Goal: Communication & Community: Share content

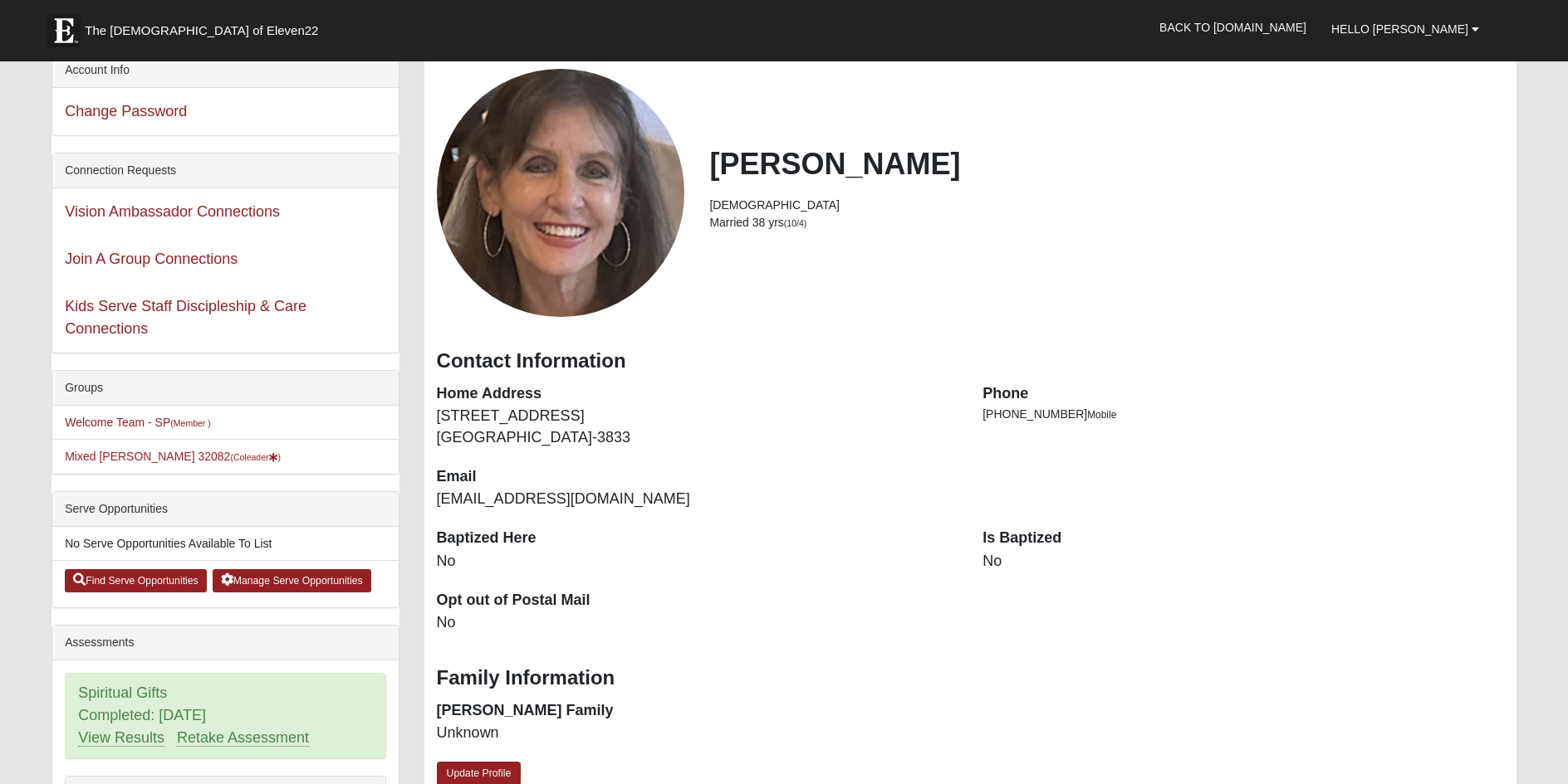
scroll to position [83, 0]
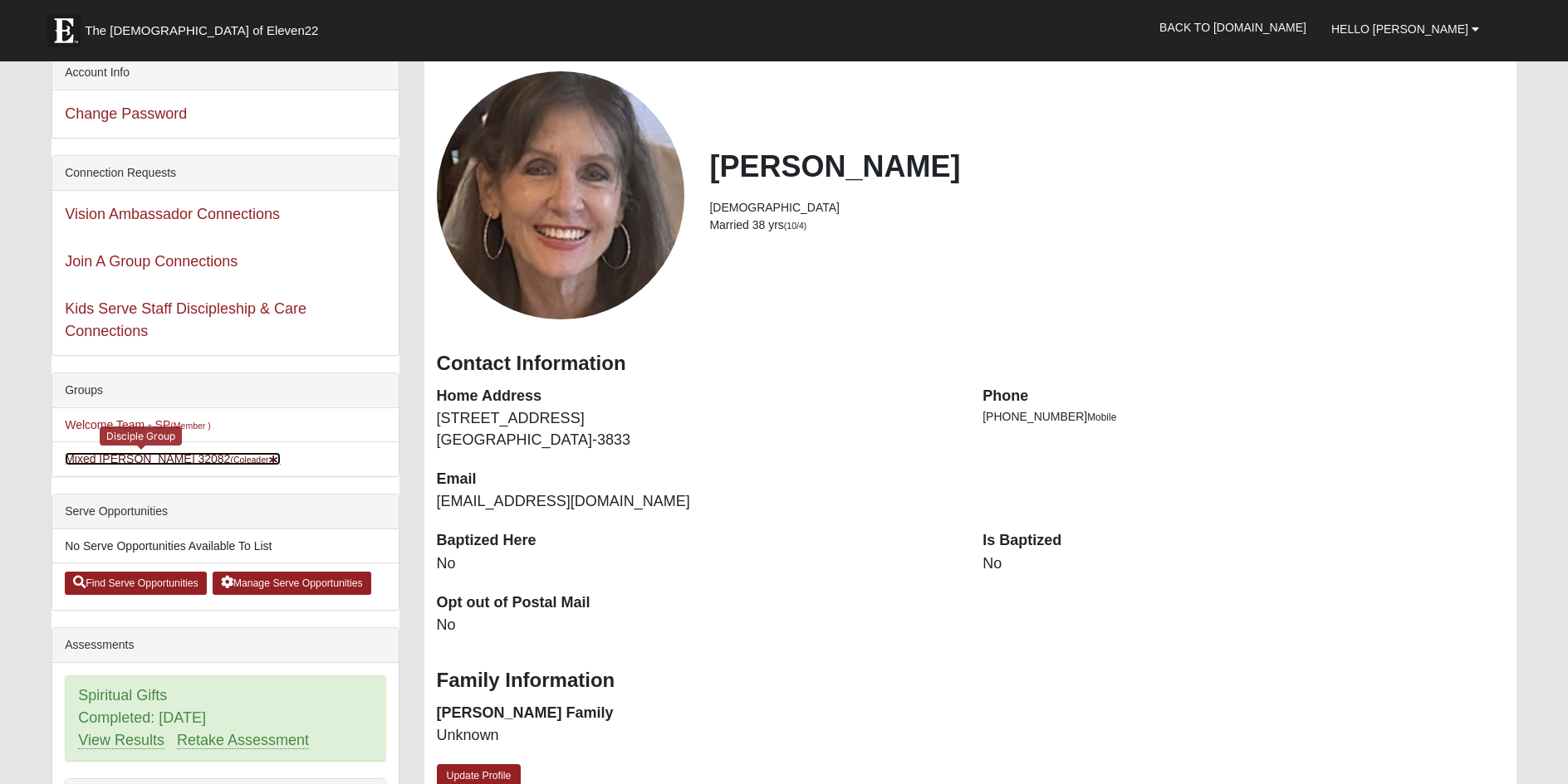
click at [84, 462] on link "Mixed Pate 32082 (Coleader )" at bounding box center [173, 459] width 216 height 13
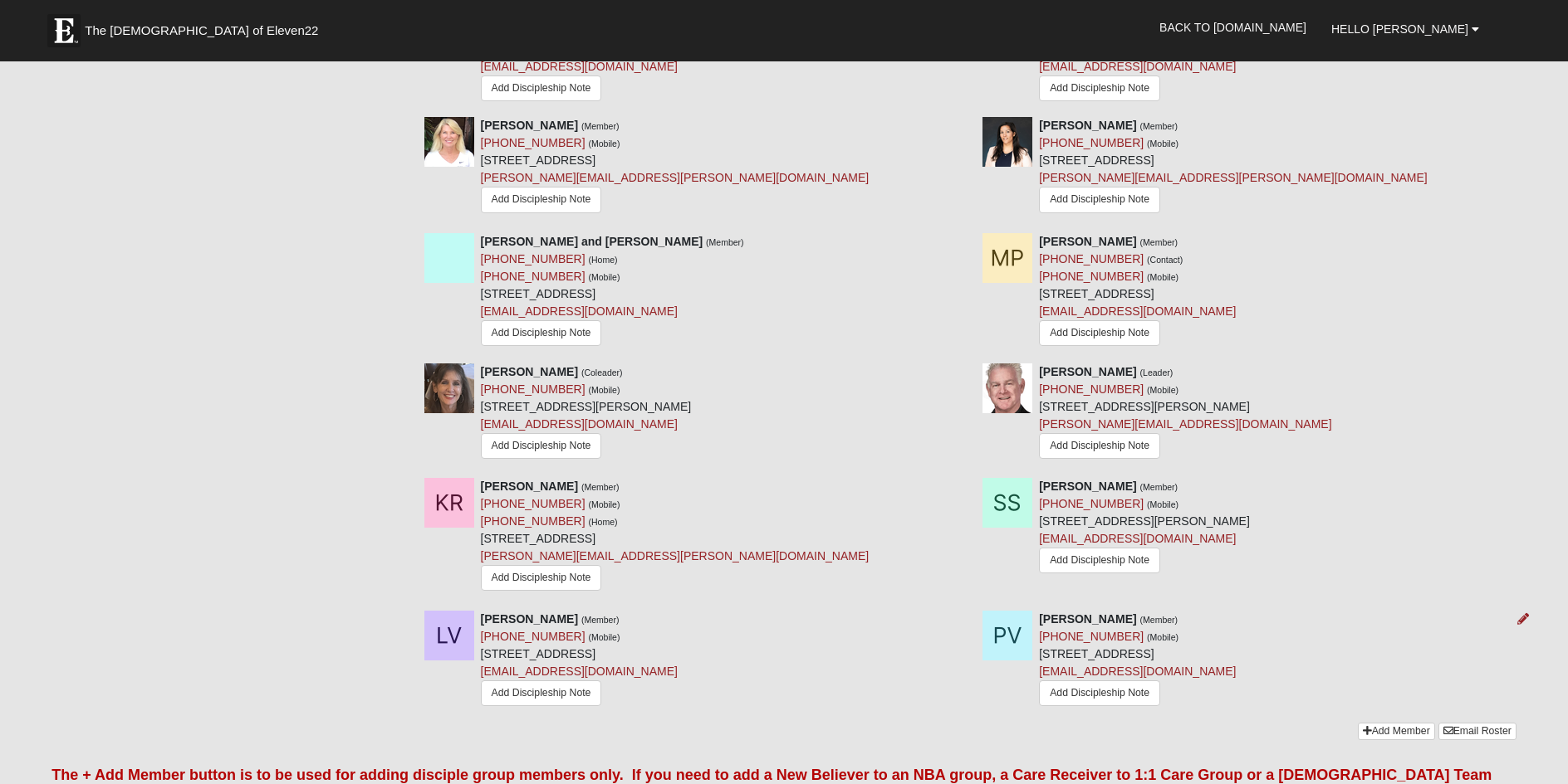
scroll to position [1328, 0]
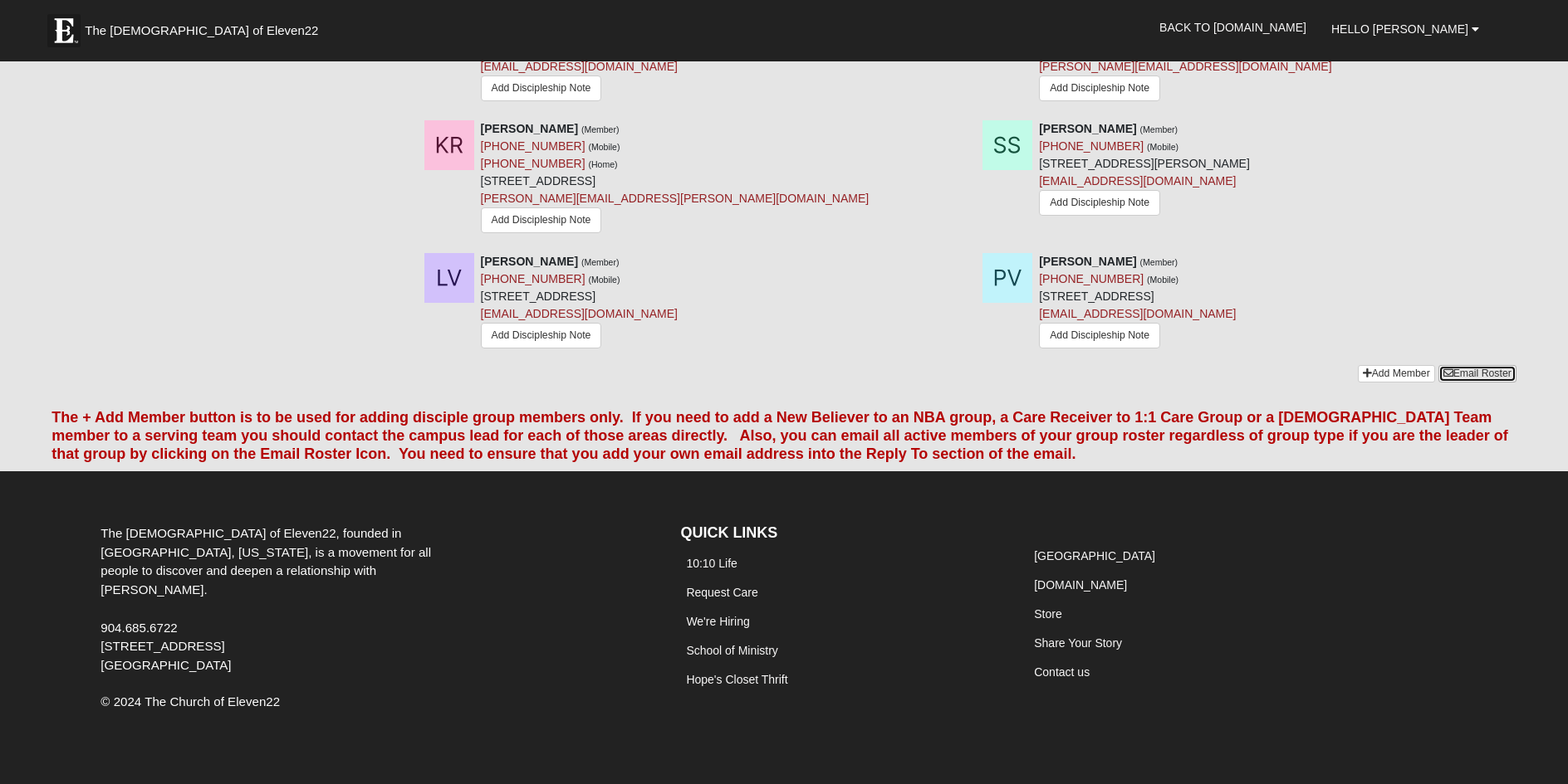
click at [1455, 379] on link "Email Roster" at bounding box center [1476, 374] width 78 height 17
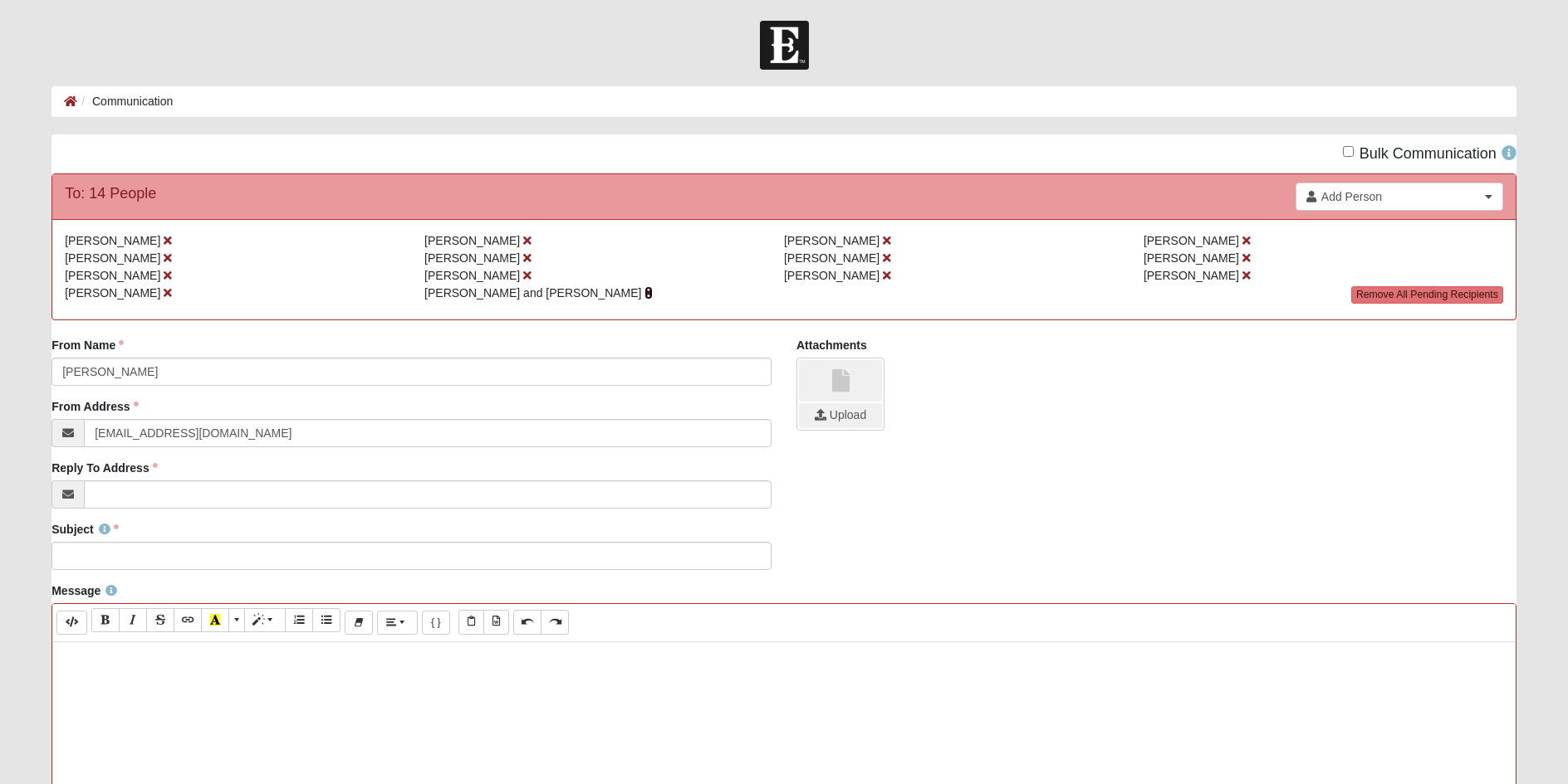
click at [645, 291] on icon at bounding box center [649, 293] width 9 height 12
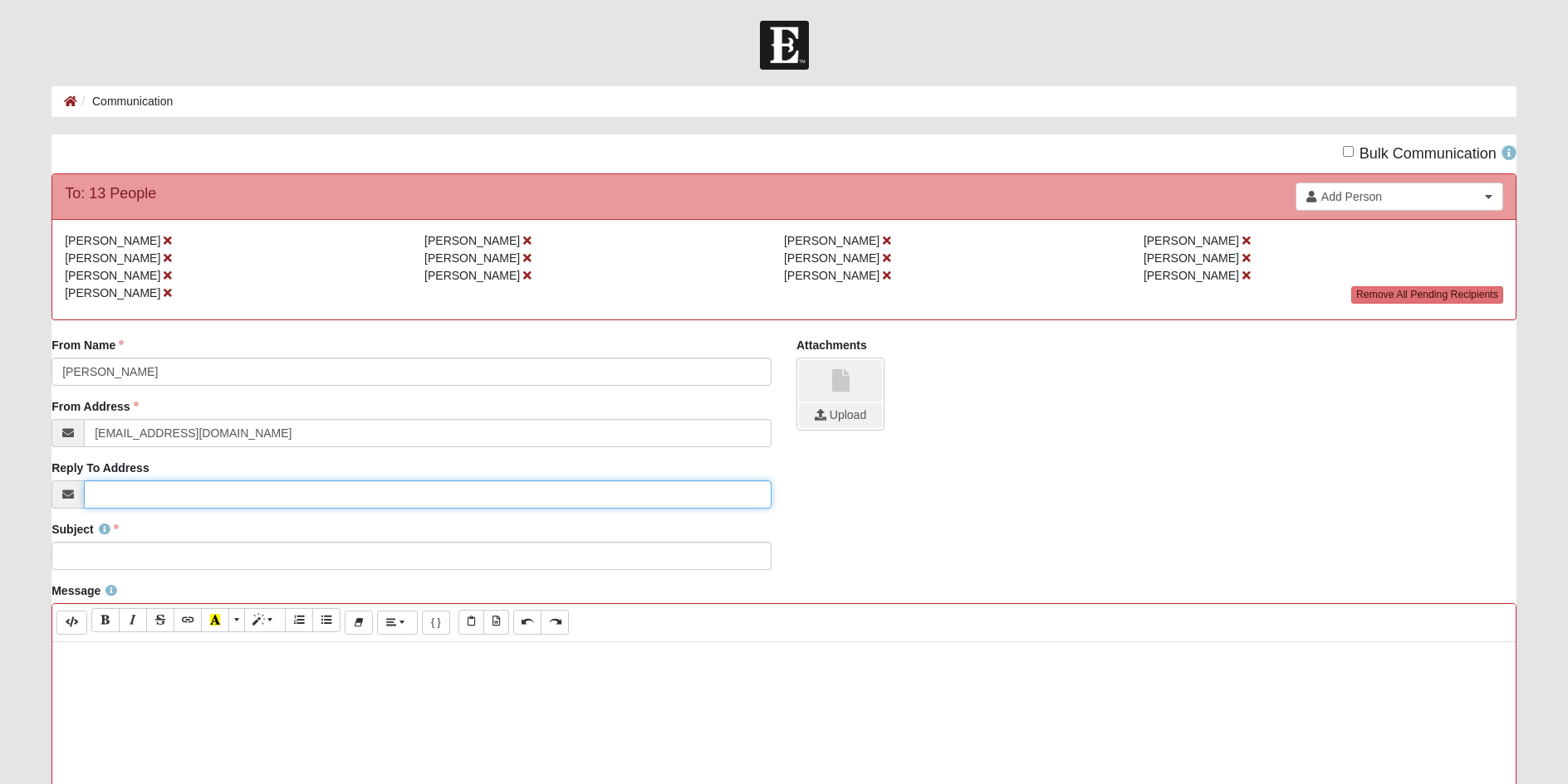
click at [117, 494] on input "Reply To Address" at bounding box center [427, 494] width 687 height 28
type input "[EMAIL_ADDRESS][DOMAIN_NAME]"
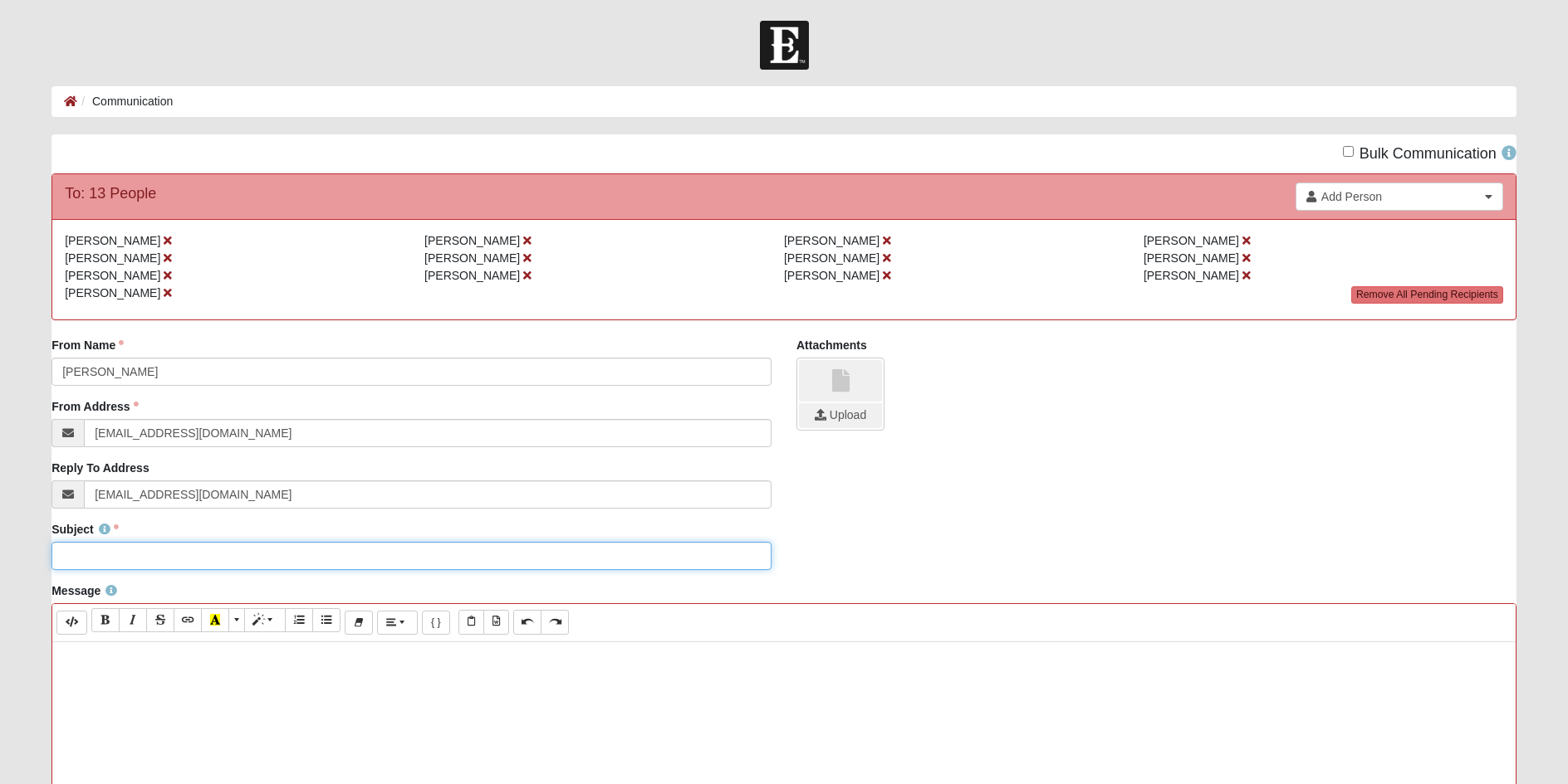
click at [105, 559] on input "Subject" at bounding box center [411, 556] width 720 height 28
type input "DG Week of [DATE]"
click at [105, 655] on p at bounding box center [784, 659] width 1447 height 17
paste div
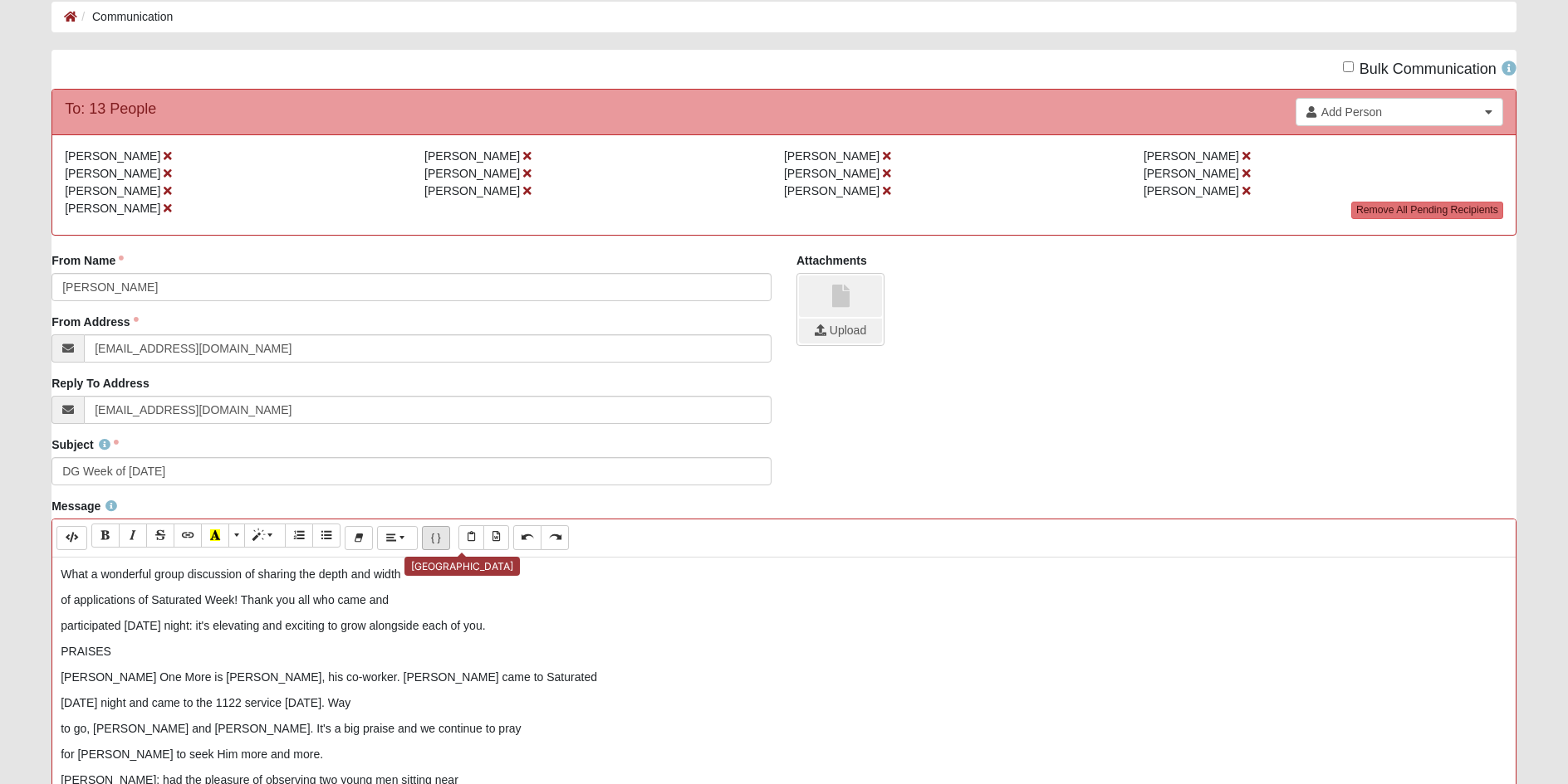
scroll to position [332, 0]
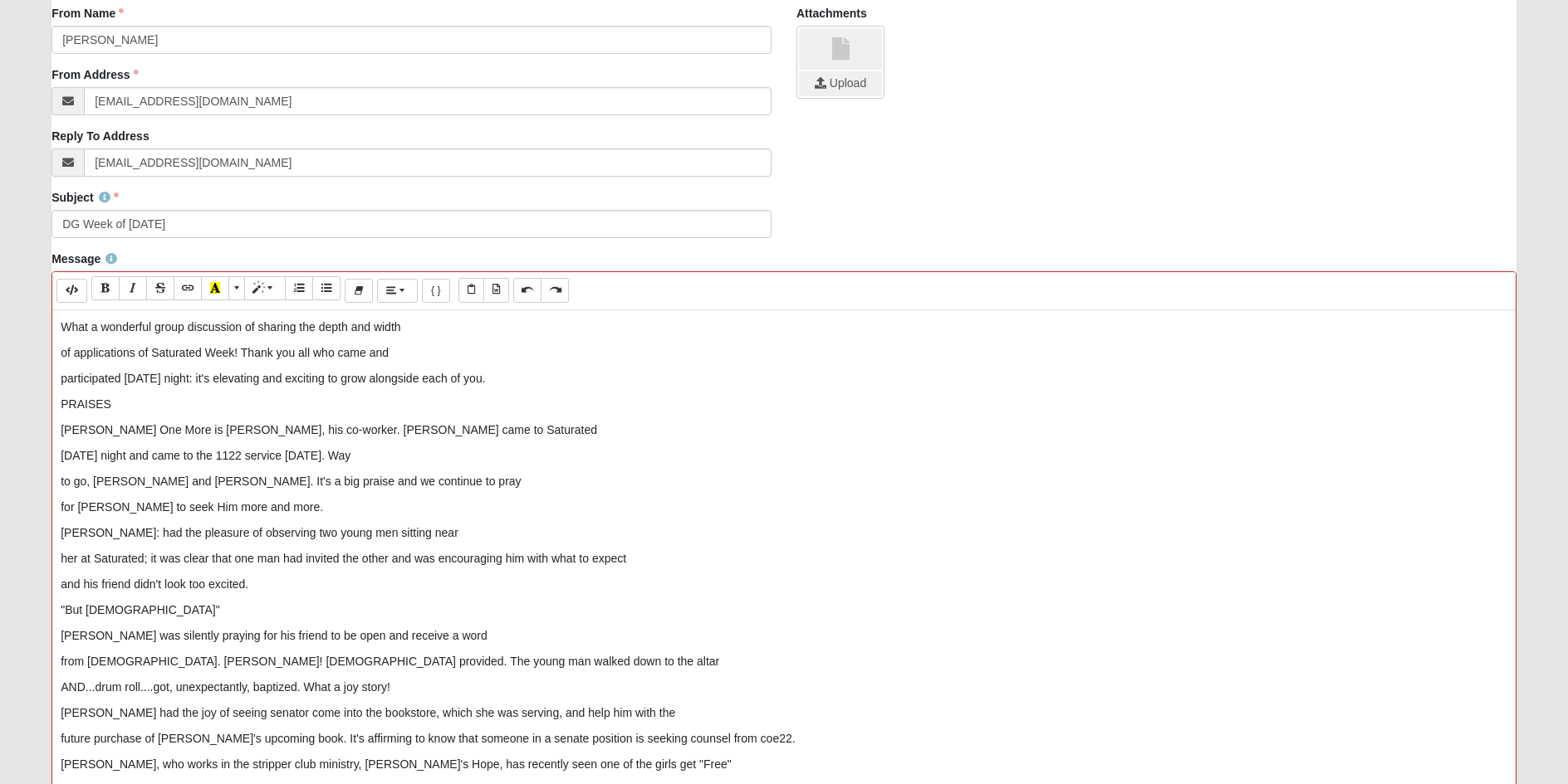
click at [61, 323] on p "What a wonderful group discussion of sharing the depth and width" at bounding box center [784, 327] width 1447 height 17
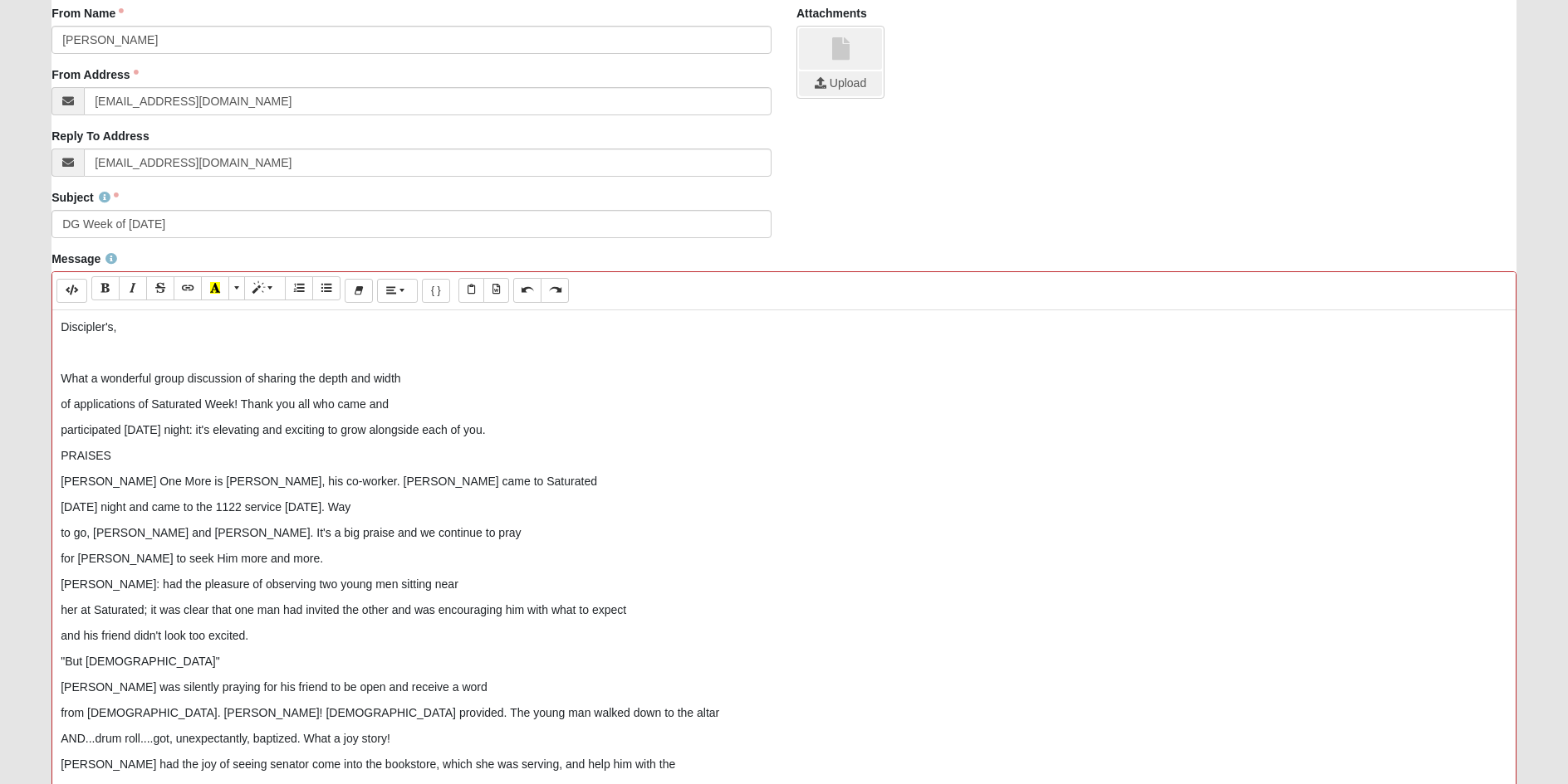
click at [60, 323] on div "Discipler's, What a wonderful group discussion of sharing the depth and width …" at bounding box center [784, 559] width 1463 height 498
click at [63, 405] on p "of applications of Saturated Week! Thank you all who came and" at bounding box center [784, 405] width 1447 height 17
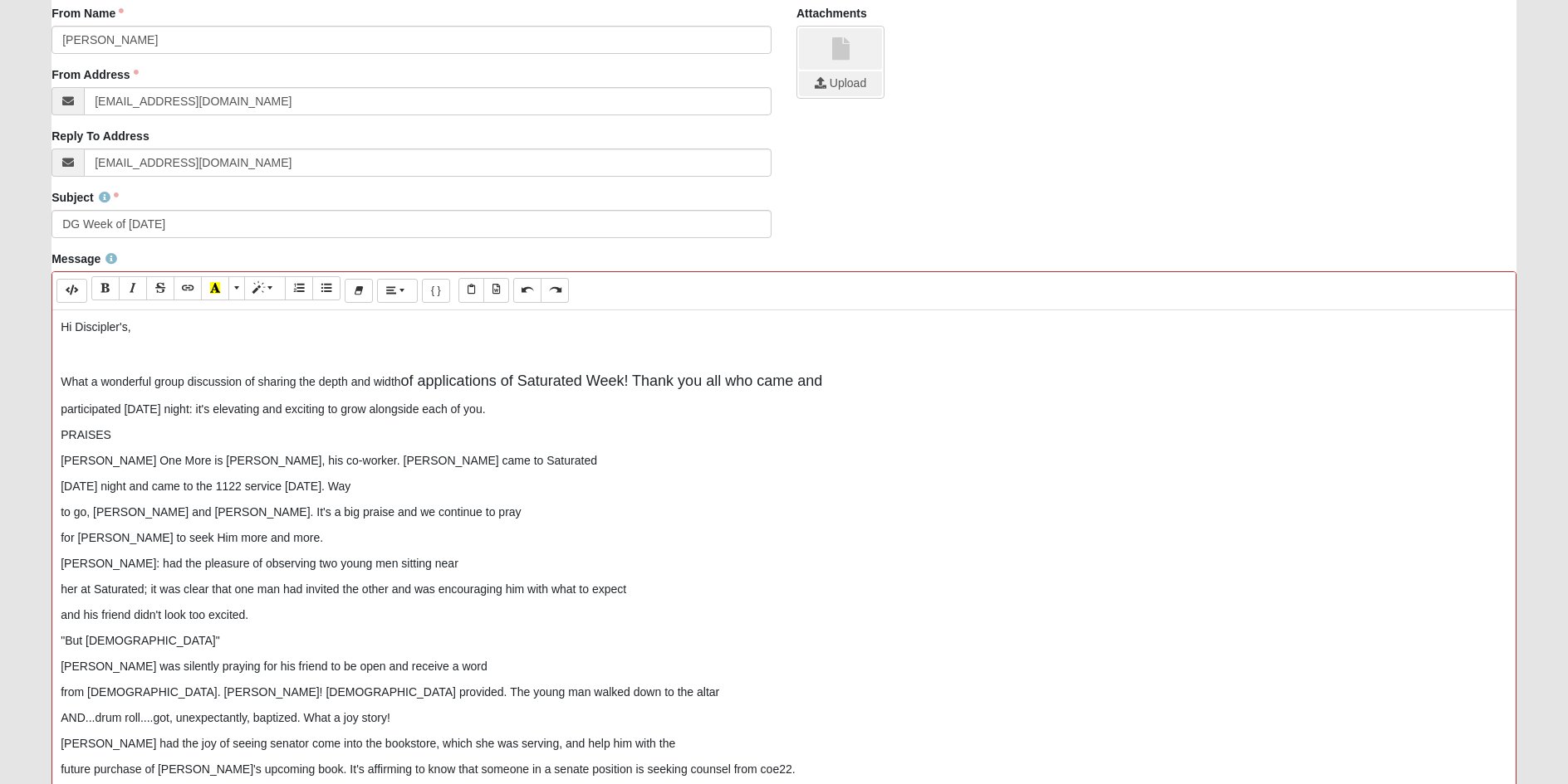
click at [635, 379] on span "of applications of Saturated Week! Thank you all who came and" at bounding box center [612, 380] width 422 height 16
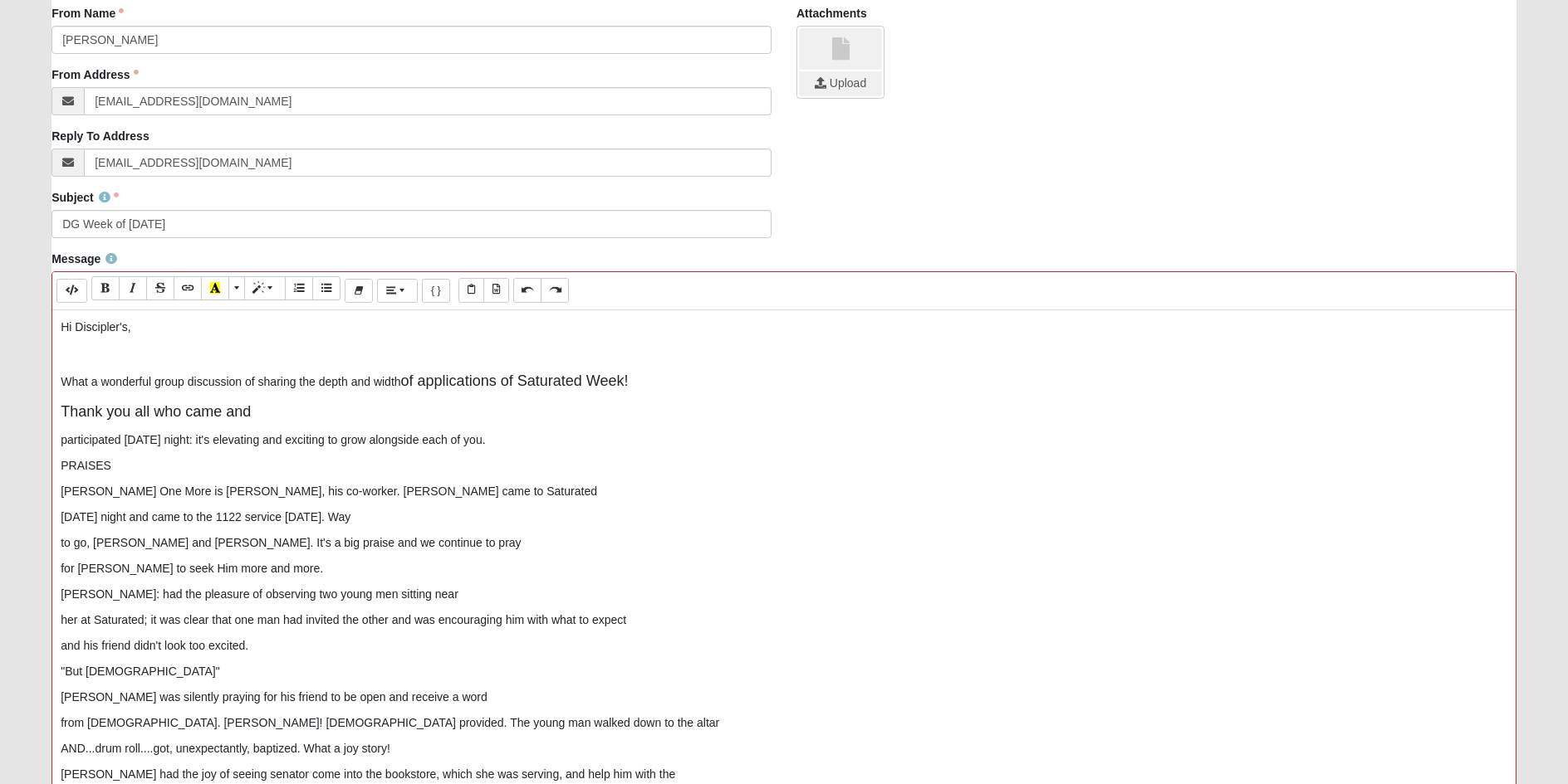
click at [62, 442] on p "participated [DATE] night: it's elevating and exciting to grow alongside each o…" at bounding box center [784, 440] width 1447 height 17
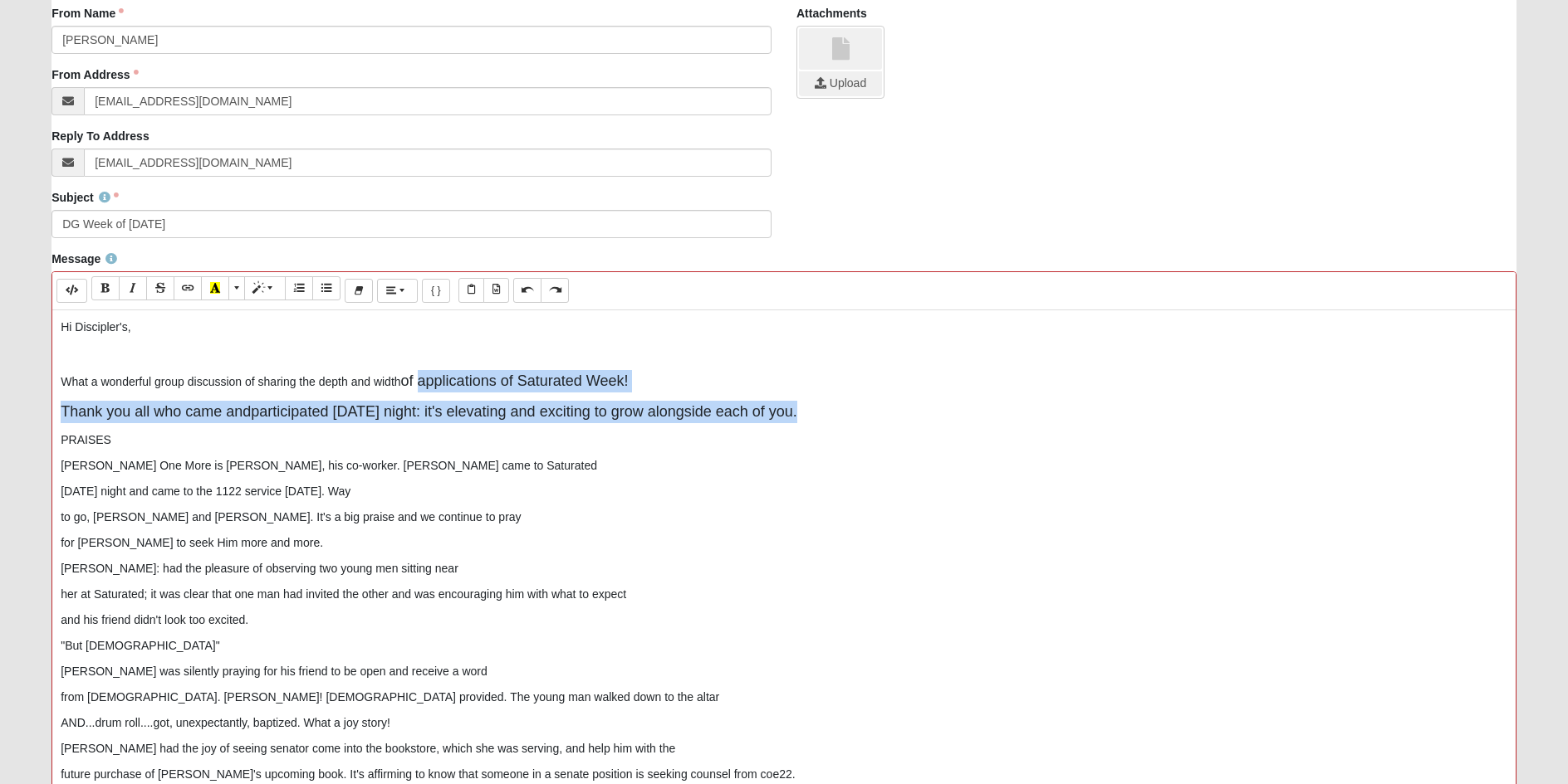
drag, startPoint x: 418, startPoint y: 380, endPoint x: 889, endPoint y: 423, distance: 473.0
click at [889, 423] on div "Hi Discipler's, What a wonderful group discussion of sharing the depth and widt…" at bounding box center [784, 559] width 1463 height 498
click at [237, 283] on span "More Color" at bounding box center [238, 288] width 10 height 12
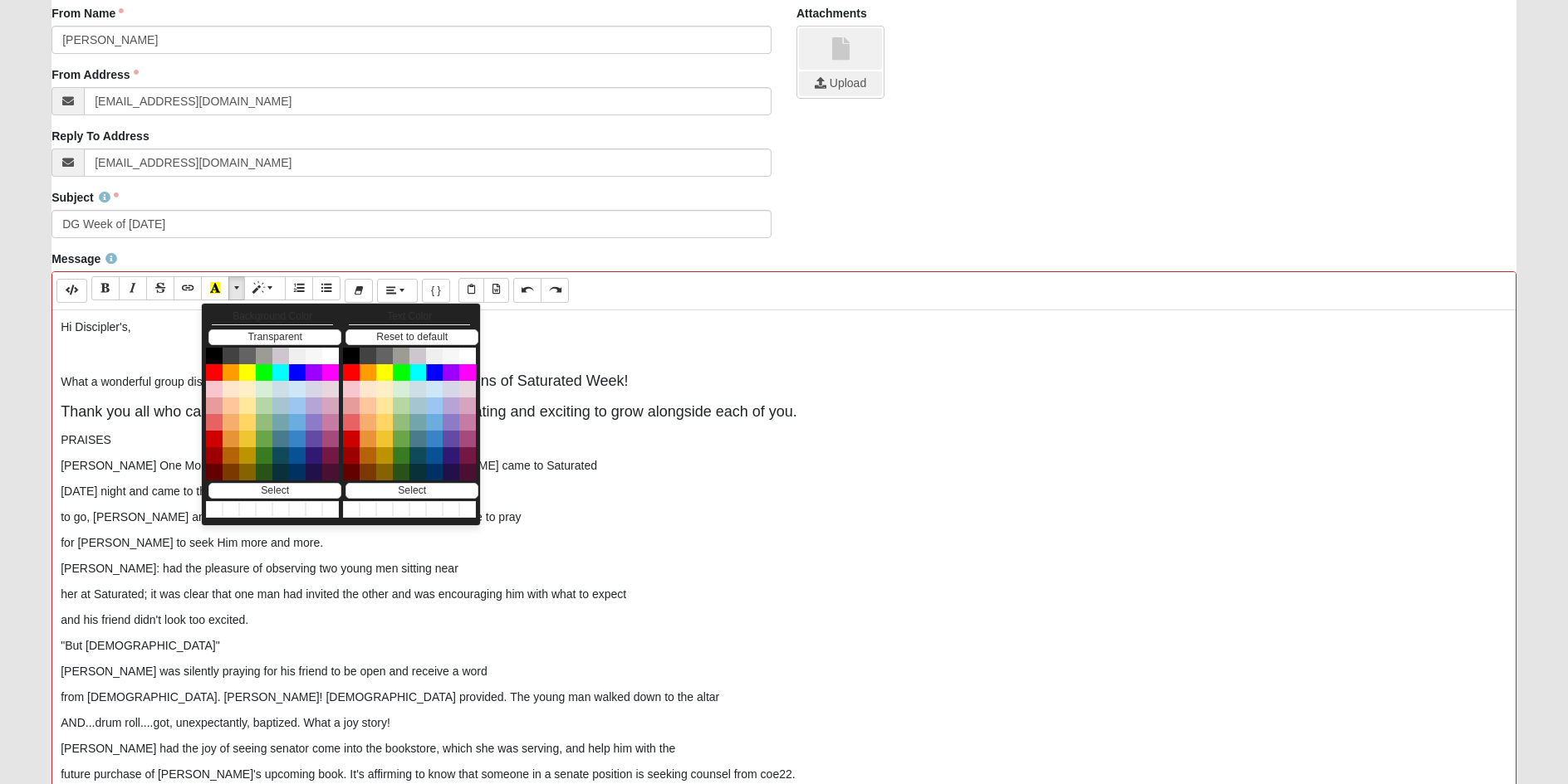
click at [588, 324] on p "Hi Discipler's," at bounding box center [784, 327] width 1447 height 17
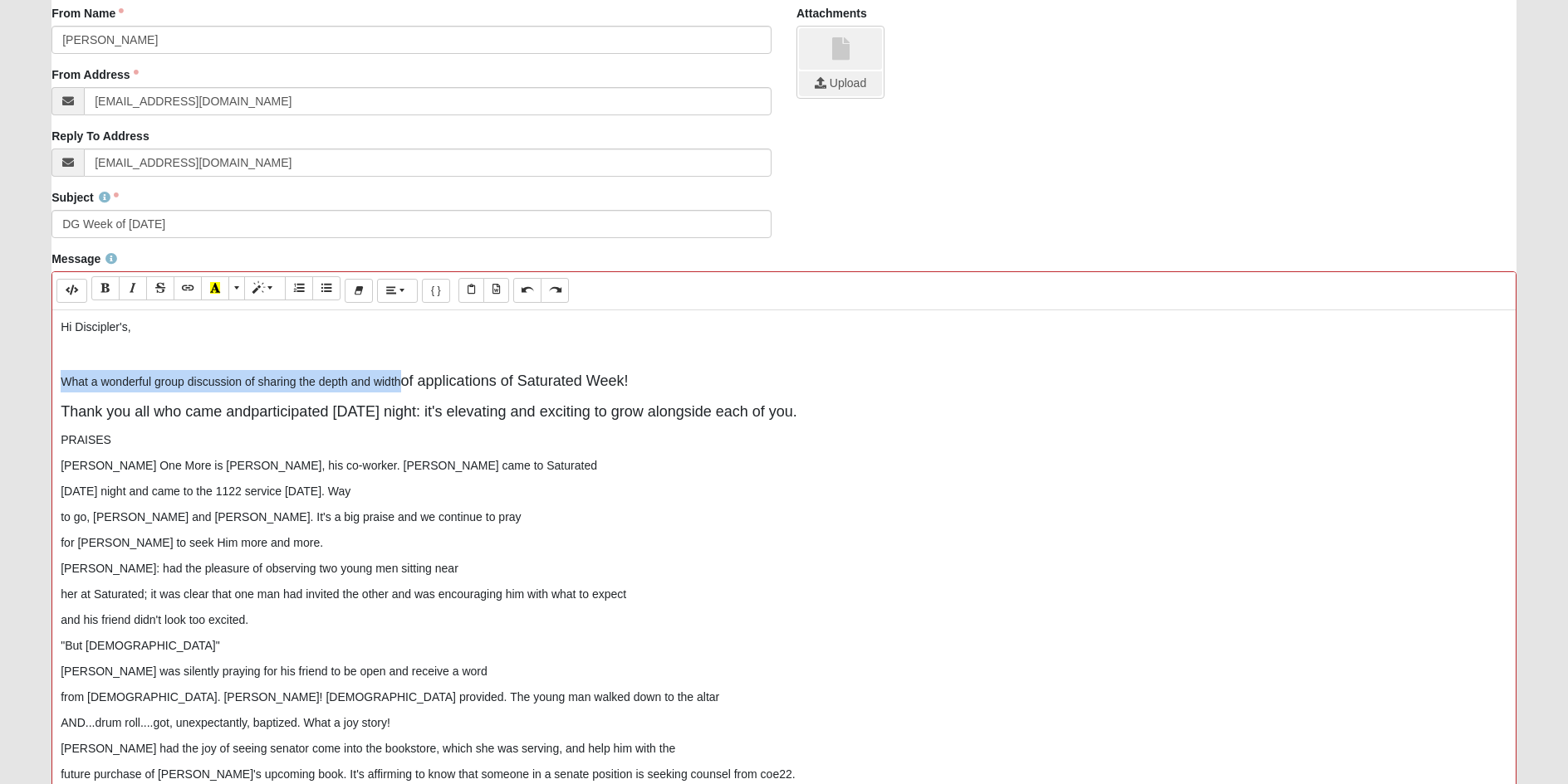
drag, startPoint x: 401, startPoint y: 380, endPoint x: 29, endPoint y: 364, distance: 372.3
click at [29, 364] on form "Hello [PERSON_NAME] My Account Log Out Communication Communication Error" at bounding box center [784, 351] width 1568 height 1324
click at [117, 349] on p at bounding box center [784, 353] width 1447 height 17
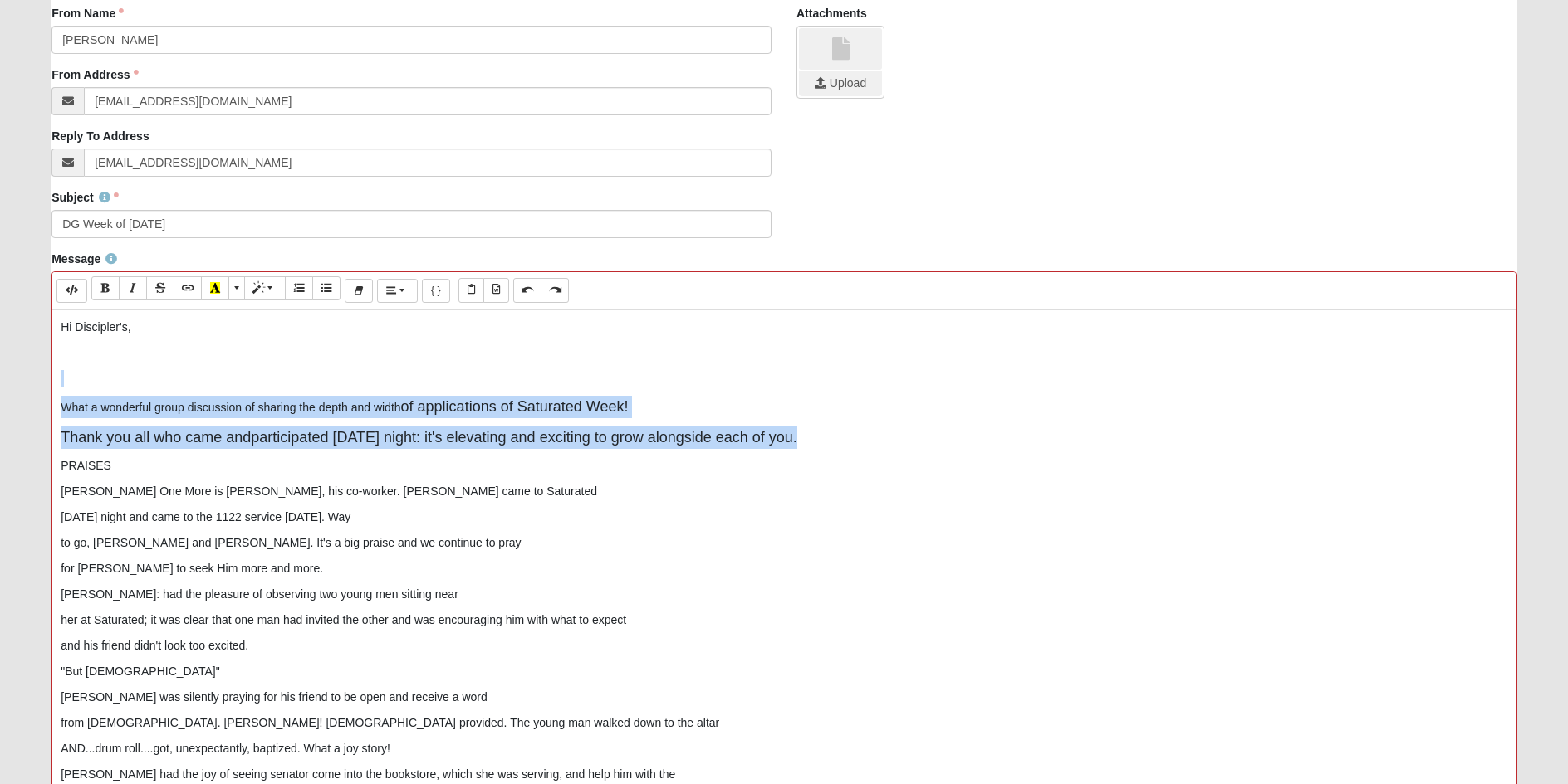
drag, startPoint x: 828, startPoint y: 434, endPoint x: 47, endPoint y: 386, distance: 782.5
click at [47, 386] on div "Message Background Color Transparent Select #ffff00 Text Color Reset to default…" at bounding box center [784, 542] width 1490 height 585
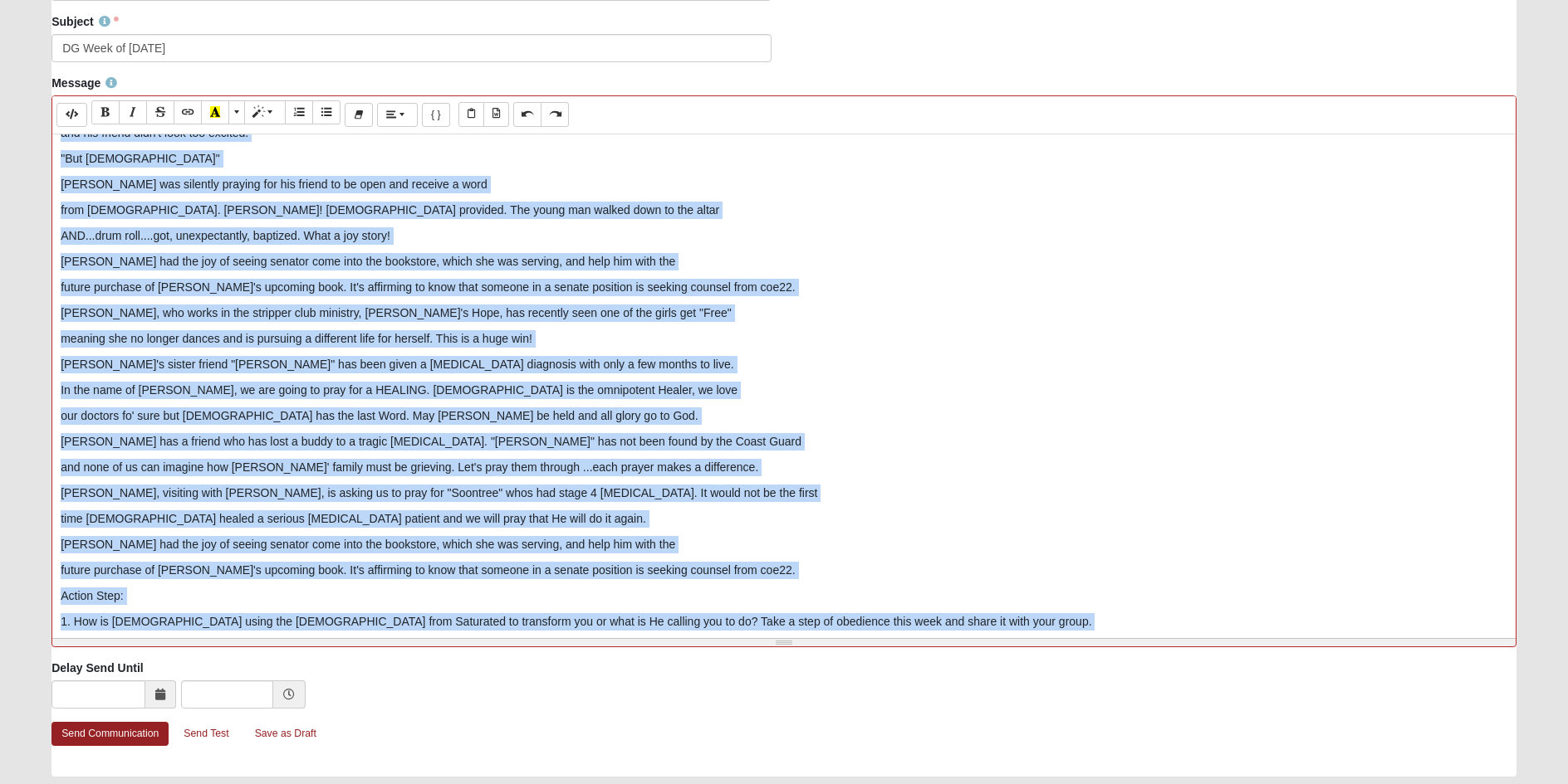
scroll to position [561, 0]
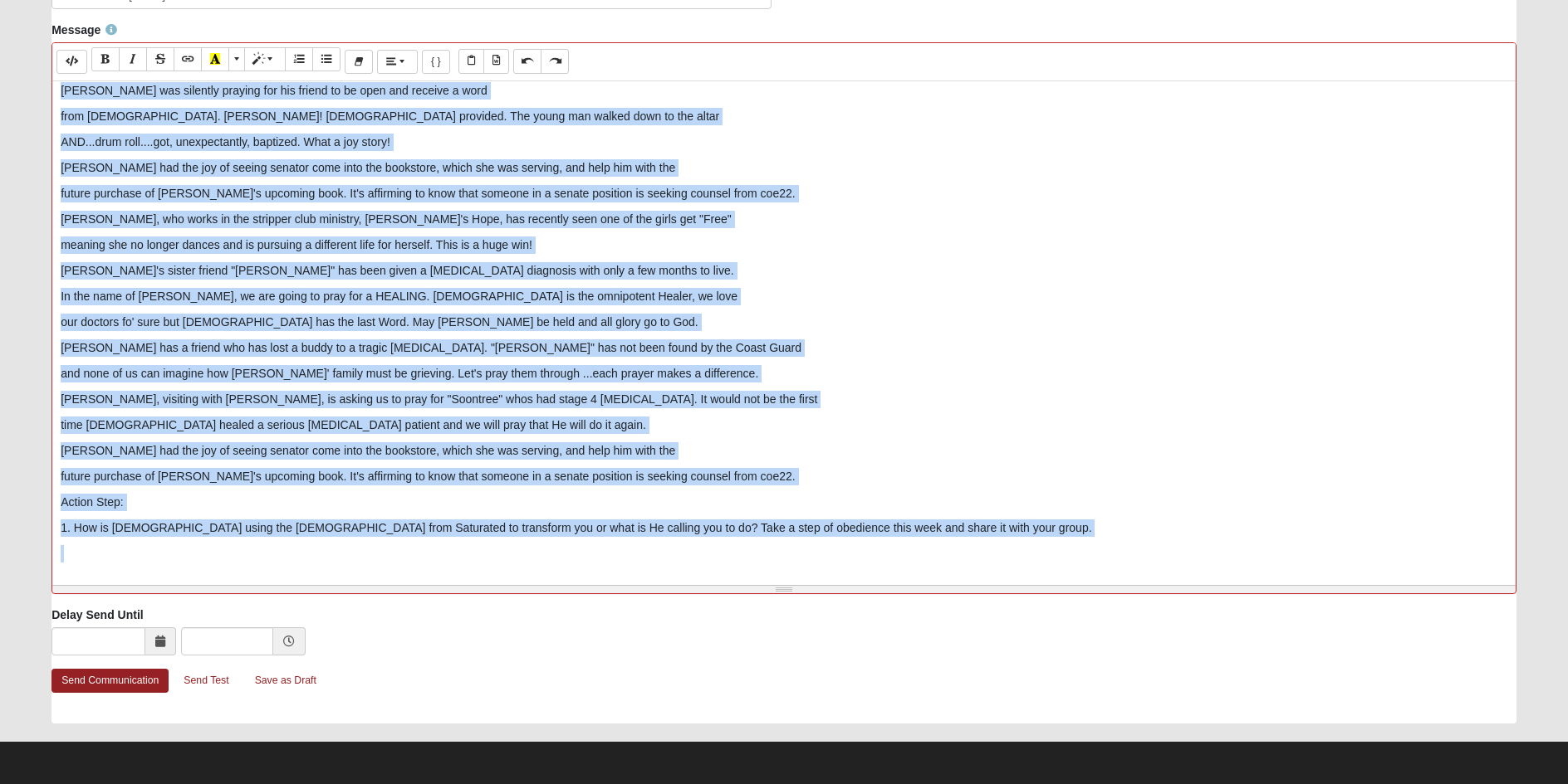
drag, startPoint x: 62, startPoint y: 436, endPoint x: 291, endPoint y: 815, distance: 442.8
click at [291, 783] on html "Hello [PERSON_NAME] My Account Log Out Communication Communication Error" at bounding box center [784, 112] width 1568 height 1346
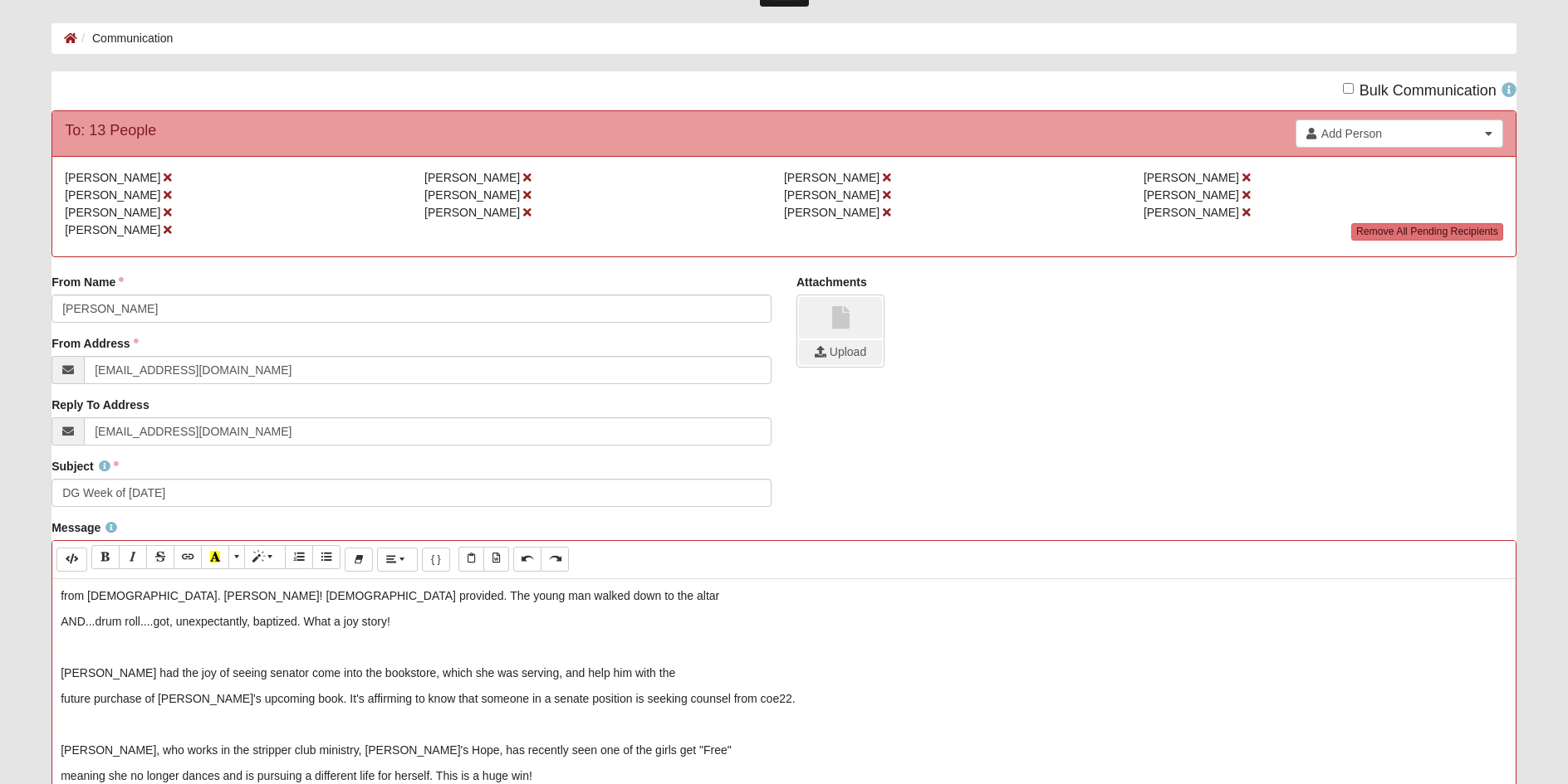
scroll to position [432, 0]
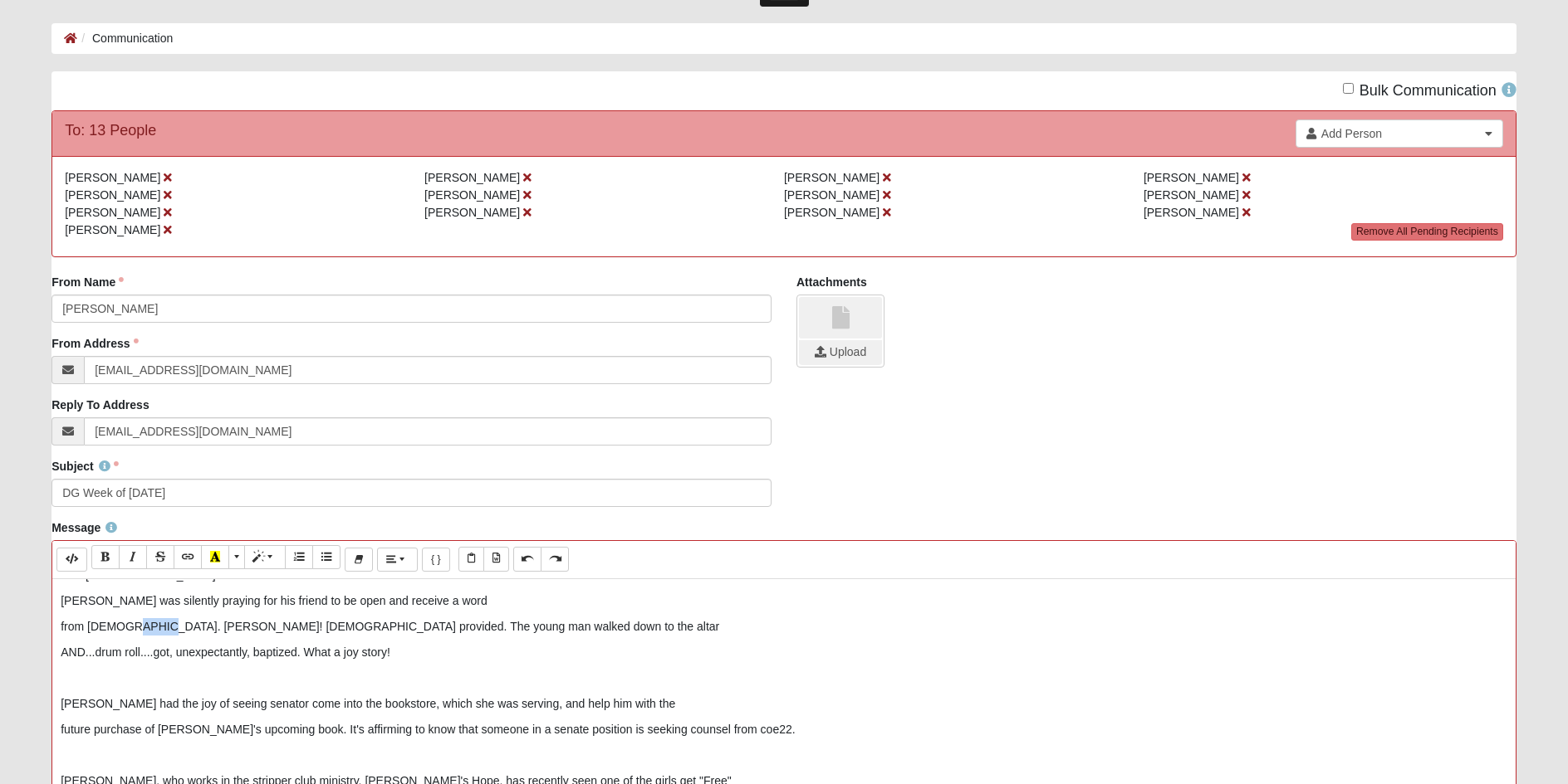
drag, startPoint x: 144, startPoint y: 626, endPoint x: 117, endPoint y: 625, distance: 27.0
click at [117, 625] on p "from [DEMOGRAPHIC_DATA]. [PERSON_NAME]! [DEMOGRAPHIC_DATA] provided. The young …" at bounding box center [784, 627] width 1447 height 17
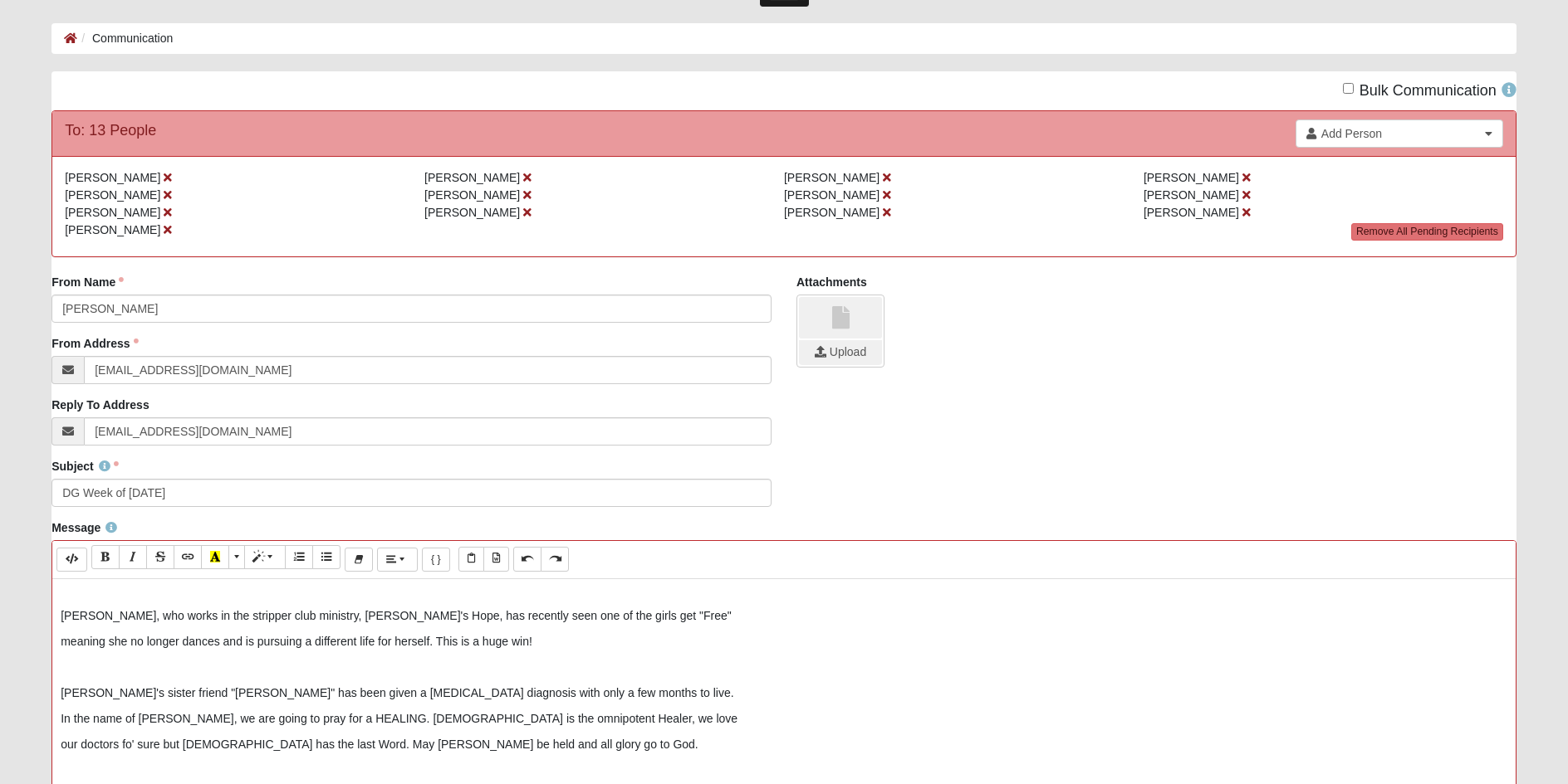
scroll to position [598, 0]
click at [396, 743] on p "our doctors fo' sure but [DEMOGRAPHIC_DATA] has the last Word. May [PERSON_NAME…" at bounding box center [784, 744] width 1447 height 17
click at [408, 742] on p "our doctors fo' sure but [DEMOGRAPHIC_DATA] has the last Word. May [PERSON_NAME…" at bounding box center [784, 744] width 1447 height 17
click at [446, 744] on p "our doctors fo' sure but [DEMOGRAPHIC_DATA] has the last Word. May [PERSON_NAME…" at bounding box center [784, 744] width 1447 height 17
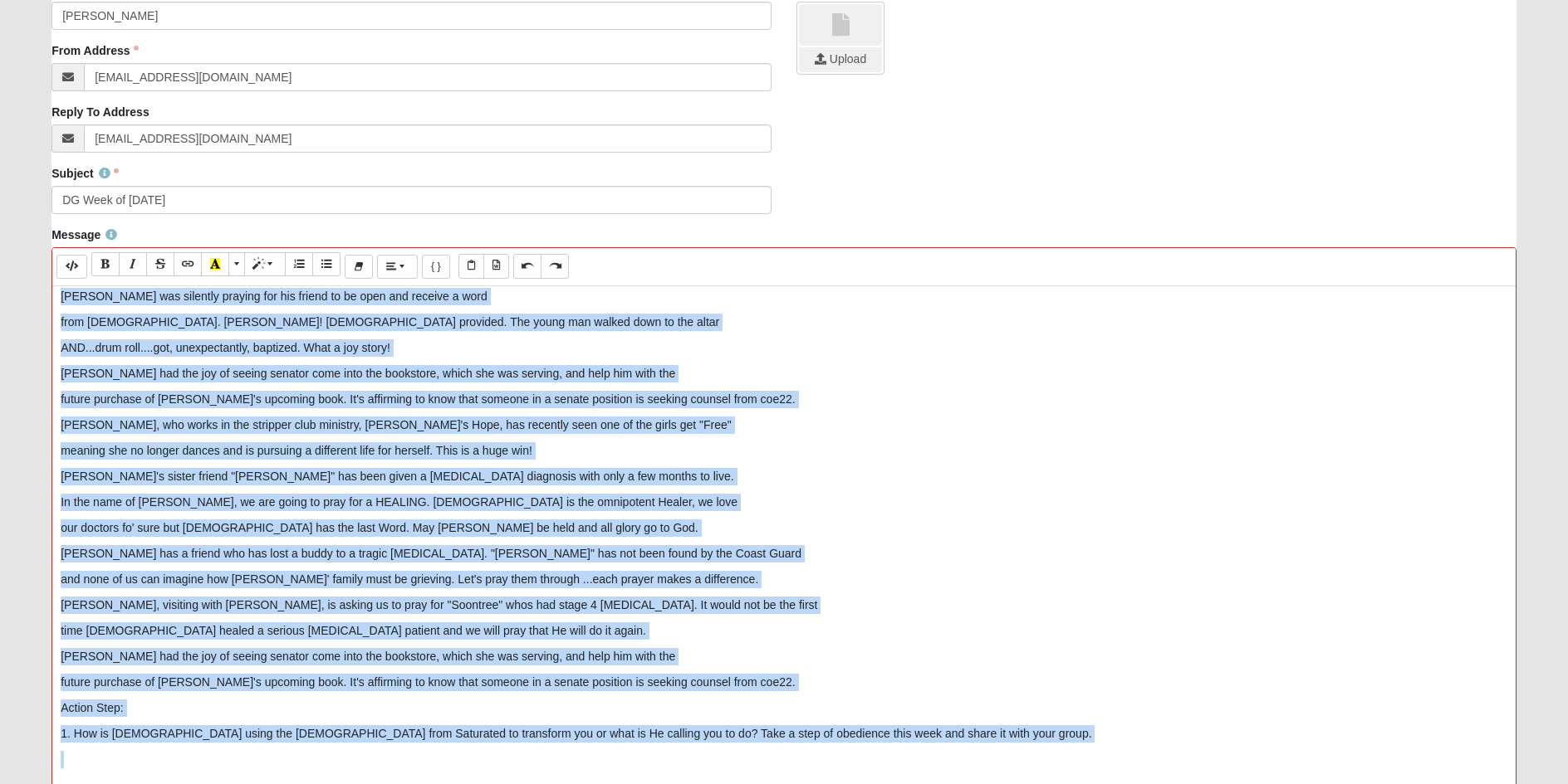
scroll to position [561, 0]
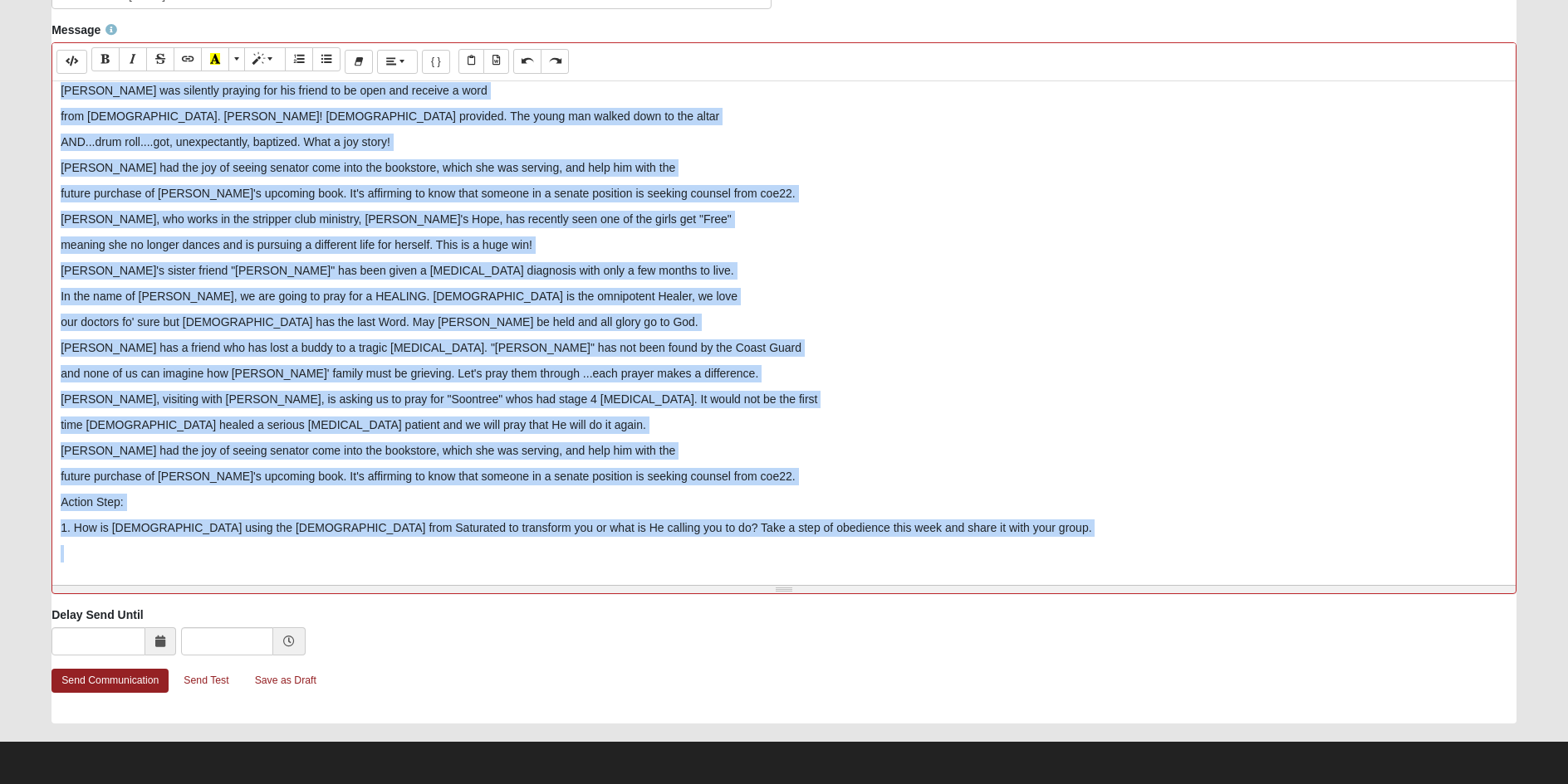
drag, startPoint x: 64, startPoint y: 684, endPoint x: 209, endPoint y: 815, distance: 195.4
click at [209, 783] on html "Hello [PERSON_NAME] My Account Log Out Communication Communication Error" at bounding box center [784, 112] width 1568 height 1346
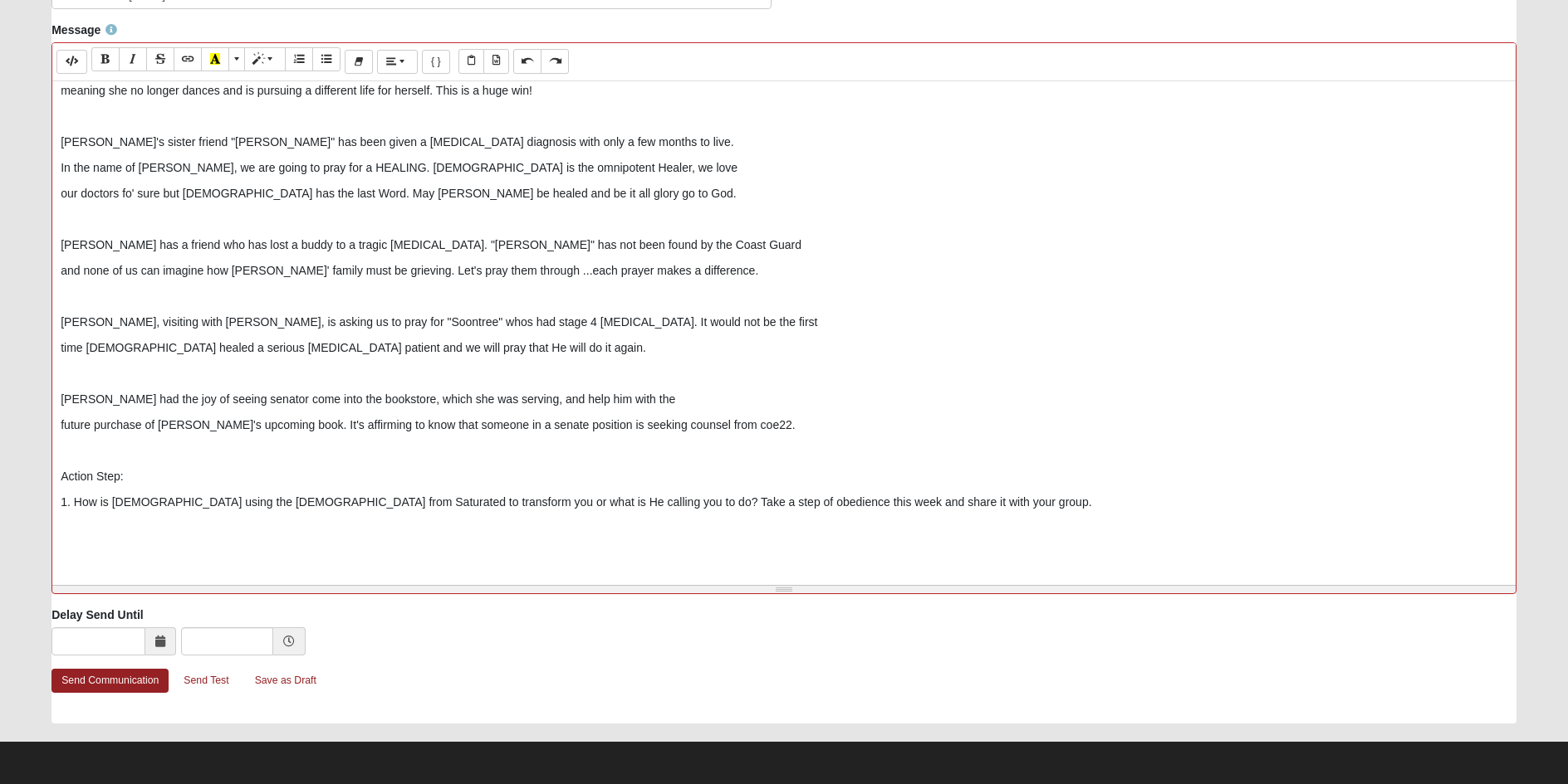
scroll to position [650, 0]
drag, startPoint x: 146, startPoint y: 473, endPoint x: 53, endPoint y: 469, distance: 93.1
click at [53, 469] on div "Hi Discipler's, What a wonderful group discussion of sharing the depth and widt…" at bounding box center [784, 329] width 1463 height 498
click at [108, 61] on icon "Bold (CTRL+B)" at bounding box center [105, 59] width 10 height 12
click at [574, 501] on p "1. How is [DEMOGRAPHIC_DATA] using the [DEMOGRAPHIC_DATA] from Saturated to tra…" at bounding box center [784, 503] width 1447 height 17
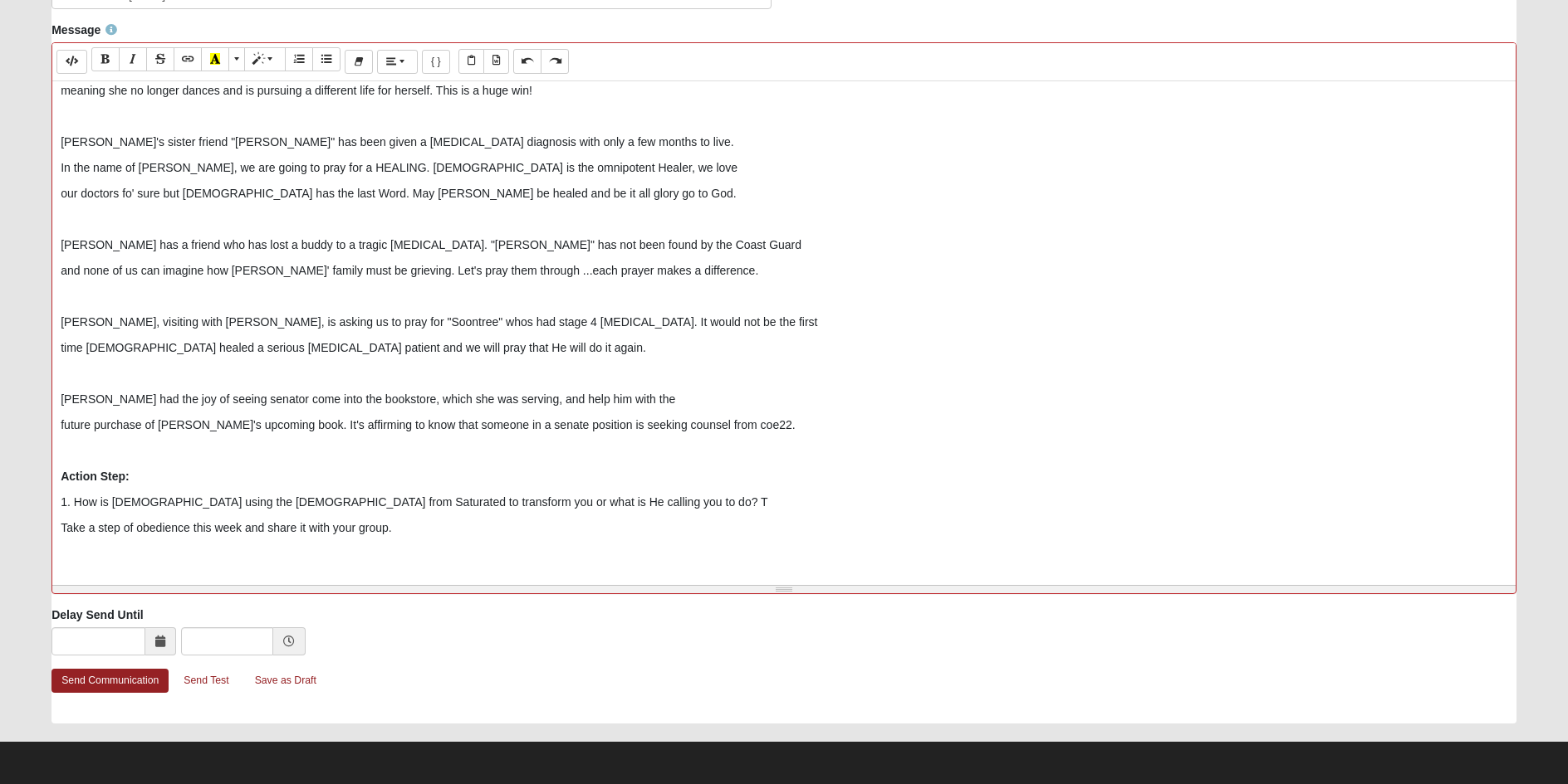
click at [582, 501] on p "1. How is [DEMOGRAPHIC_DATA] using the [DEMOGRAPHIC_DATA] from Saturated to tra…" at bounding box center [784, 503] width 1447 height 17
drag, startPoint x: 137, startPoint y: 475, endPoint x: 4, endPoint y: 466, distance: 133.3
click at [4, 466] on form "Hello [PERSON_NAME] My Account Log Out Communication Communication Error" at bounding box center [784, 121] width 1568 height 1324
click at [236, 57] on span "More Color" at bounding box center [238, 59] width 10 height 12
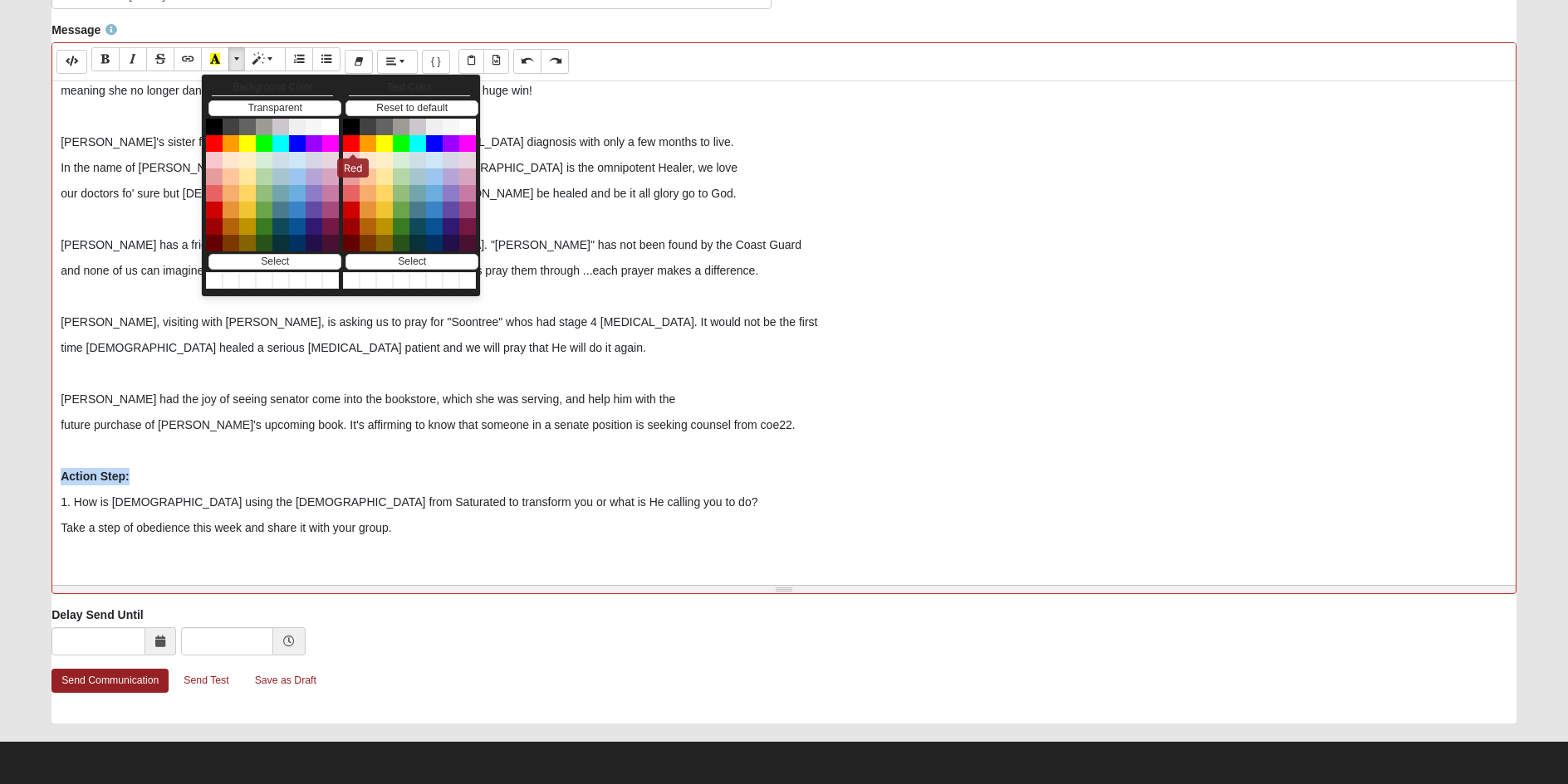
click at [354, 140] on button "Red" at bounding box center [351, 143] width 16 height 16
click at [149, 473] on p "Action Step:" at bounding box center [784, 477] width 1447 height 17
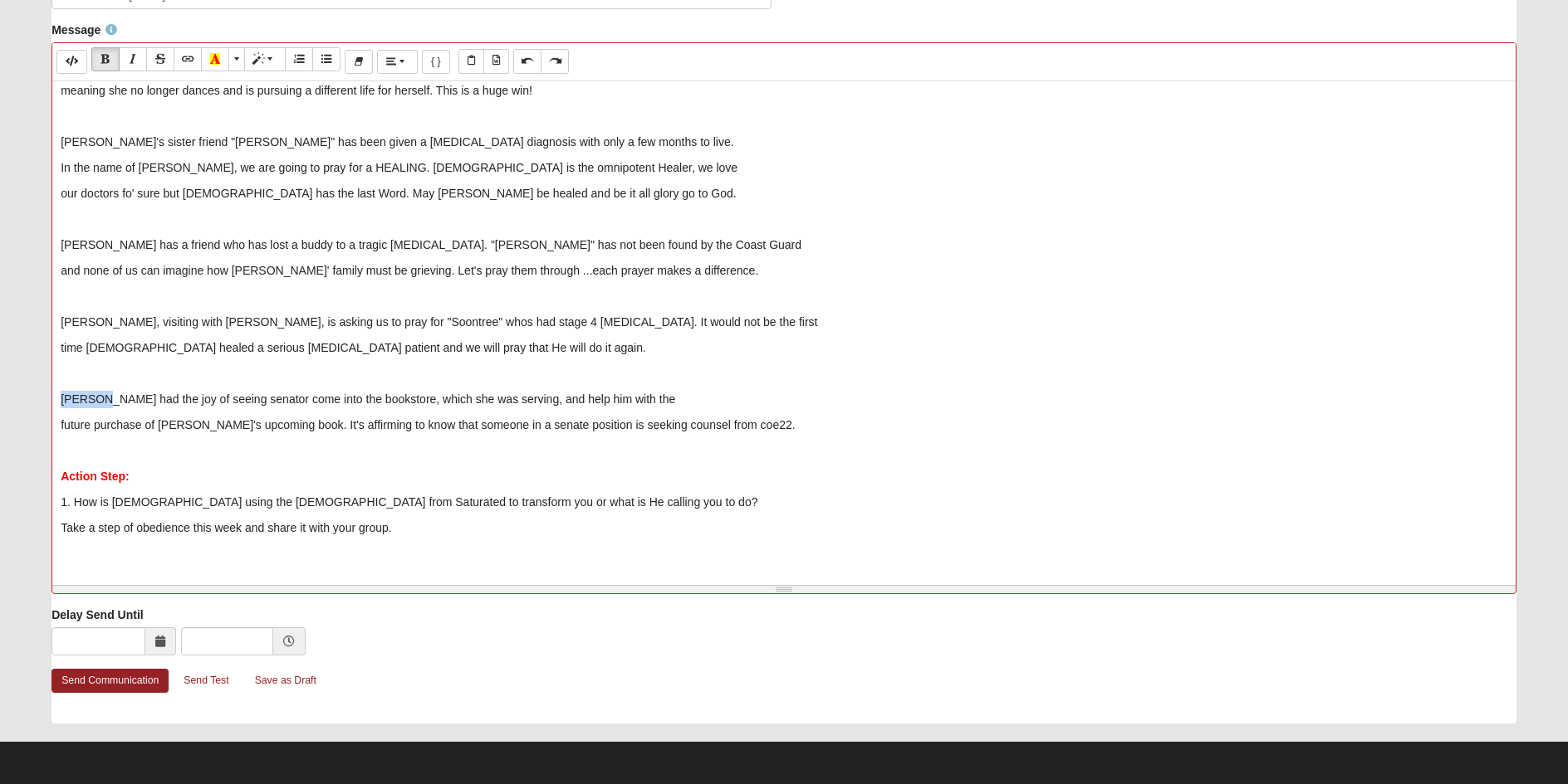
drag, startPoint x: 97, startPoint y: 395, endPoint x: 43, endPoint y: 395, distance: 54.0
click at [43, 395] on div "Message Background Color Transparent Select #ffff00 Text Color Reset to default…" at bounding box center [784, 313] width 1490 height 585
click at [132, 55] on icon "Italic (CTRL+I)" at bounding box center [133, 59] width 10 height 12
drag, startPoint x: 103, startPoint y: 243, endPoint x: 34, endPoint y: 239, distance: 69.1
click at [34, 239] on form "Hello [PERSON_NAME] My Account Log Out Communication Communication Error" at bounding box center [784, 121] width 1568 height 1324
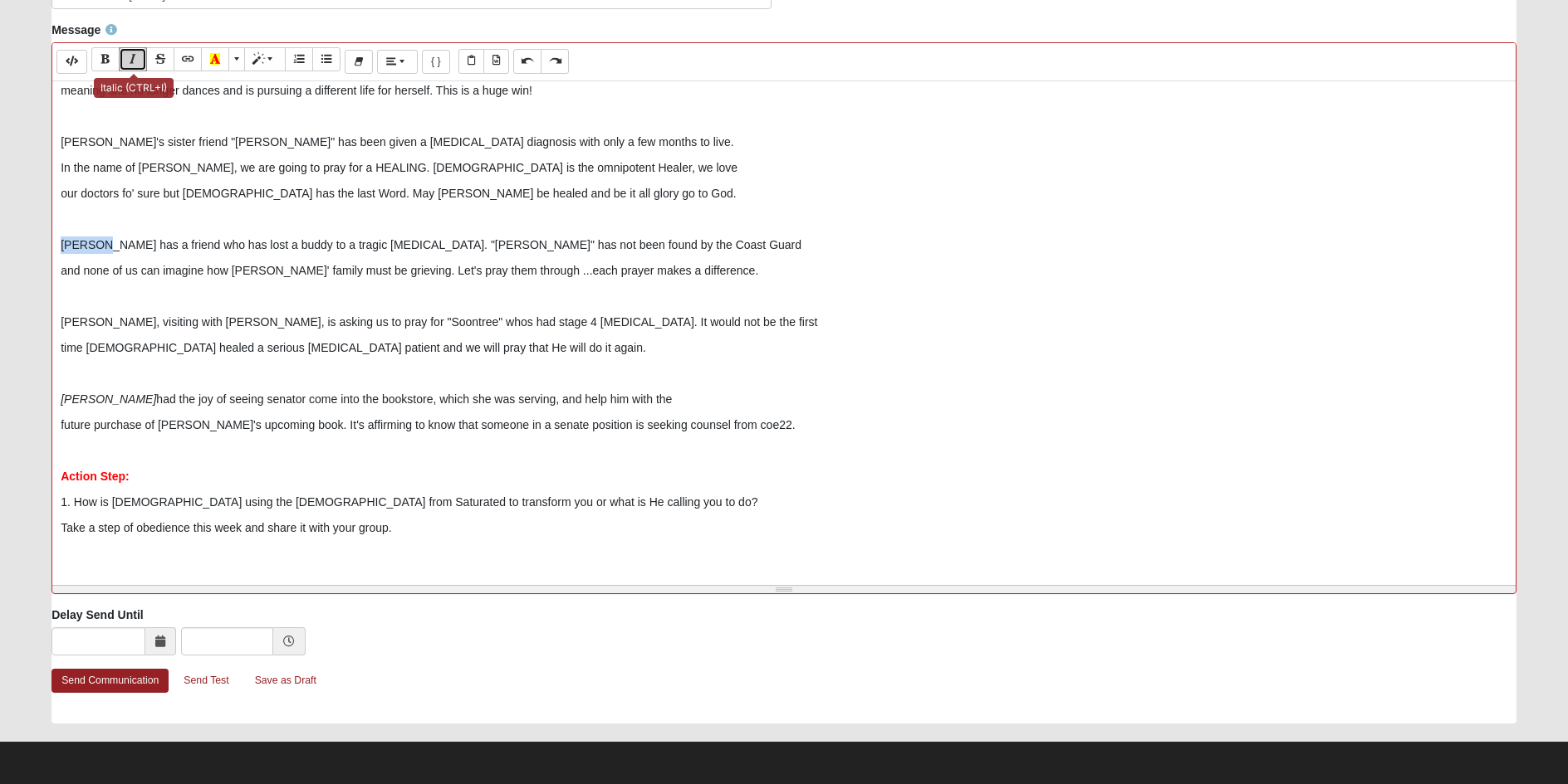
click at [143, 56] on button "Italic (CTRL+I)" at bounding box center [132, 59] width 28 height 24
drag, startPoint x: 100, startPoint y: 323, endPoint x: 21, endPoint y: 320, distance: 79.1
click at [21, 320] on form "Hello [PERSON_NAME] My Account Log Out Communication Communication Error" at bounding box center [784, 121] width 1568 height 1324
click at [129, 57] on icon "Italic (CTRL+I)" at bounding box center [133, 59] width 10 height 12
click at [443, 320] on p "[PERSON_NAME], visiting with [PERSON_NAME], is asking us to pray for "Soontree"…" at bounding box center [784, 323] width 1447 height 17
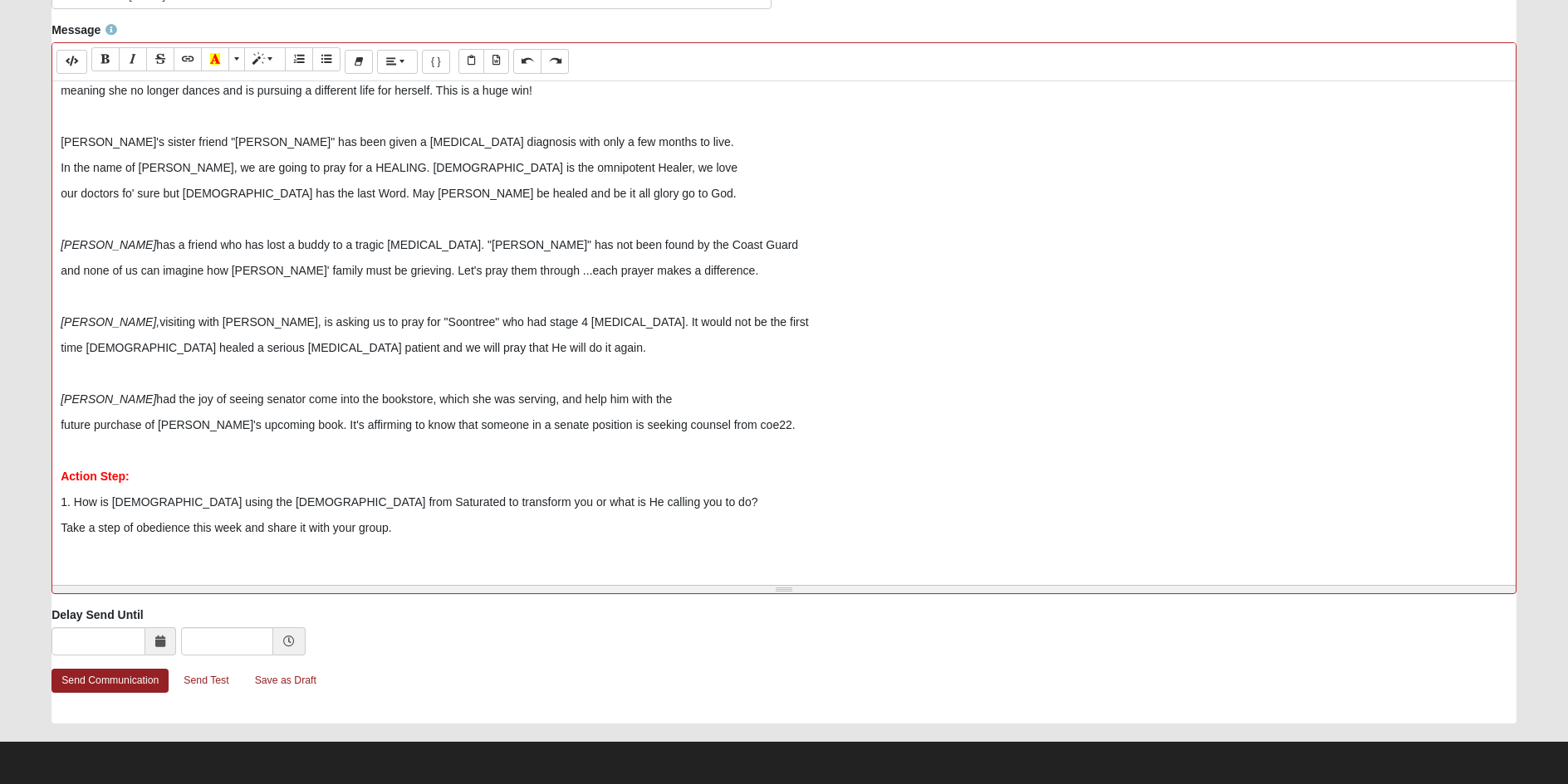
click at [462, 320] on p "[PERSON_NAME], visiting with [PERSON_NAME], is asking us to pray for "Soontree"…" at bounding box center [784, 323] width 1447 height 17
click at [546, 319] on p "[PERSON_NAME], visiting with [PERSON_NAME], is asking us to pray for "Soontree"…" at bounding box center [784, 323] width 1447 height 17
click at [545, 324] on p "[PERSON_NAME], visiting with [PERSON_NAME], is asking us to pray for "Soontree"…" at bounding box center [784, 323] width 1447 height 17
click at [275, 348] on p "time [DEMOGRAPHIC_DATA] healed a serious [MEDICAL_DATA] patient and we will pra…" at bounding box center [784, 348] width 1447 height 17
drag, startPoint x: 162, startPoint y: 351, endPoint x: 40, endPoint y: 345, distance: 122.1
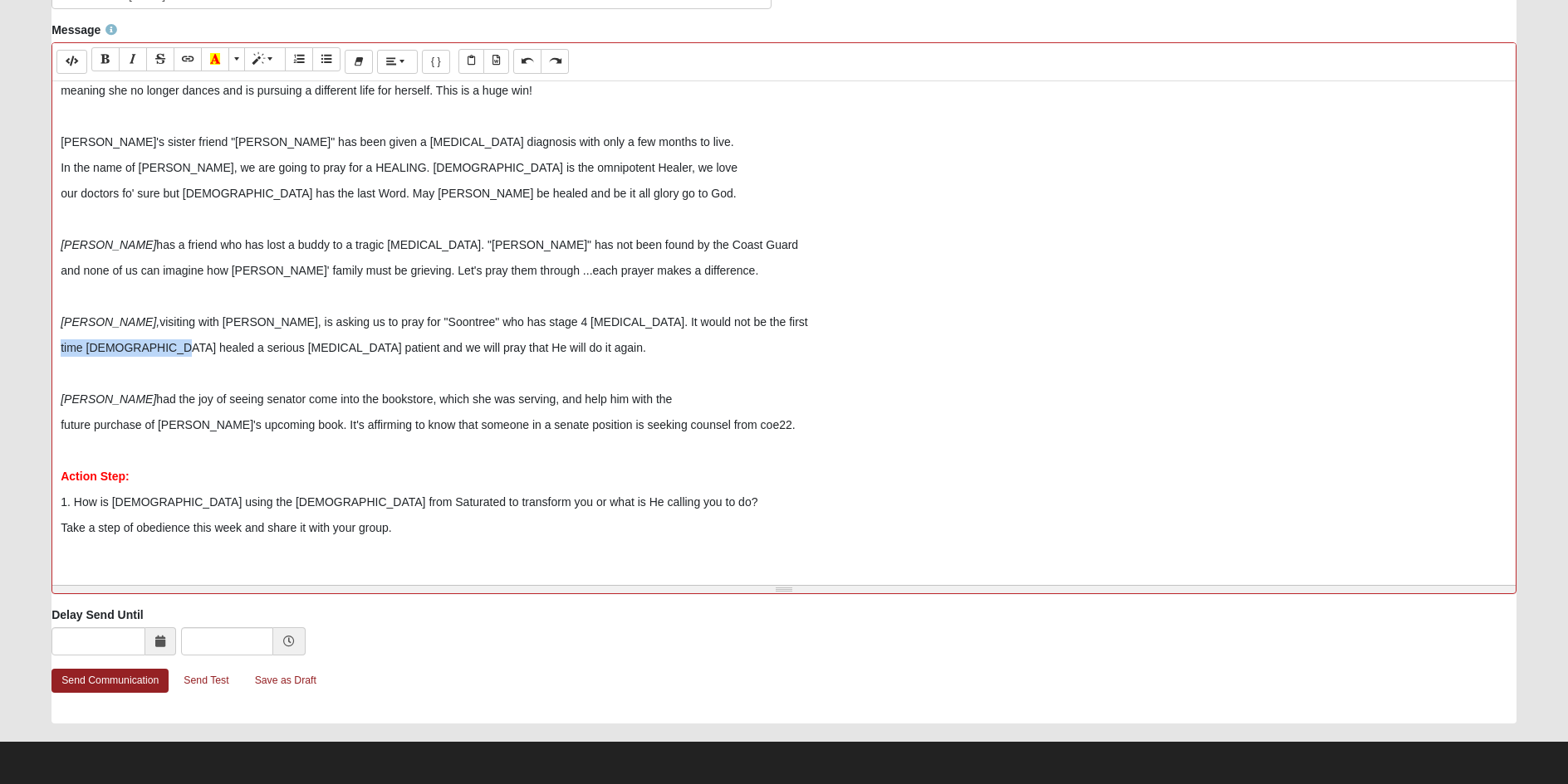
click at [33, 347] on form "Hello [PERSON_NAME] My Account Log Out Communication Communication Error" at bounding box center [784, 121] width 1568 height 1324
click at [260, 348] on p "[DEMOGRAPHIC_DATA] has healed serious [MEDICAL_DATA] patient and we will pray t…" at bounding box center [784, 348] width 1447 height 17
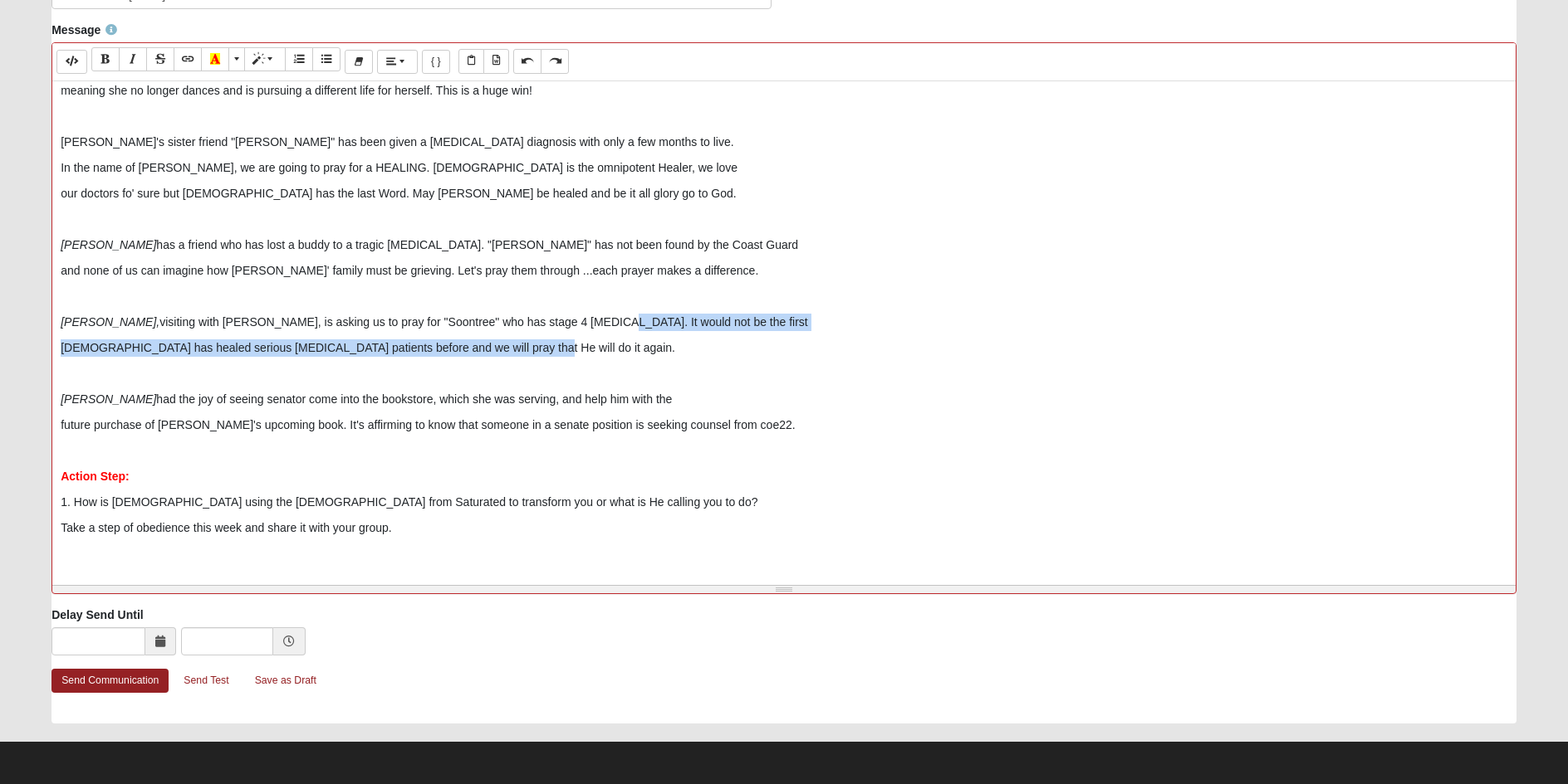
drag, startPoint x: 544, startPoint y: 320, endPoint x: 757, endPoint y: 333, distance: 213.4
click at [757, 333] on div "Hi Discipler's, What a wonderful group discussion of sharing the depth and widt…" at bounding box center [784, 329] width 1463 height 498
click at [703, 323] on p "[PERSON_NAME], visiting with [PERSON_NAME], is asking us to pray for "Soontree"…" at bounding box center [784, 323] width 1447 height 17
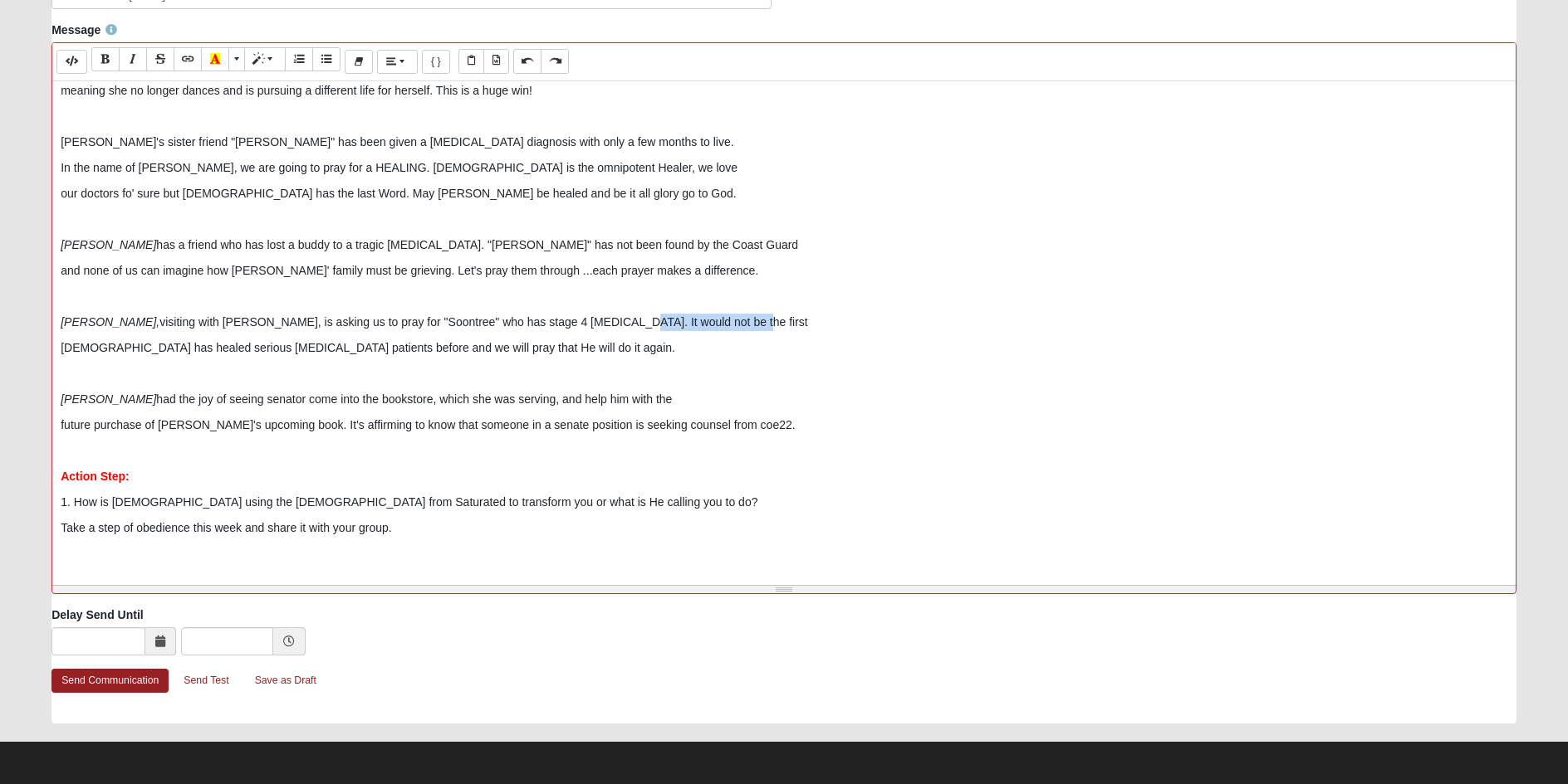
drag, startPoint x: 548, startPoint y: 321, endPoint x: 694, endPoint y: 324, distance: 146.0
click at [694, 324] on p "[PERSON_NAME], visiting with [PERSON_NAME], is asking us to pray for "Soontree"…" at bounding box center [784, 323] width 1447 height 17
click at [413, 399] on p "[PERSON_NAME] had the joy of seeing senator come into the bookstore, which she …" at bounding box center [784, 400] width 1447 height 17
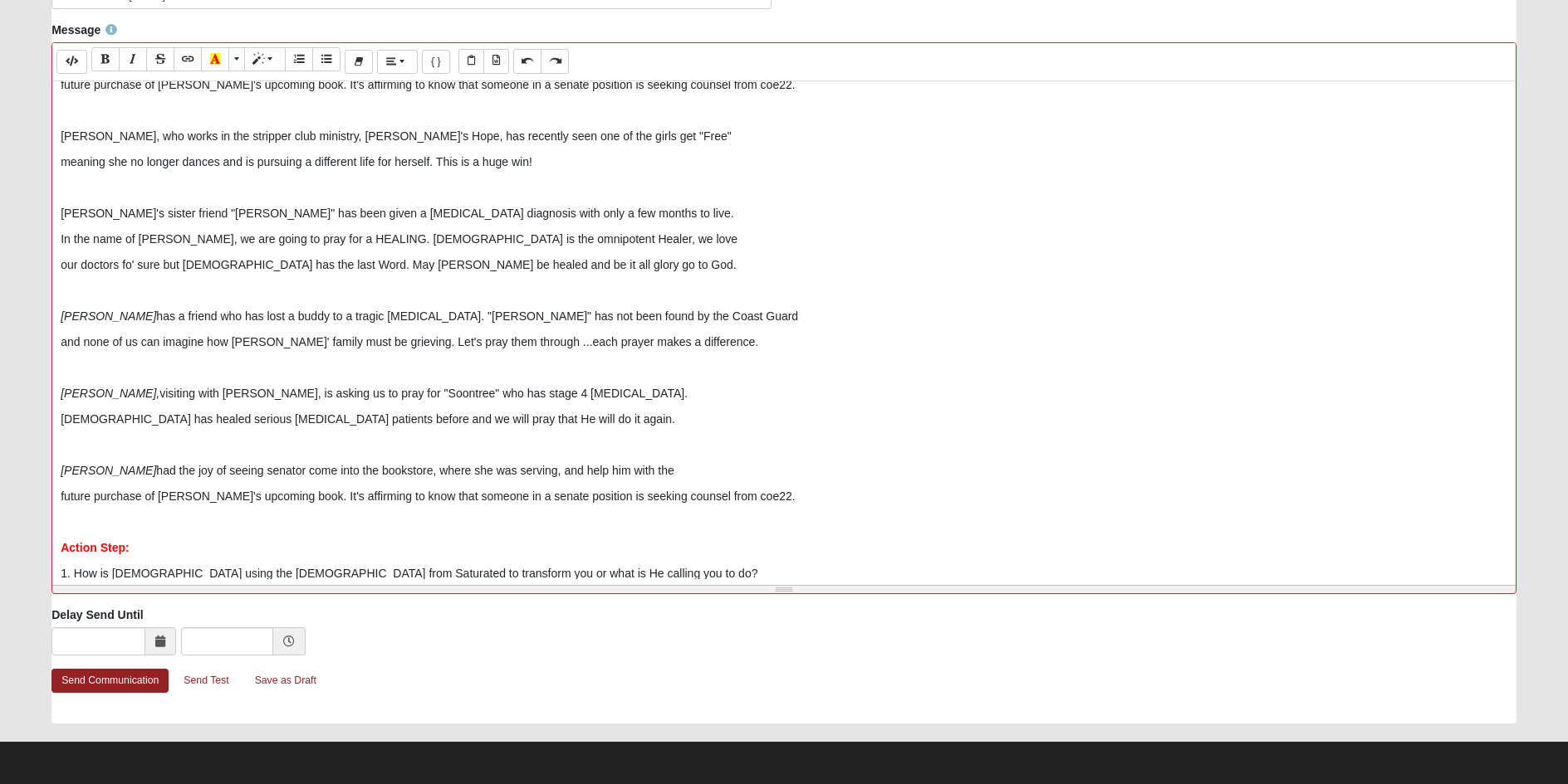
scroll to position [484, 0]
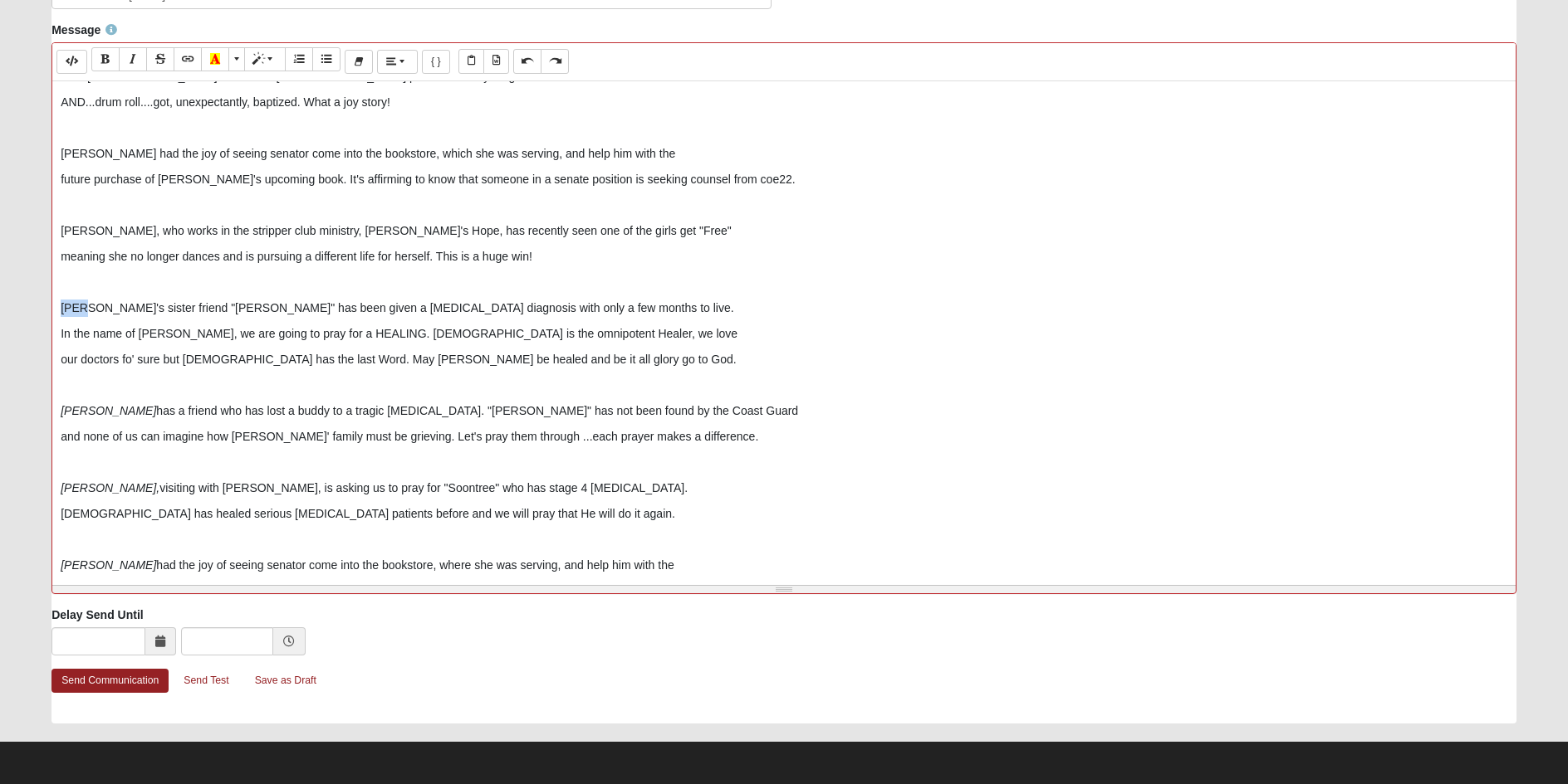
drag, startPoint x: 87, startPoint y: 309, endPoint x: 27, endPoint y: 307, distance: 60.0
click at [27, 307] on form "Hello [PERSON_NAME] My Account Log Out Communication Communication Error" at bounding box center [784, 121] width 1568 height 1324
click at [127, 54] on button "Italic (CTRL+I)" at bounding box center [132, 59] width 28 height 24
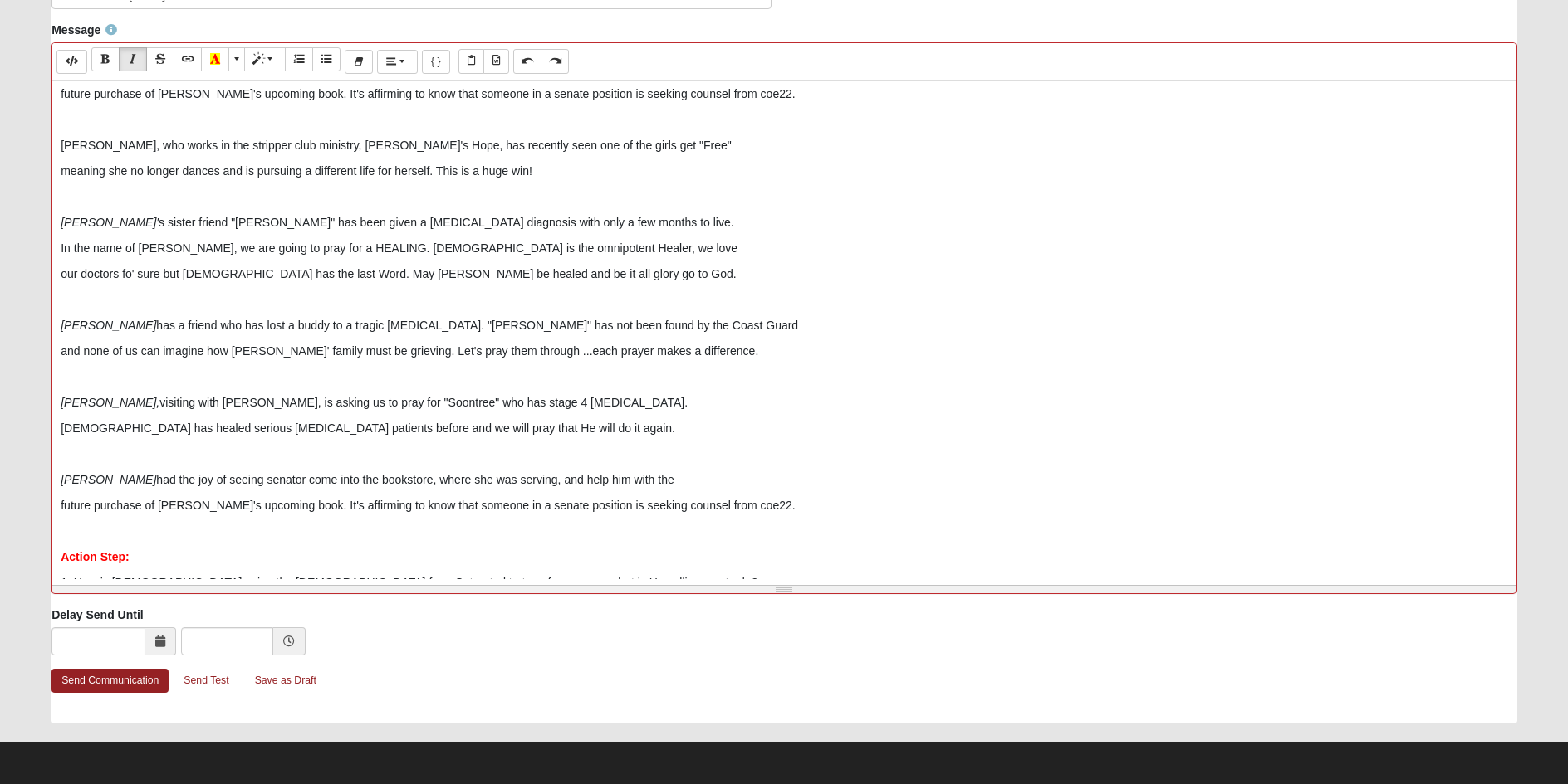
scroll to position [650, 0]
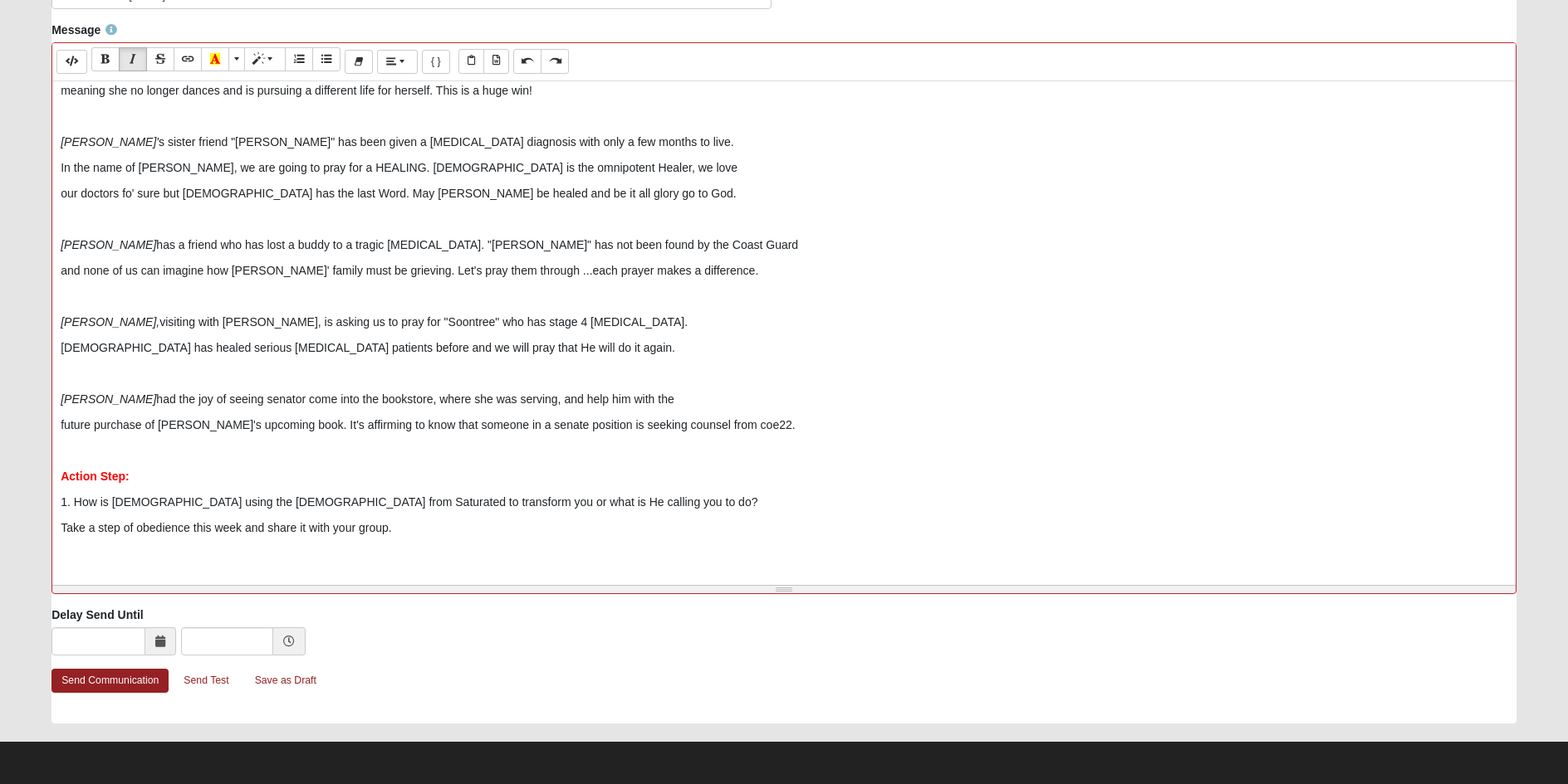
click at [520, 427] on p "future purchase of [PERSON_NAME]'s upcoming book. It's affirming to know that s…" at bounding box center [784, 426] width 1447 height 17
click at [209, 395] on p "[PERSON_NAME] had the joy of seeing senator come into the bookstore, where she …" at bounding box center [784, 400] width 1447 height 17
click at [474, 425] on p "future purchase of [PERSON_NAME]'s upcoming book. It's affirming to know that s…" at bounding box center [784, 426] width 1447 height 17
click at [513, 423] on p "future purchase of [PERSON_NAME]'s upcoming book. It's affirming to know that s…" at bounding box center [784, 426] width 1447 height 17
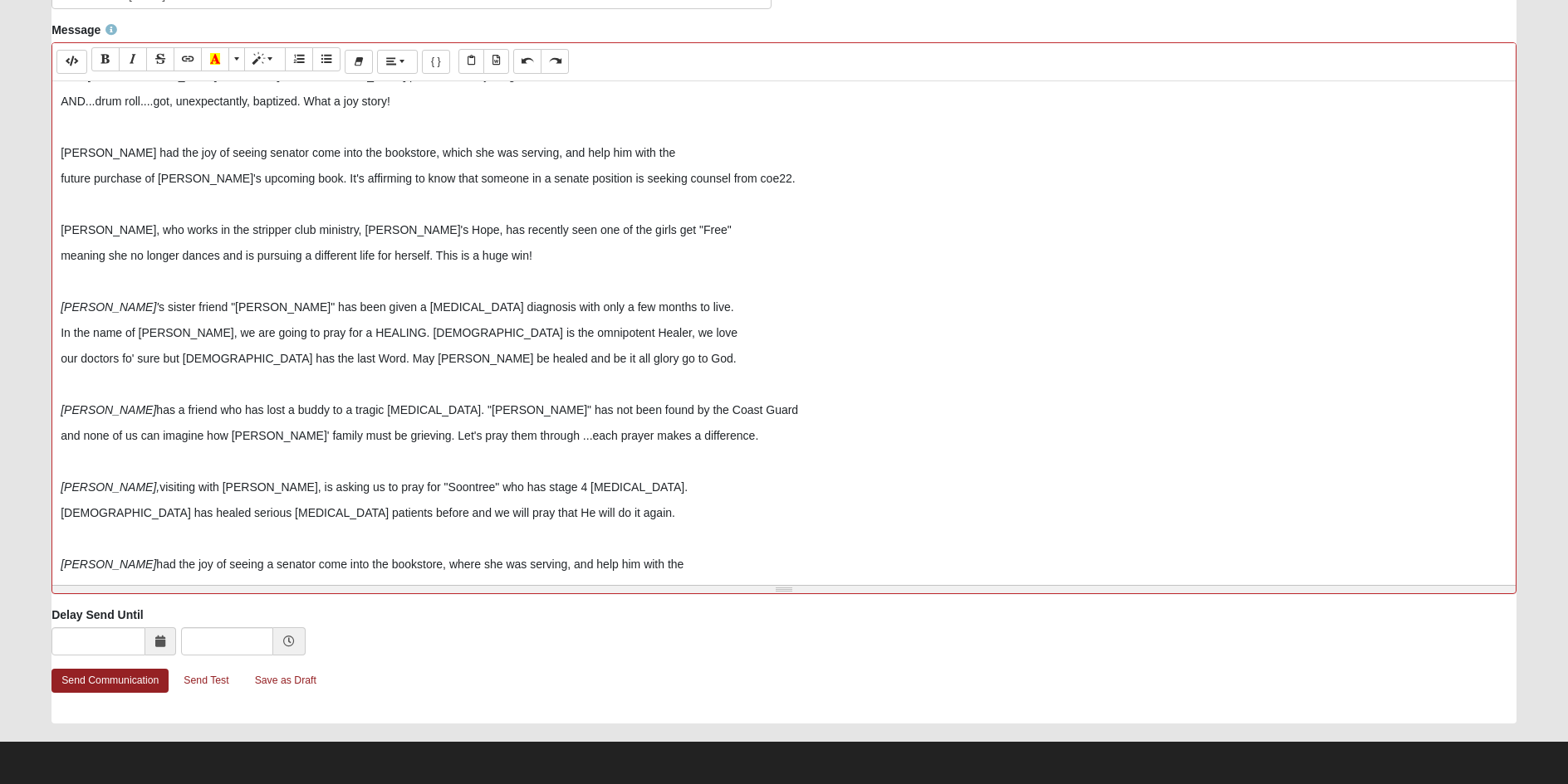
scroll to position [484, 0]
drag, startPoint x: 101, startPoint y: 233, endPoint x: 40, endPoint y: 230, distance: 61.1
click at [40, 230] on div "Message Background Color Transparent Select #ffff00 Text Color Reset to default…" at bounding box center [784, 313] width 1490 height 585
click at [135, 60] on icon "Italic (CTRL+I)" at bounding box center [133, 59] width 10 height 12
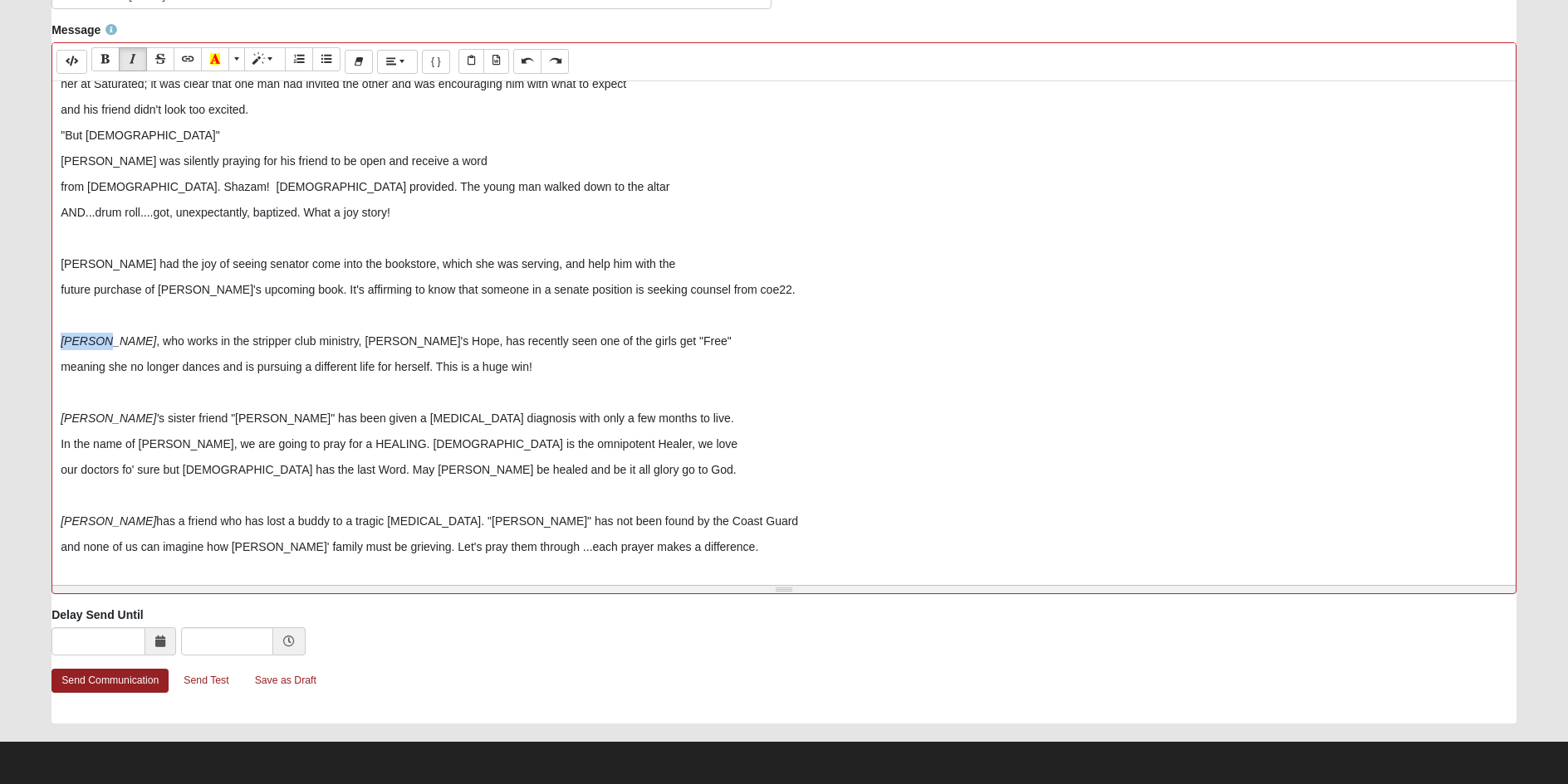
scroll to position [236, 0]
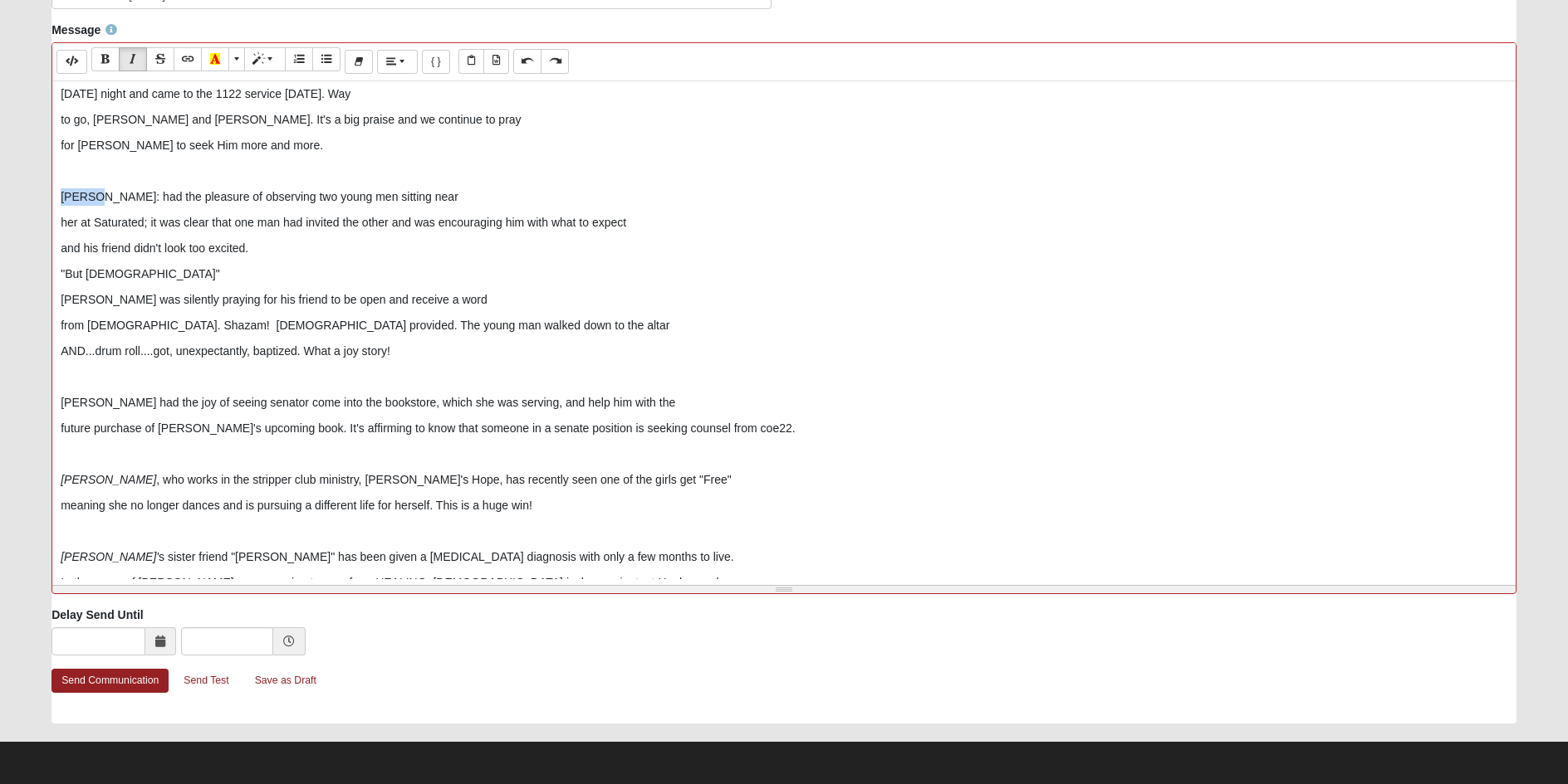
drag, startPoint x: 99, startPoint y: 197, endPoint x: 40, endPoint y: 192, distance: 59.2
click at [40, 192] on div "Message Background Color Transparent Select #ffff00 Text Color Reset to default…" at bounding box center [784, 313] width 1490 height 585
click at [141, 52] on button "Italic (CTRL+I)" at bounding box center [132, 59] width 28 height 24
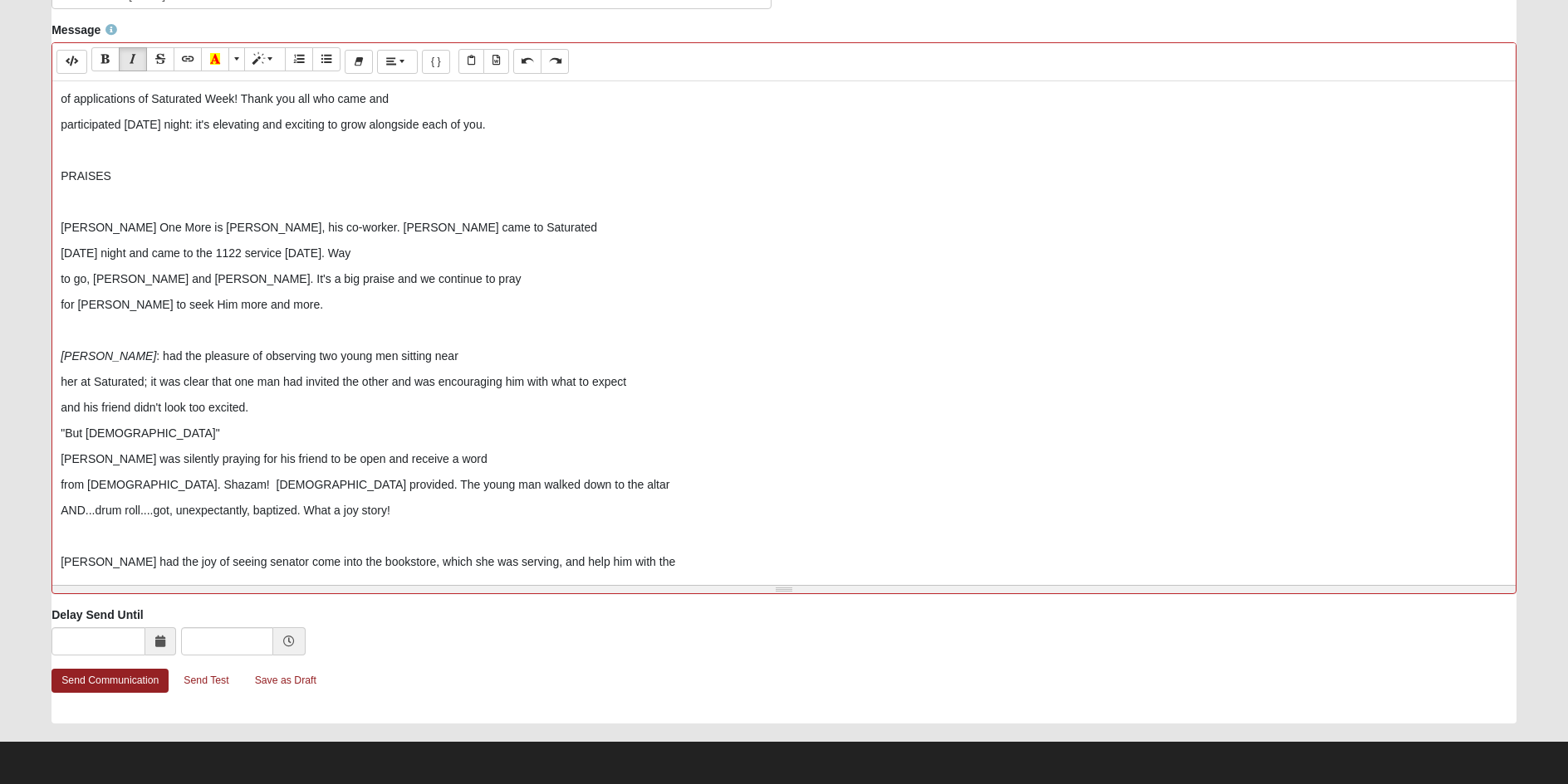
scroll to position [69, 0]
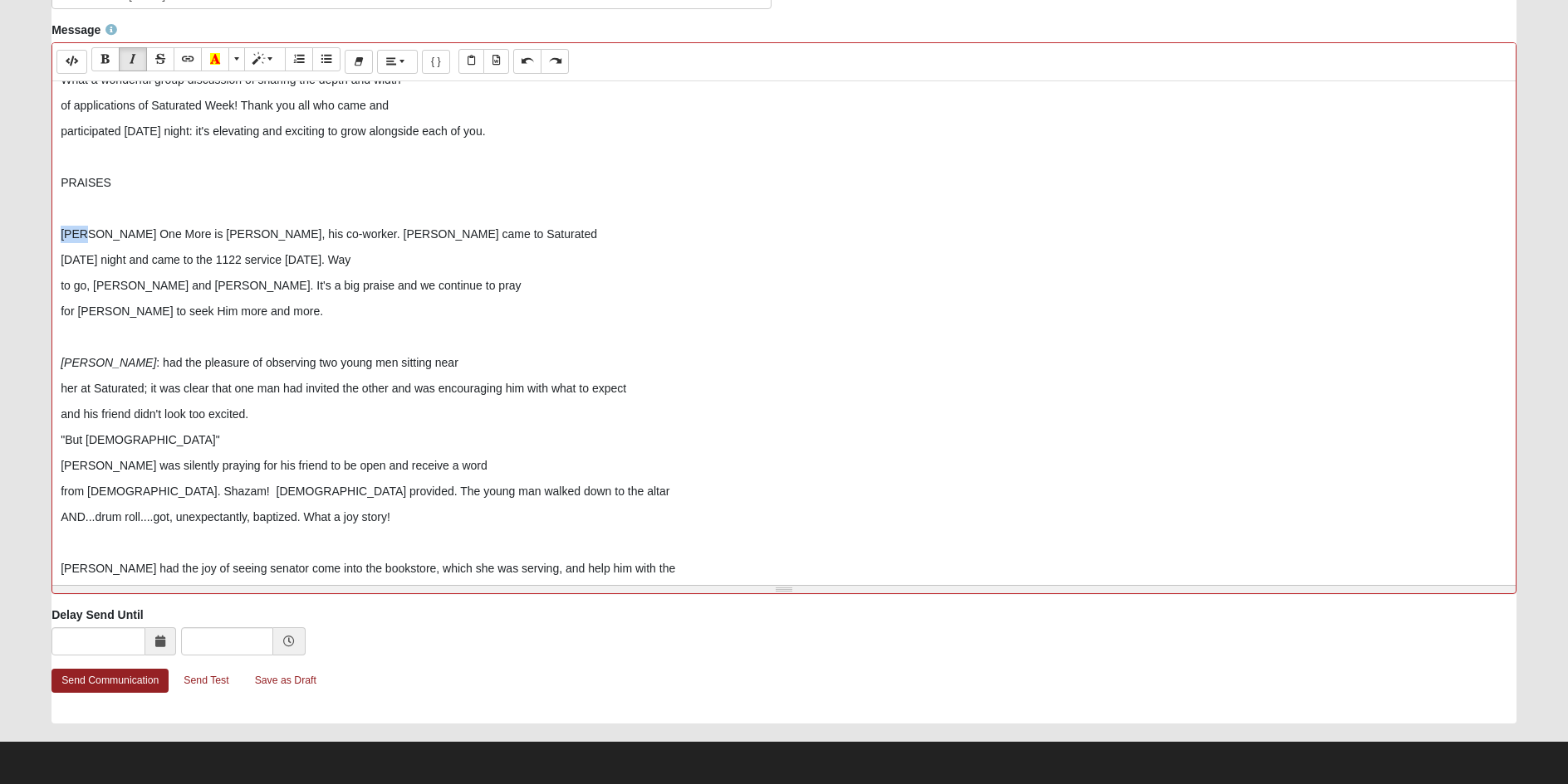
drag, startPoint x: 88, startPoint y: 233, endPoint x: 44, endPoint y: 234, distance: 44.0
click at [44, 234] on div "Message Background Color Transparent Select #ffff00 Text Color Reset to default…" at bounding box center [784, 313] width 1490 height 585
click at [138, 60] on icon "Italic (CTRL+I)" at bounding box center [133, 59] width 10 height 12
drag, startPoint x: 136, startPoint y: 181, endPoint x: 1, endPoint y: 176, distance: 135.1
click at [1, 176] on form "Hello [PERSON_NAME] My Account Log Out Communication Communication Error" at bounding box center [784, 121] width 1568 height 1324
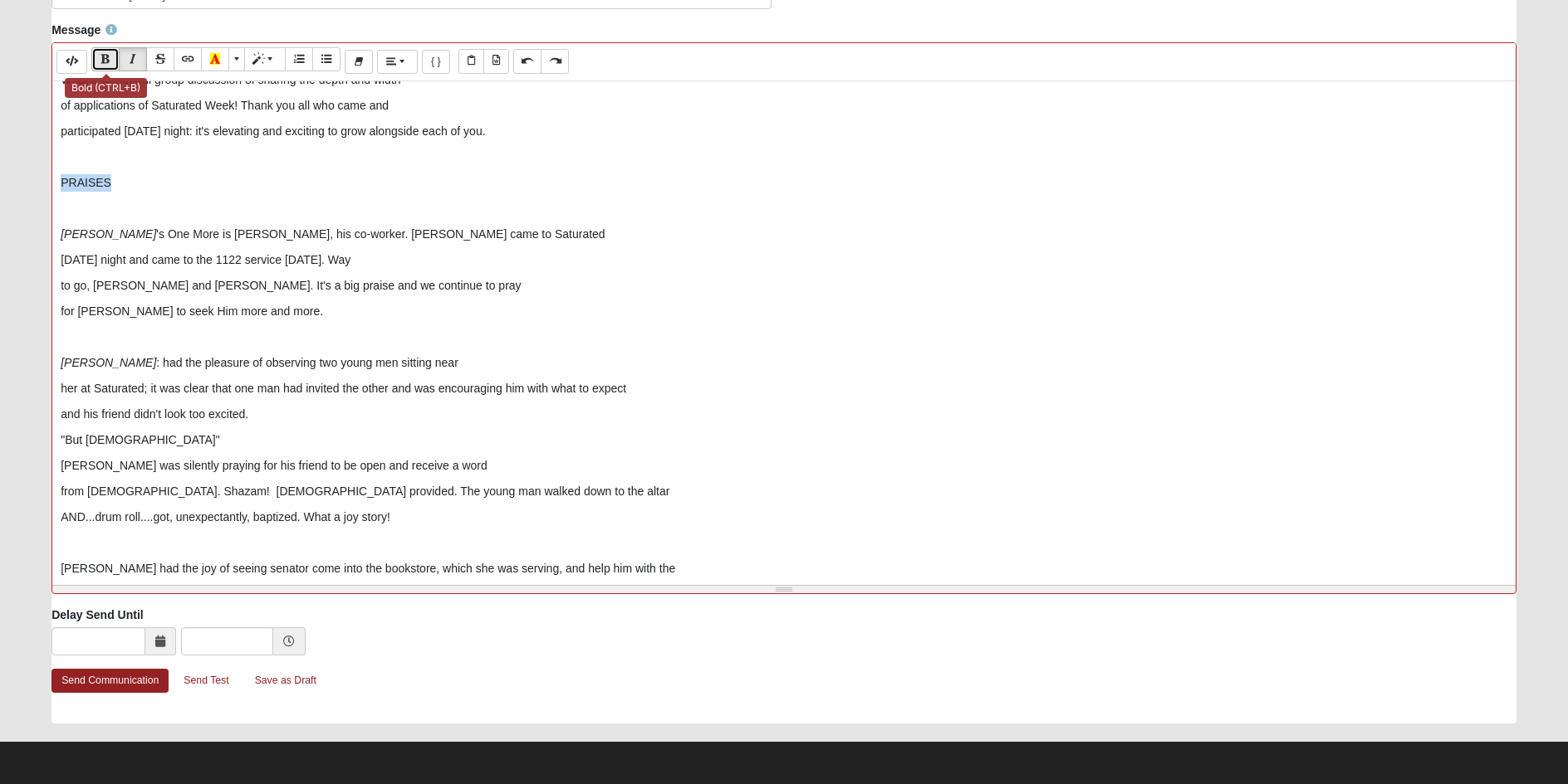
click at [109, 59] on icon "Bold (CTRL+B)" at bounding box center [105, 59] width 10 height 12
click at [239, 59] on span "More Color" at bounding box center [238, 59] width 10 height 12
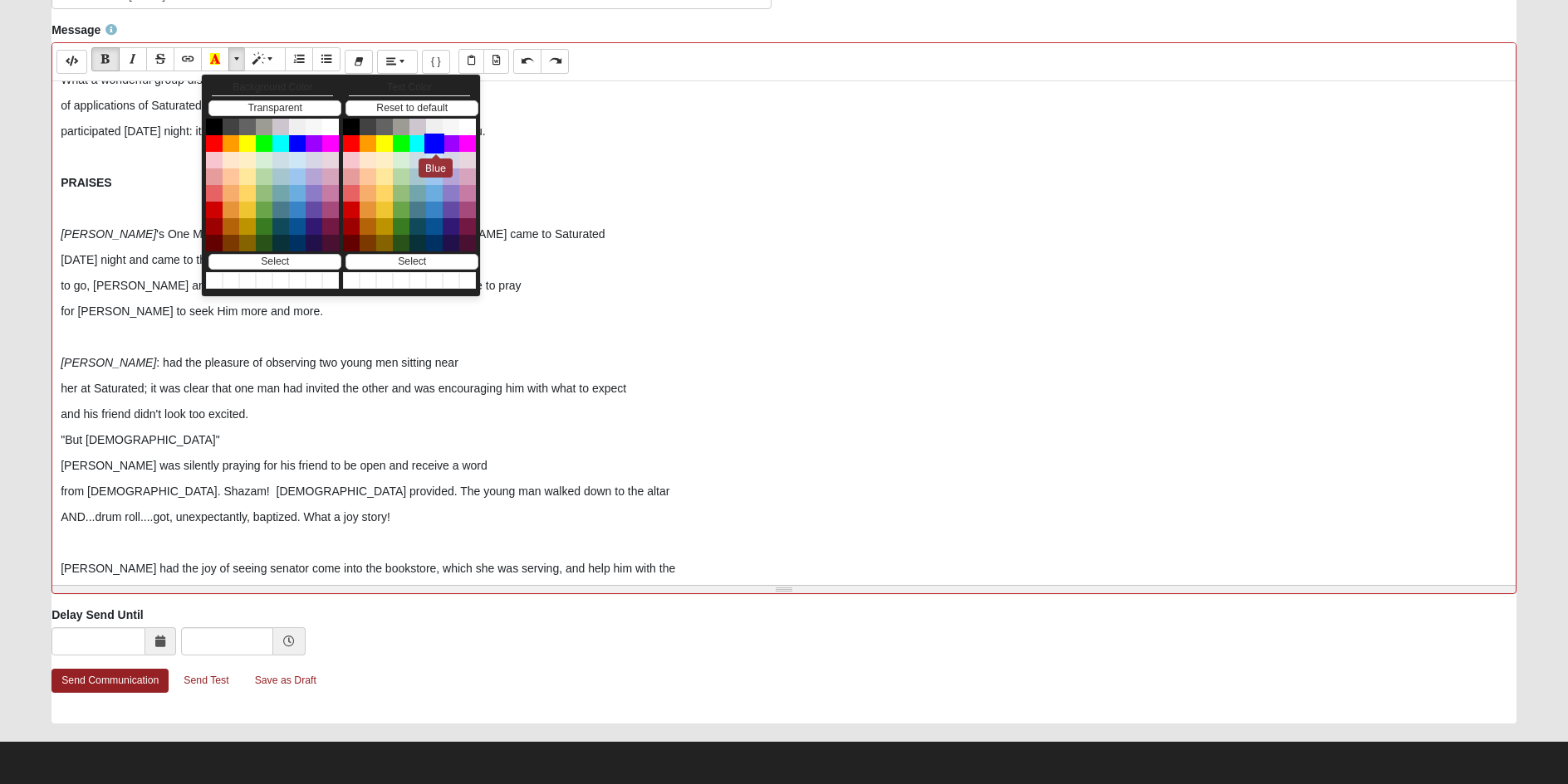
click at [436, 146] on button "Blue" at bounding box center [434, 144] width 20 height 20
click at [177, 185] on p "PRAISES" at bounding box center [784, 183] width 1447 height 17
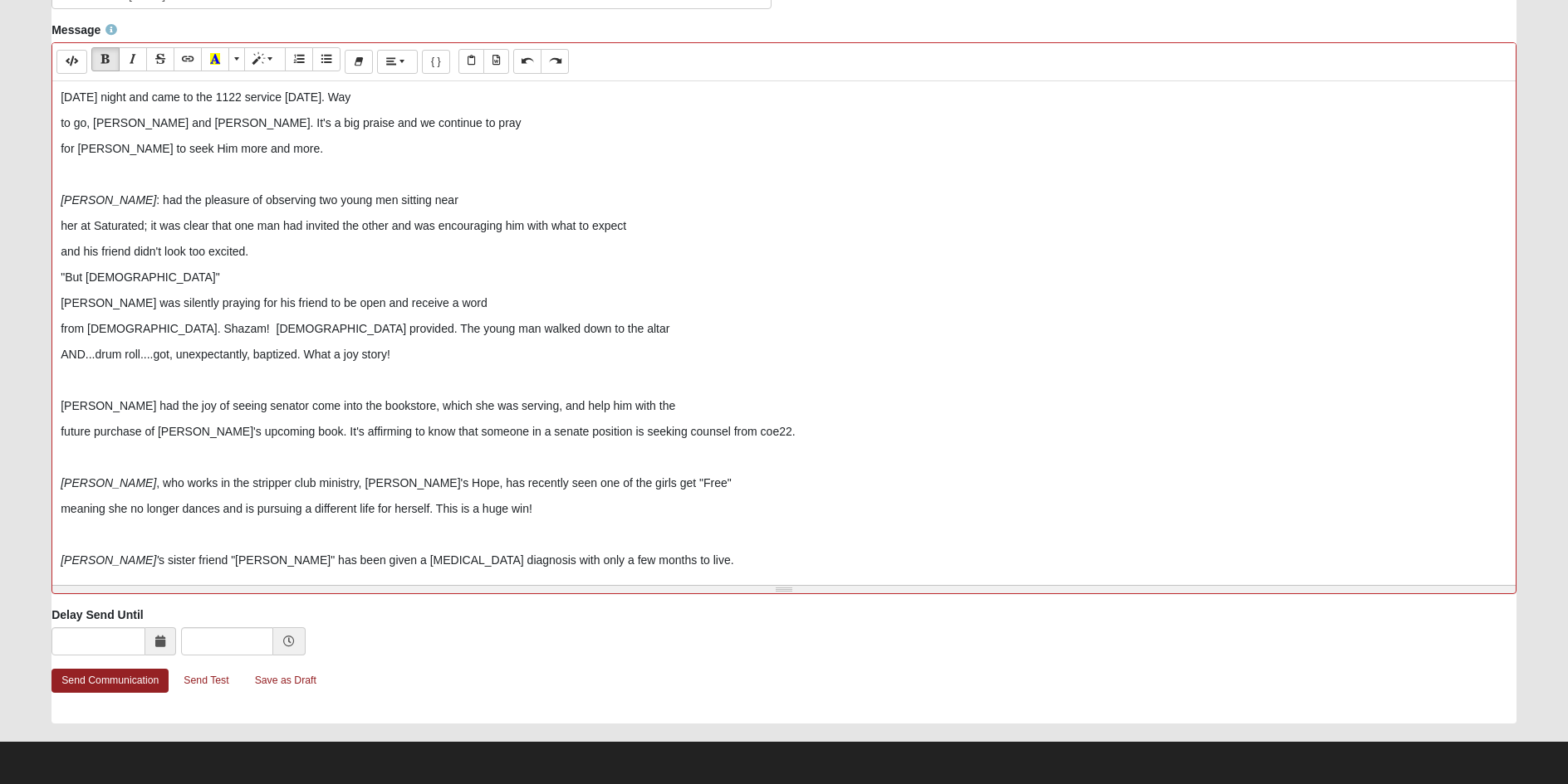
scroll to position [236, 0]
click at [70, 525] on p at bounding box center [784, 532] width 1447 height 17
drag, startPoint x: 135, startPoint y: 532, endPoint x: 3, endPoint y: 530, distance: 132.0
click at [3, 530] on form "Hello [PERSON_NAME] My Account Log Out Communication Communication Error" at bounding box center [784, 121] width 1568 height 1324
click at [110, 57] on icon "Bold (CTRL+B)" at bounding box center [105, 59] width 10 height 12
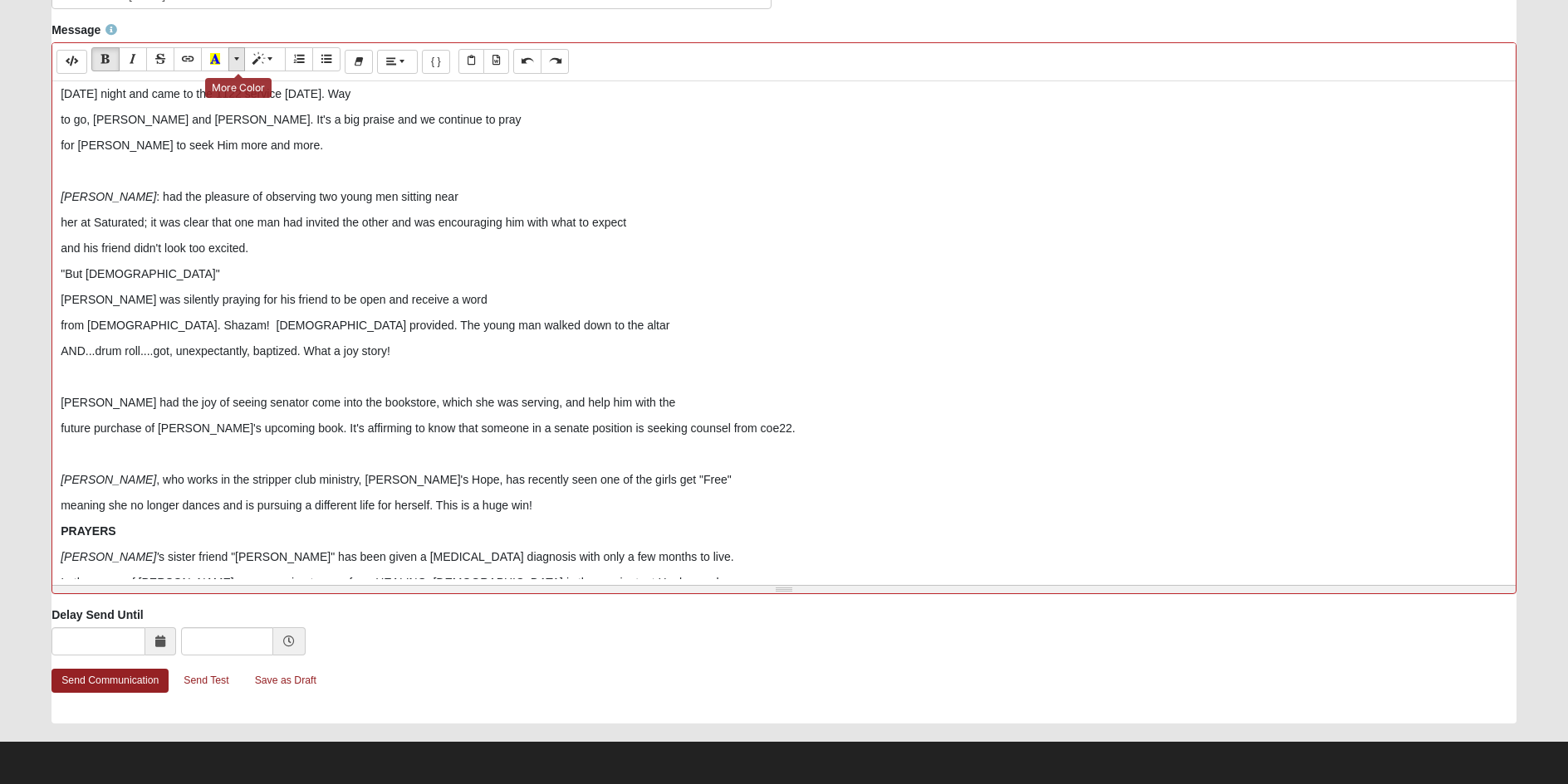
click at [232, 60] on button "More Color" at bounding box center [236, 59] width 16 height 24
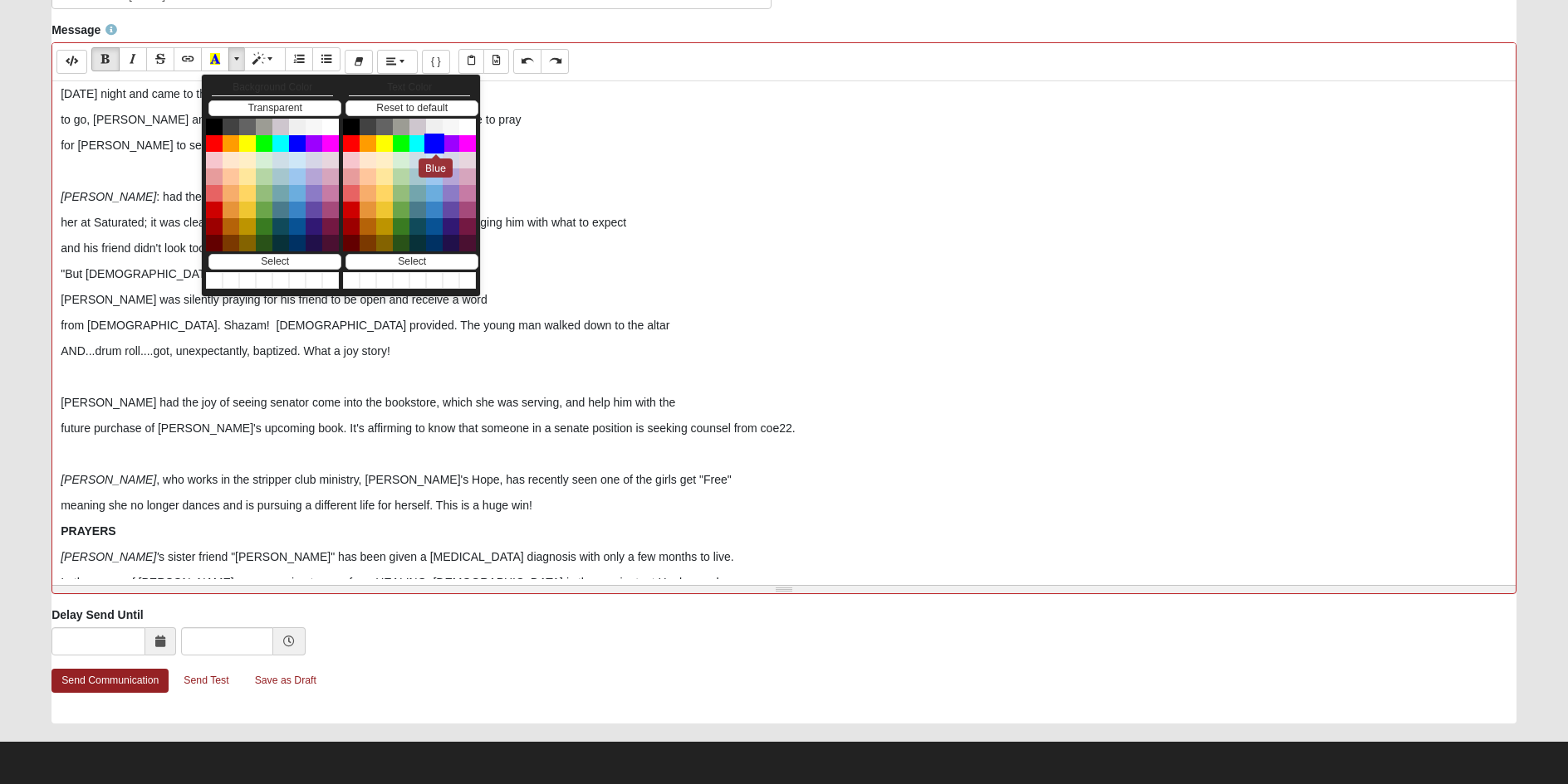
click at [428, 141] on button "Blue" at bounding box center [434, 144] width 20 height 20
click at [540, 506] on p "meaning she no longer dances and is pursuing a different life for herself. This…" at bounding box center [784, 506] width 1447 height 17
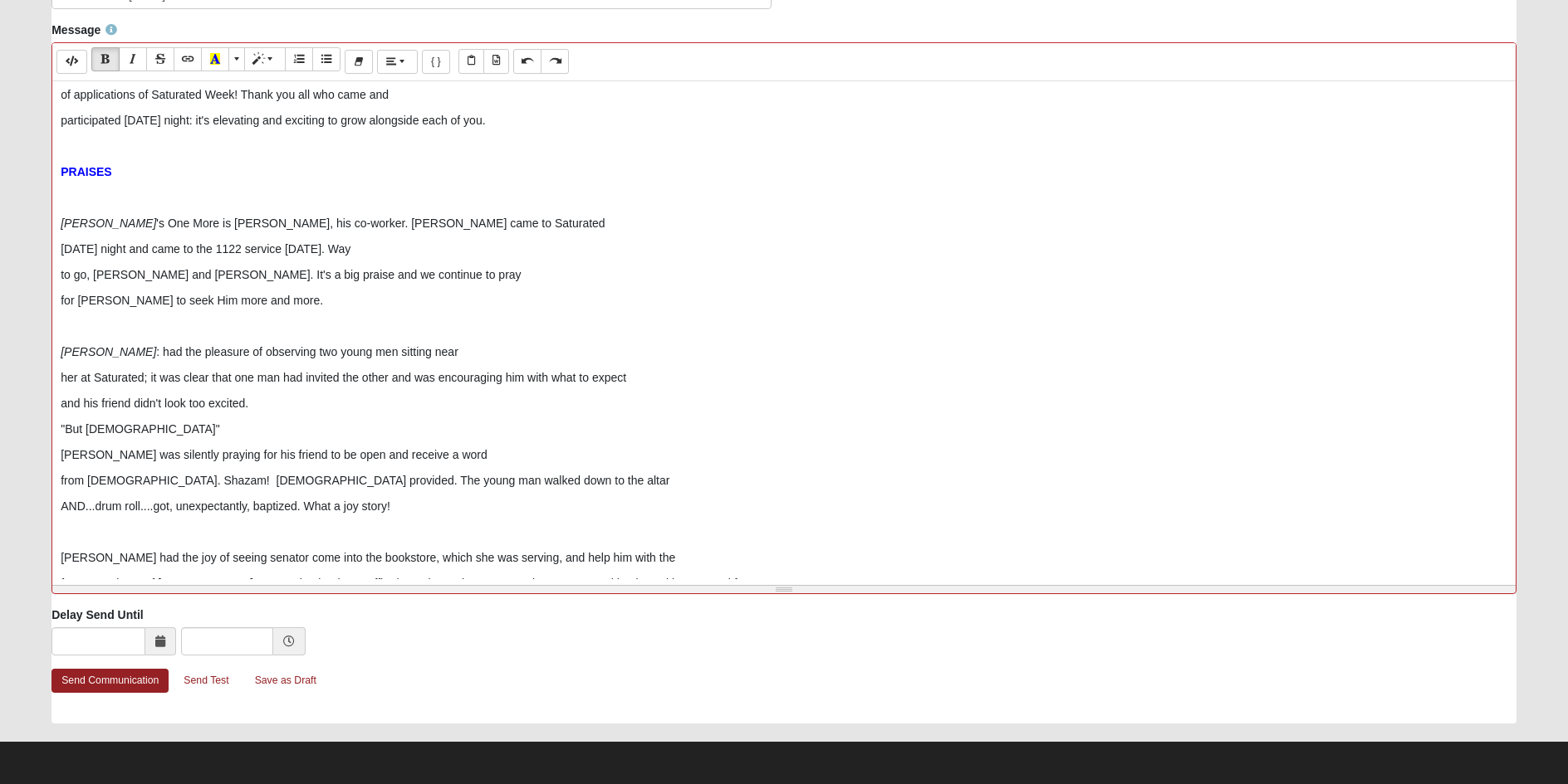
scroll to position [0, 0]
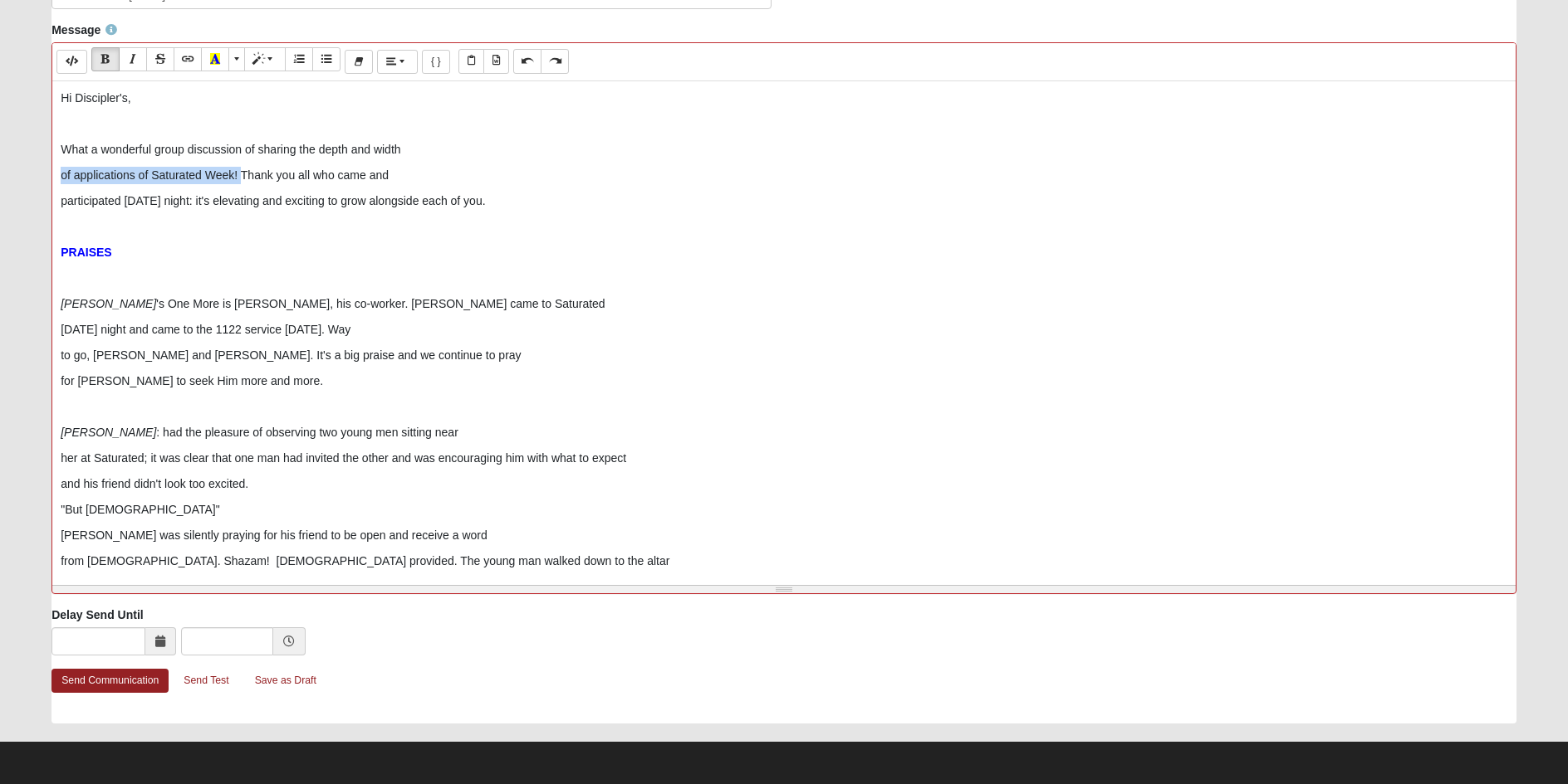
drag, startPoint x: 243, startPoint y: 171, endPoint x: 47, endPoint y: 169, distance: 196.0
click at [47, 169] on div "Message Background Color Transparent Select #ffff00 Text Color Reset to default…" at bounding box center [784, 313] width 1490 height 585
copy p "of applications of Saturated Week!"
click at [418, 150] on p "What a wonderful group discussion of sharing the depth and width" at bounding box center [784, 149] width 1447 height 17
click at [399, 146] on p "What a wonderful group discussion of sharing the depth and widthof applications…" at bounding box center [784, 149] width 1447 height 17
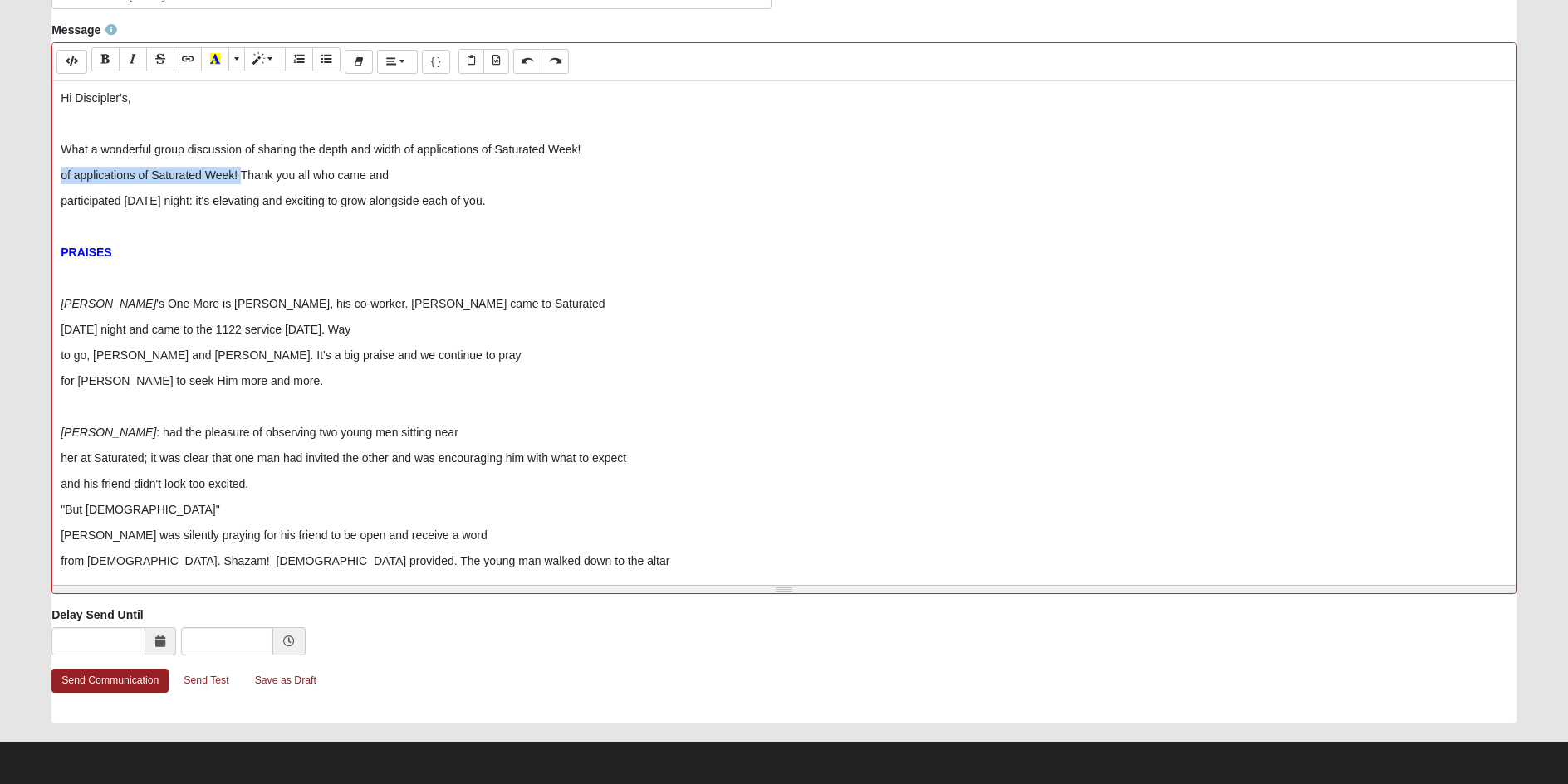
drag, startPoint x: 241, startPoint y: 175, endPoint x: 21, endPoint y: 172, distance: 220.0
click at [21, 172] on form "Hello [PERSON_NAME] My Account Log Out Communication Communication Error" at bounding box center [784, 121] width 1568 height 1324
click at [64, 203] on p "participated [DATE] night: it's elevating and exciting to grow alongside each o…" at bounding box center [784, 201] width 1447 height 17
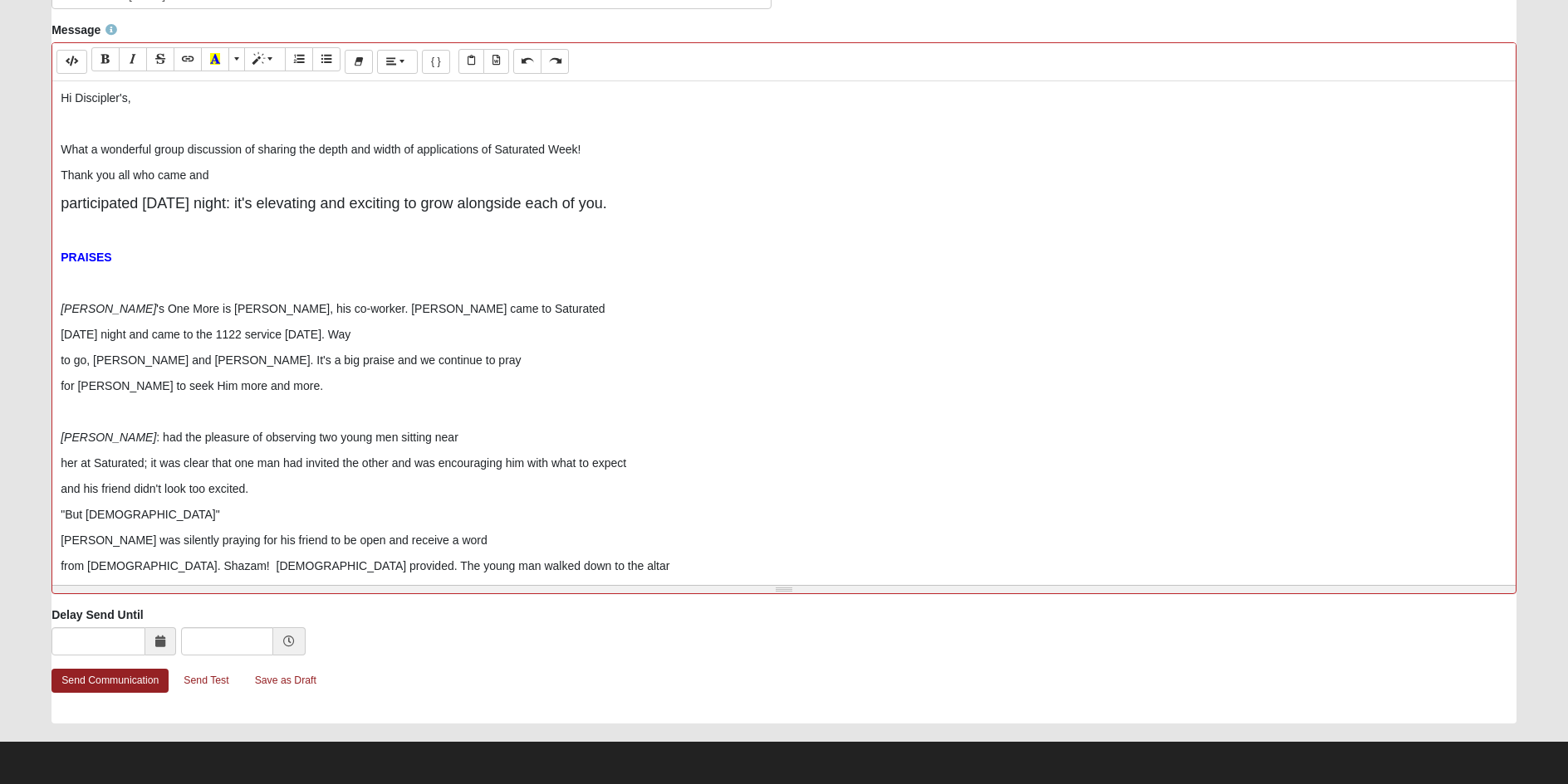
click at [260, 172] on p "Thank you all who came and" at bounding box center [784, 175] width 1447 height 17
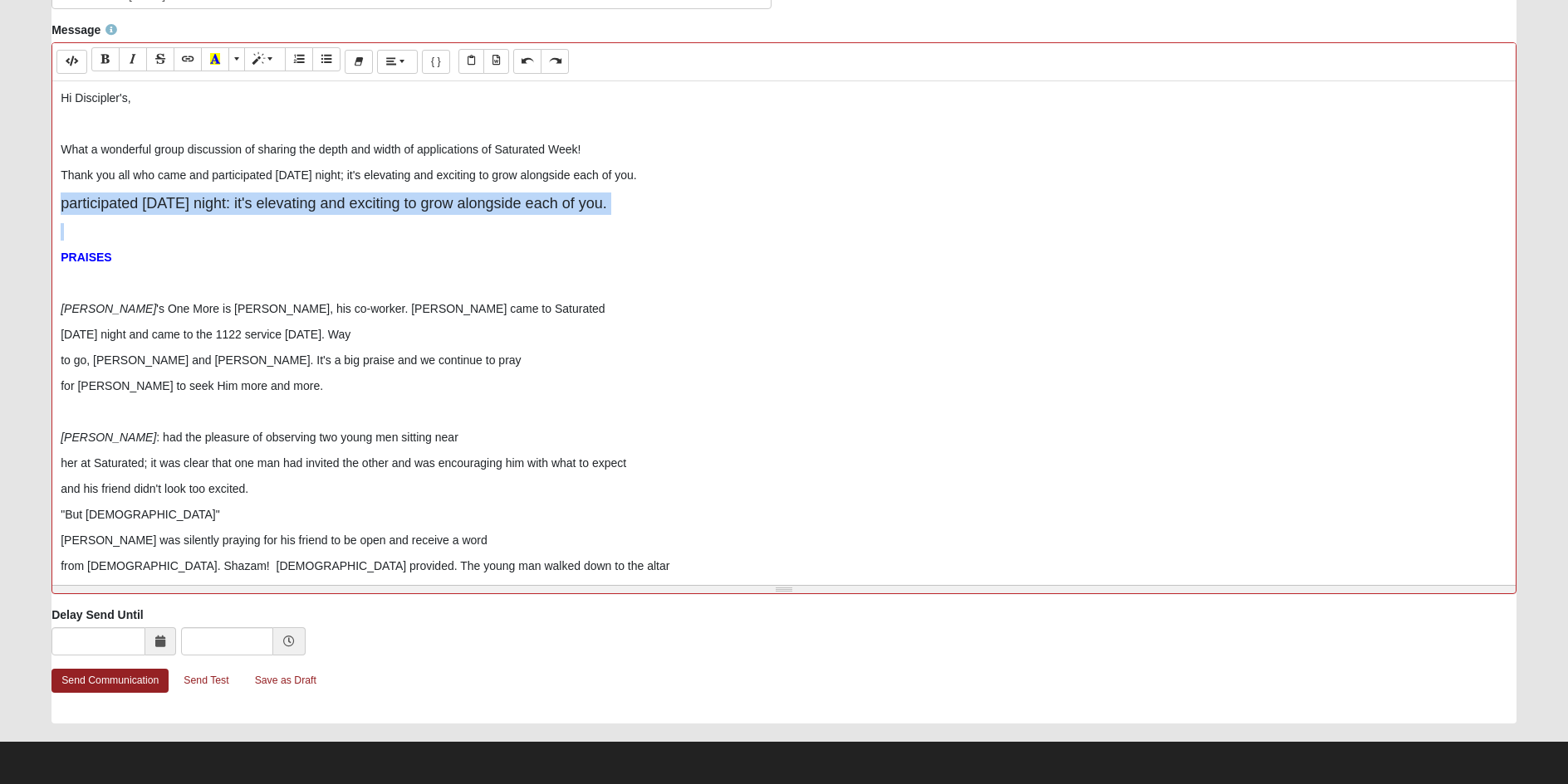
drag, startPoint x: 63, startPoint y: 206, endPoint x: 168, endPoint y: 220, distance: 105.9
click at [168, 220] on div "Hi Discipler's, What a wonderful group discussion of sharing the depth and widt…" at bounding box center [784, 329] width 1463 height 498
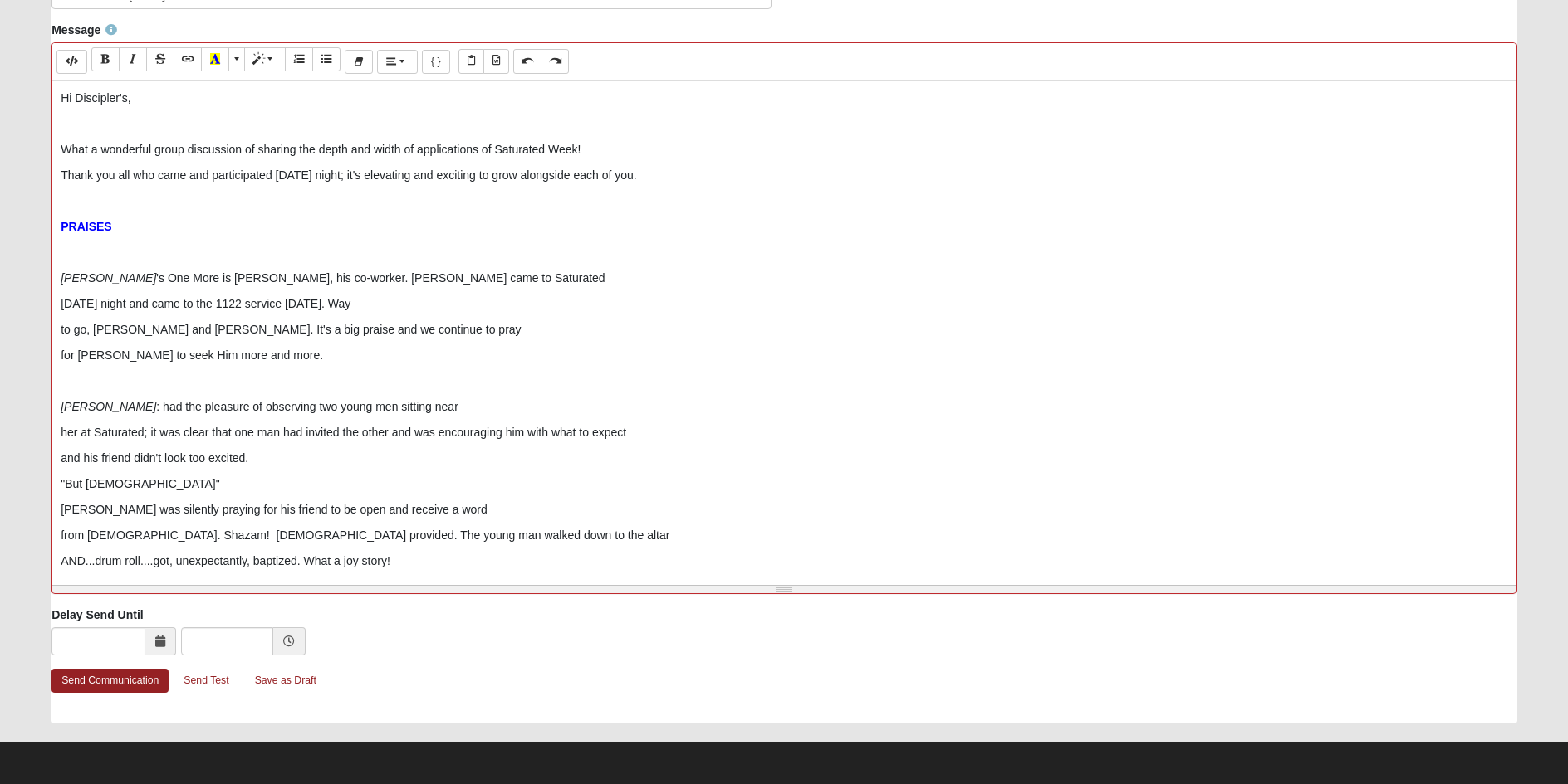
click at [102, 252] on p at bounding box center [784, 252] width 1447 height 17
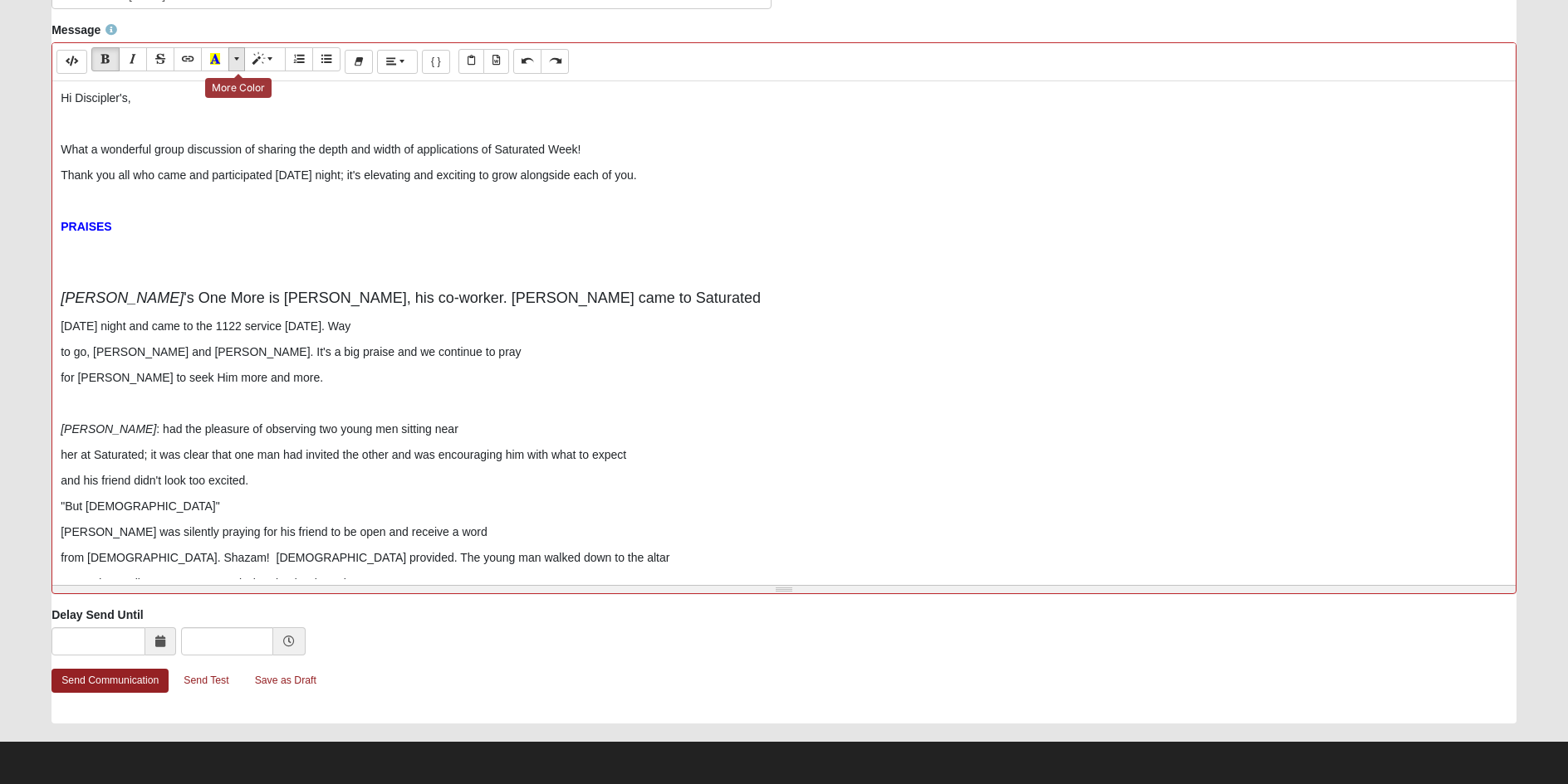
click at [236, 57] on span "More Color" at bounding box center [238, 59] width 10 height 12
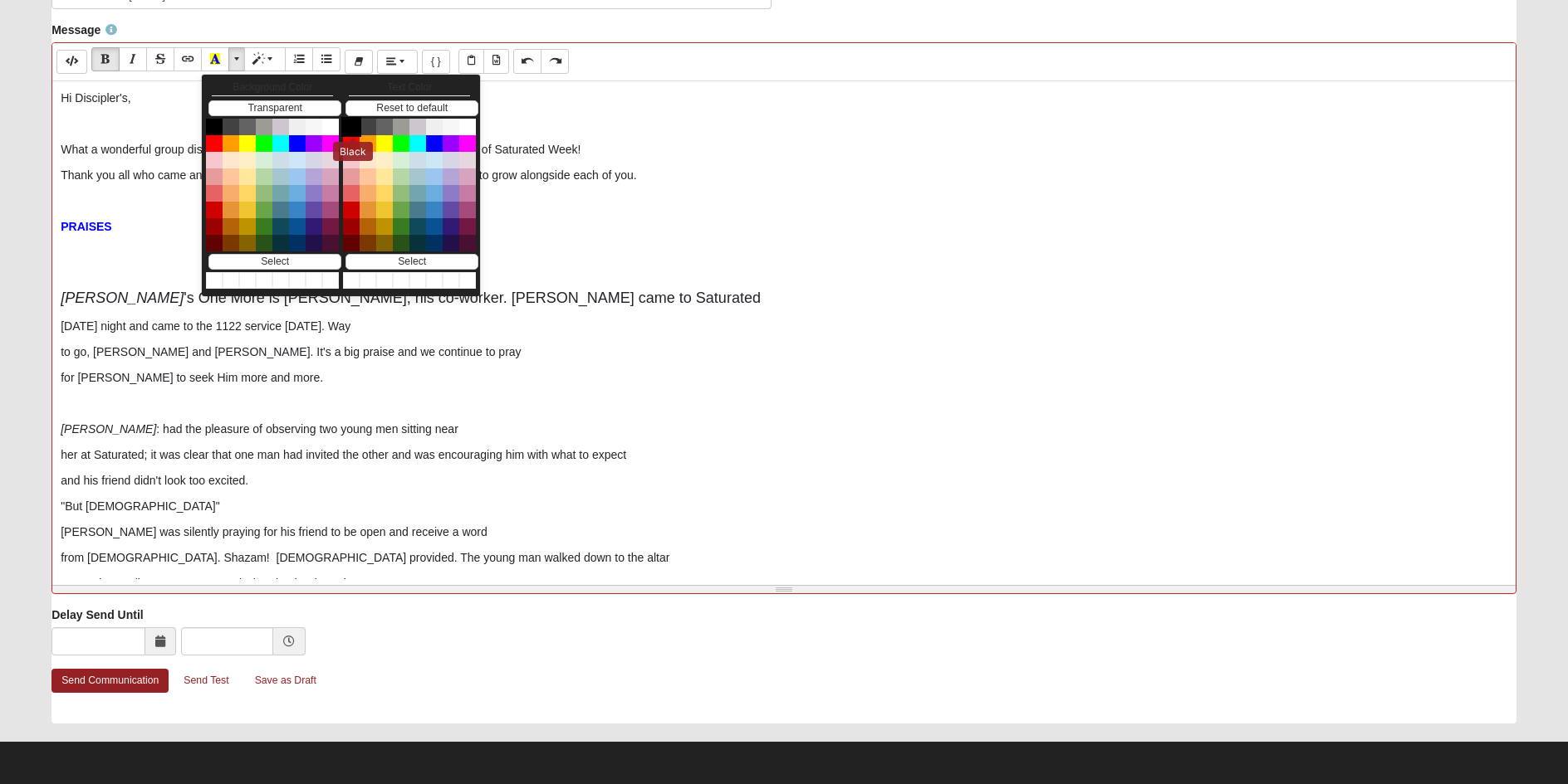
click at [352, 123] on button "Black" at bounding box center [351, 126] width 20 height 20
drag, startPoint x: 93, startPoint y: 278, endPoint x: 47, endPoint y: 278, distance: 46.0
click at [47, 278] on div "Message Background Color Transparent Select #ffff00 Text Color Reset to default…" at bounding box center [784, 313] width 1490 height 585
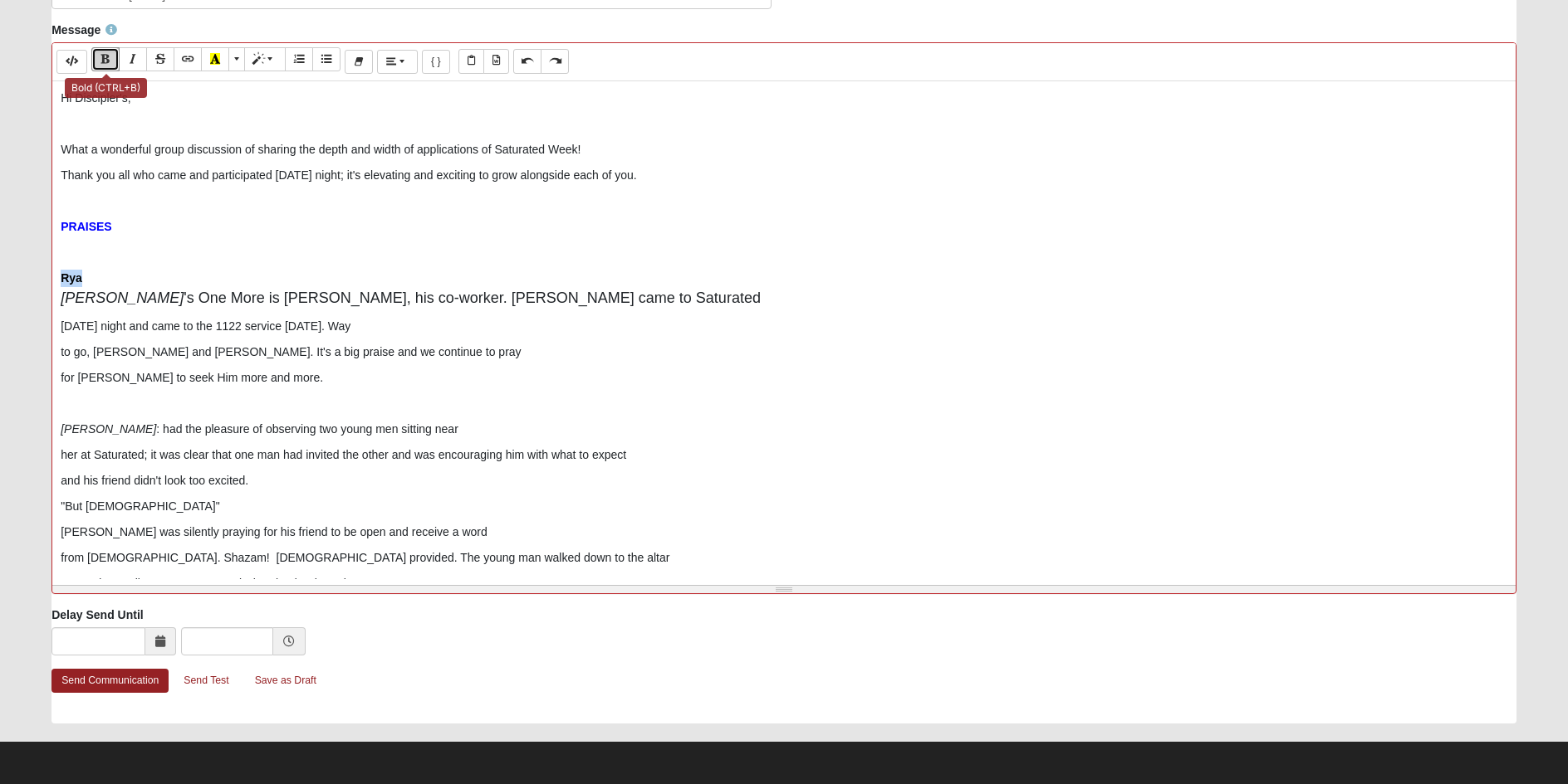
click at [109, 59] on icon "Bold (CTRL+B)" at bounding box center [105, 59] width 10 height 12
click at [113, 273] on p "[PERSON_NAME] 's One More is [PERSON_NAME], his co-worker. [PERSON_NAME] came t…" at bounding box center [784, 289] width 1447 height 39
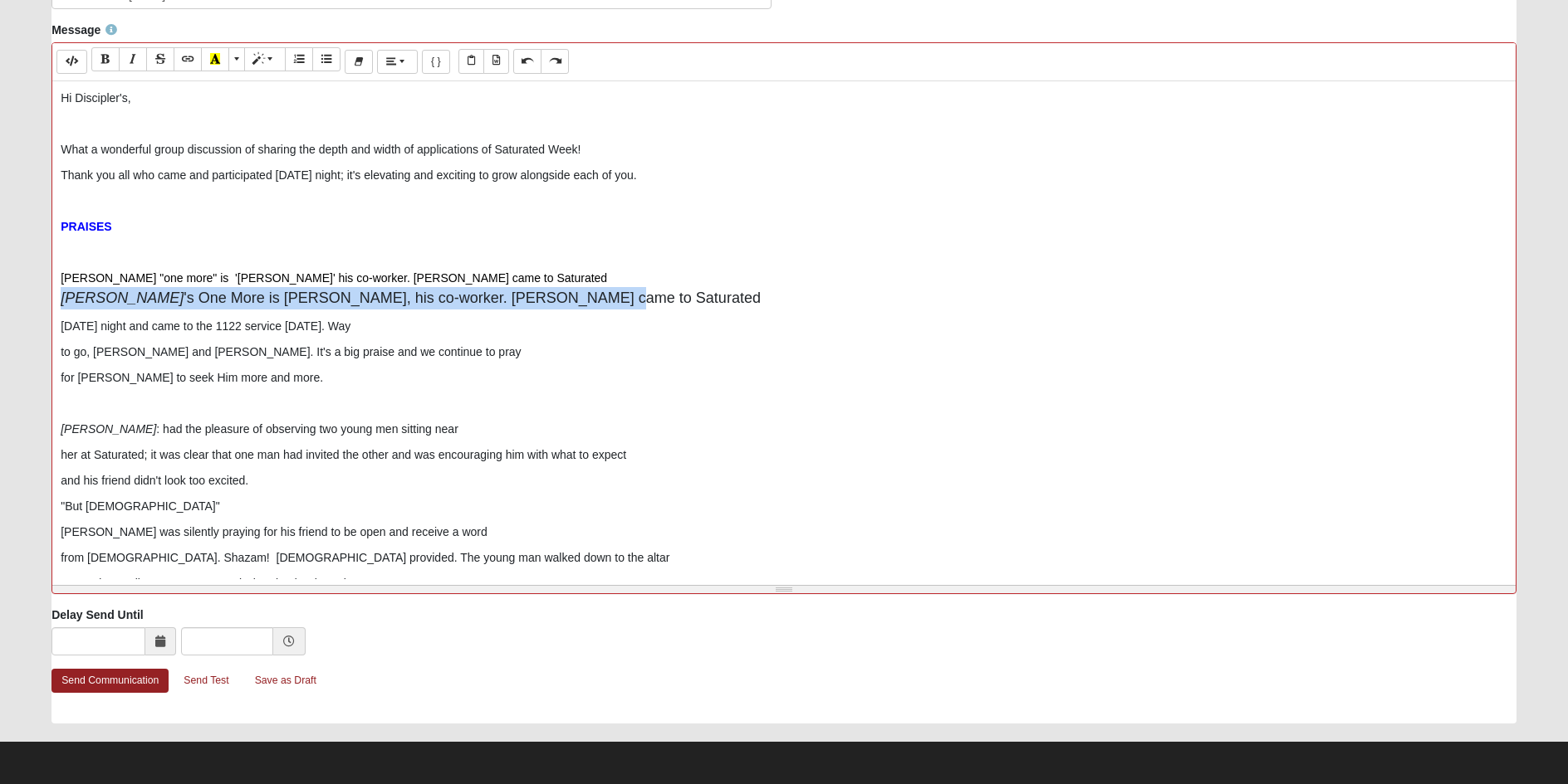
drag, startPoint x: 524, startPoint y: 289, endPoint x: 51, endPoint y: 307, distance: 473.3
click at [51, 307] on div "Message Background Color Transparent Select #ffff00 Text Color Reset to default…" at bounding box center [784, 313] width 1490 height 585
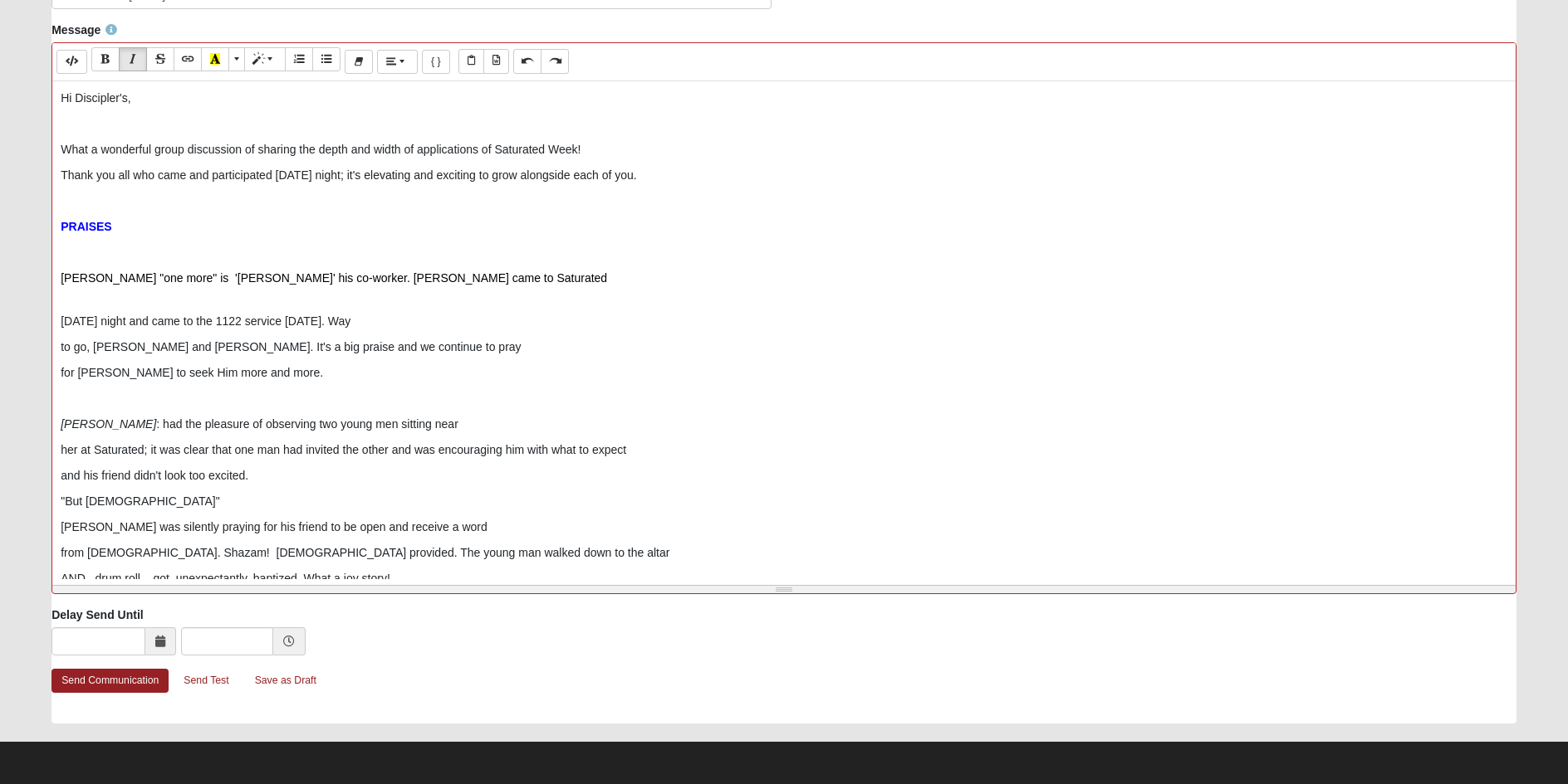
click at [57, 325] on div "Hi Discipler's, What a wonderful group discussion of sharing the depth and widt…" at bounding box center [784, 329] width 1463 height 498
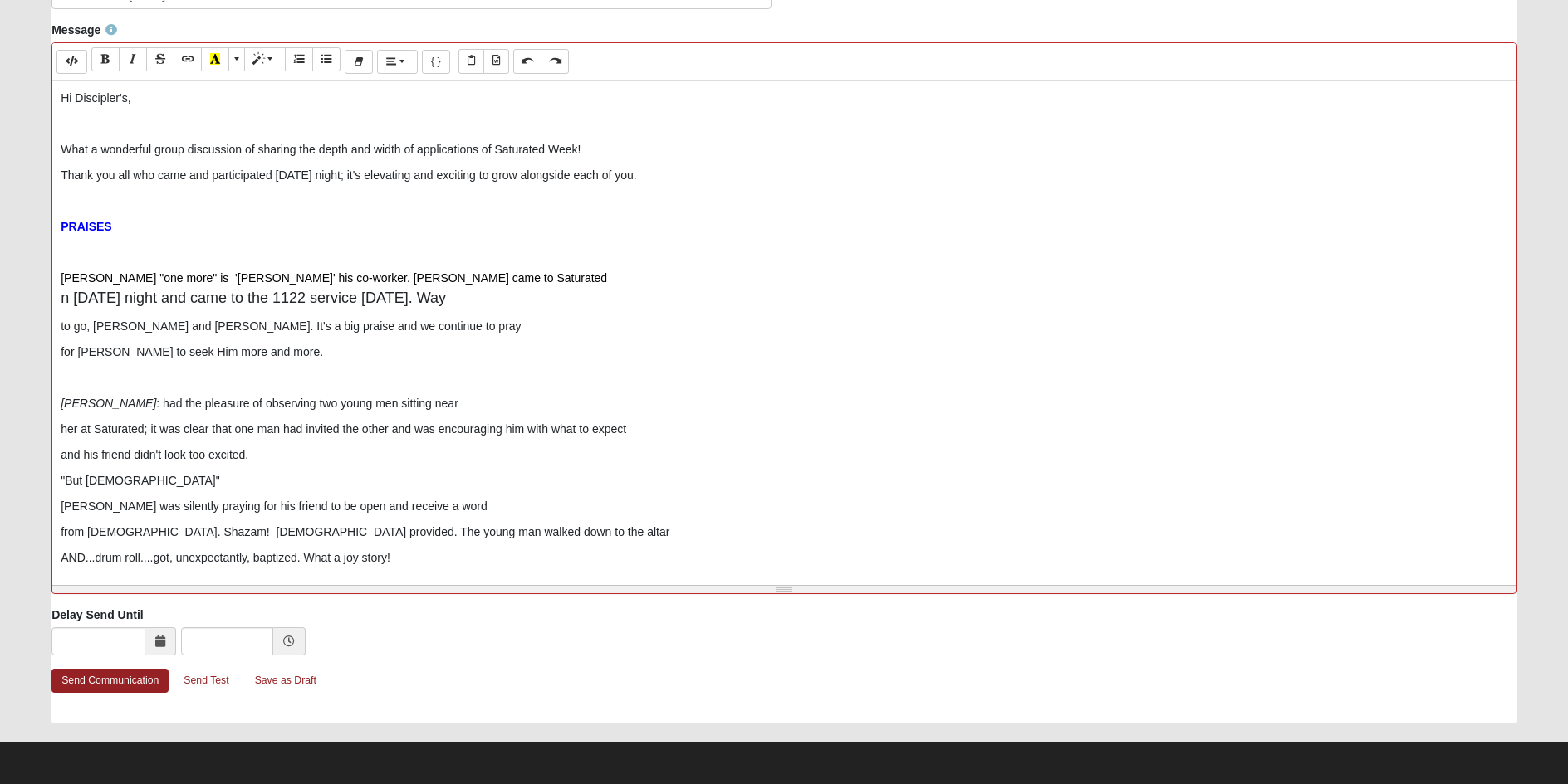
click at [61, 329] on p "to go, [PERSON_NAME] and [PERSON_NAME]. It's a big praise and we continue to pr…" at bounding box center [784, 327] width 1447 height 17
drag, startPoint x: 502, startPoint y: 296, endPoint x: 56, endPoint y: 301, distance: 446.0
click at [56, 301] on div "Hi Discipler's, What a wonderful group discussion of sharing the depth and widt…" at bounding box center [784, 329] width 1463 height 498
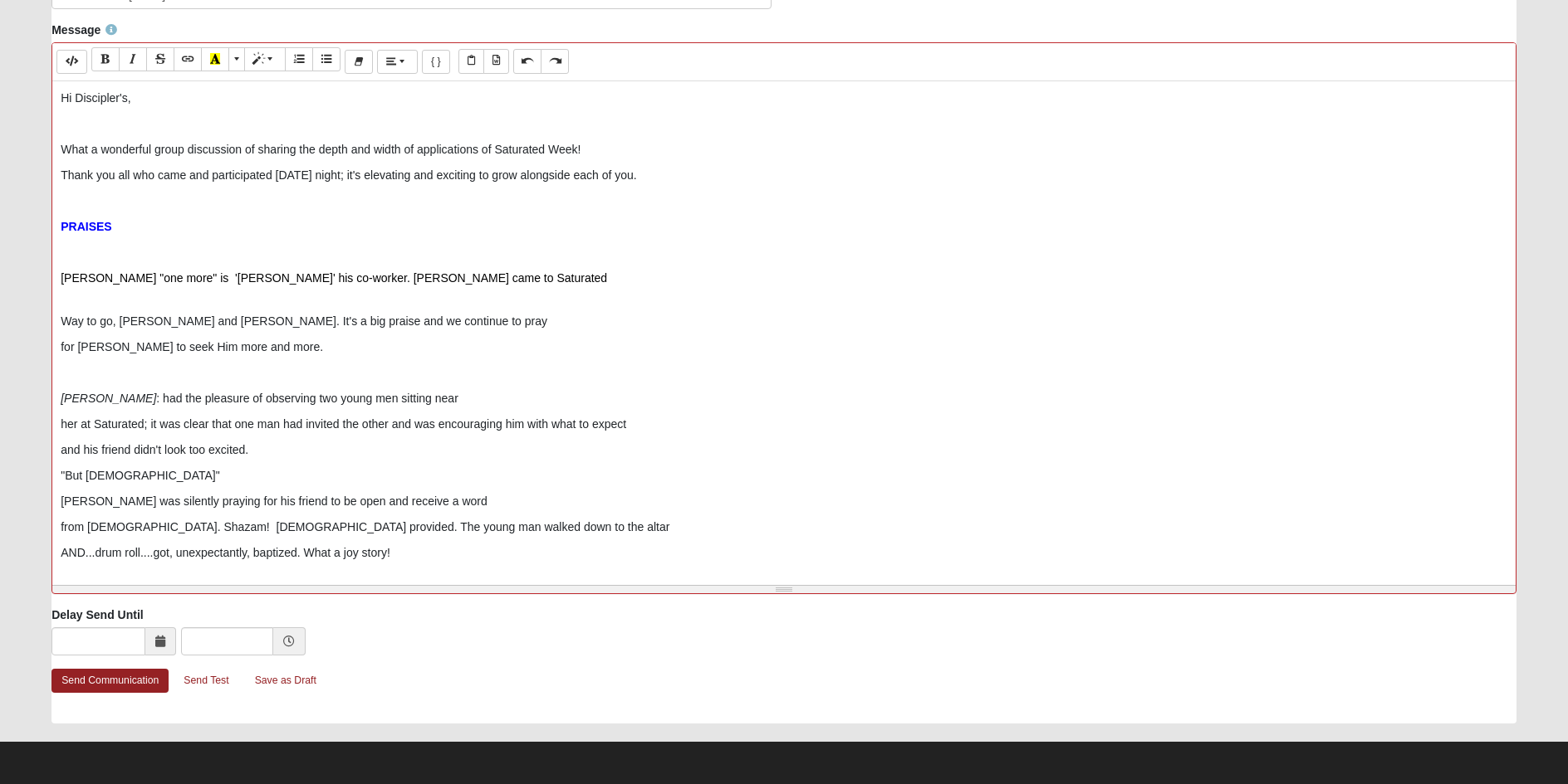
click at [435, 278] on p "[PERSON_NAME] "one more" is '[PERSON_NAME]' his co-worker. [PERSON_NAME] came t…" at bounding box center [784, 287] width 1447 height 35
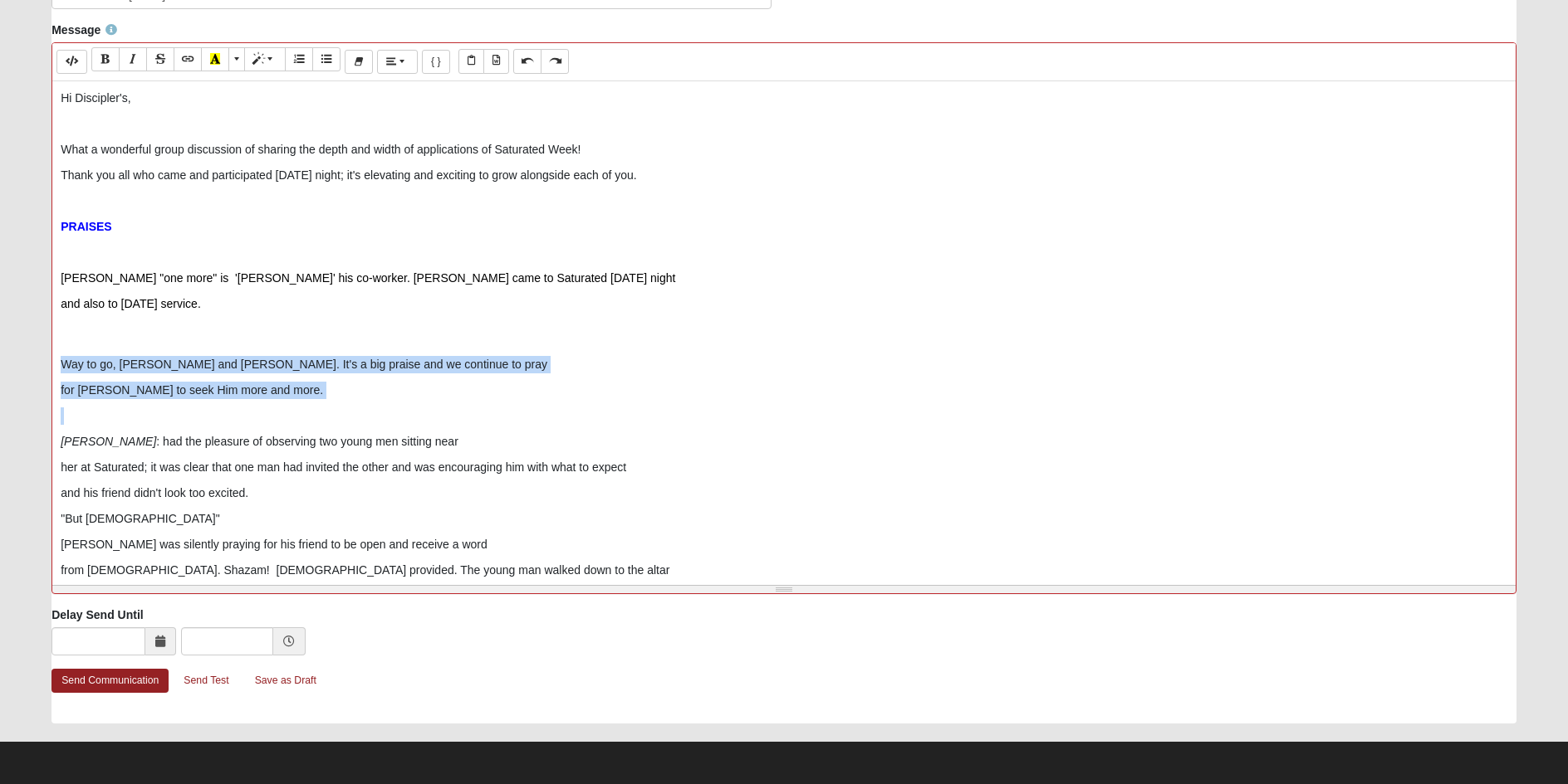
drag, startPoint x: 63, startPoint y: 360, endPoint x: 254, endPoint y: 405, distance: 196.2
click at [256, 405] on div "Hi Discipler's, What a wonderful group discussion of sharing the depth and widt…" at bounding box center [784, 329] width 1463 height 498
copy div "Way to go, [PERSON_NAME] and [PERSON_NAME]. It's a big praise and we continue t…"
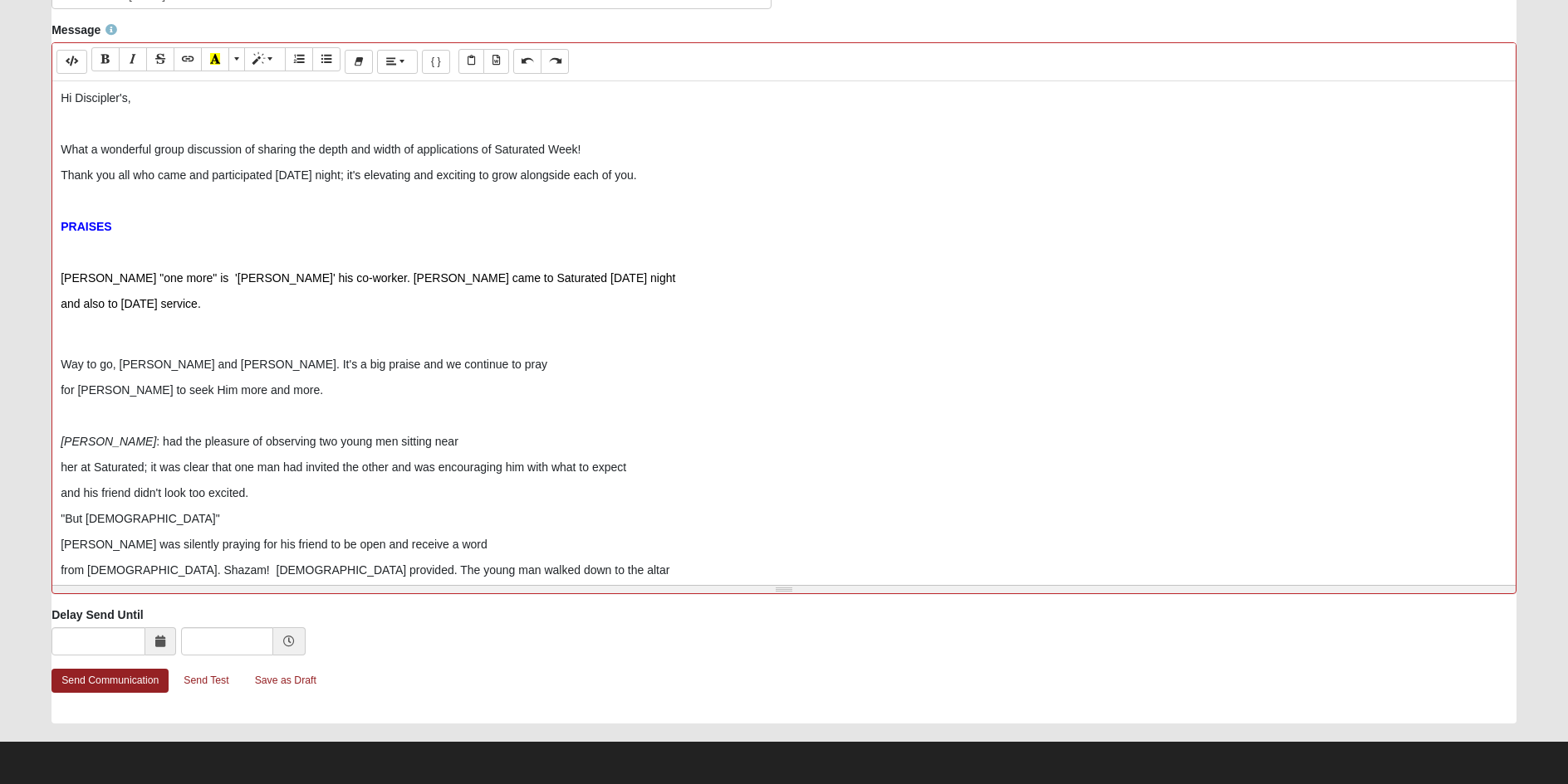
click at [69, 325] on p "and also to [DATE] service." at bounding box center [784, 322] width 1447 height 52
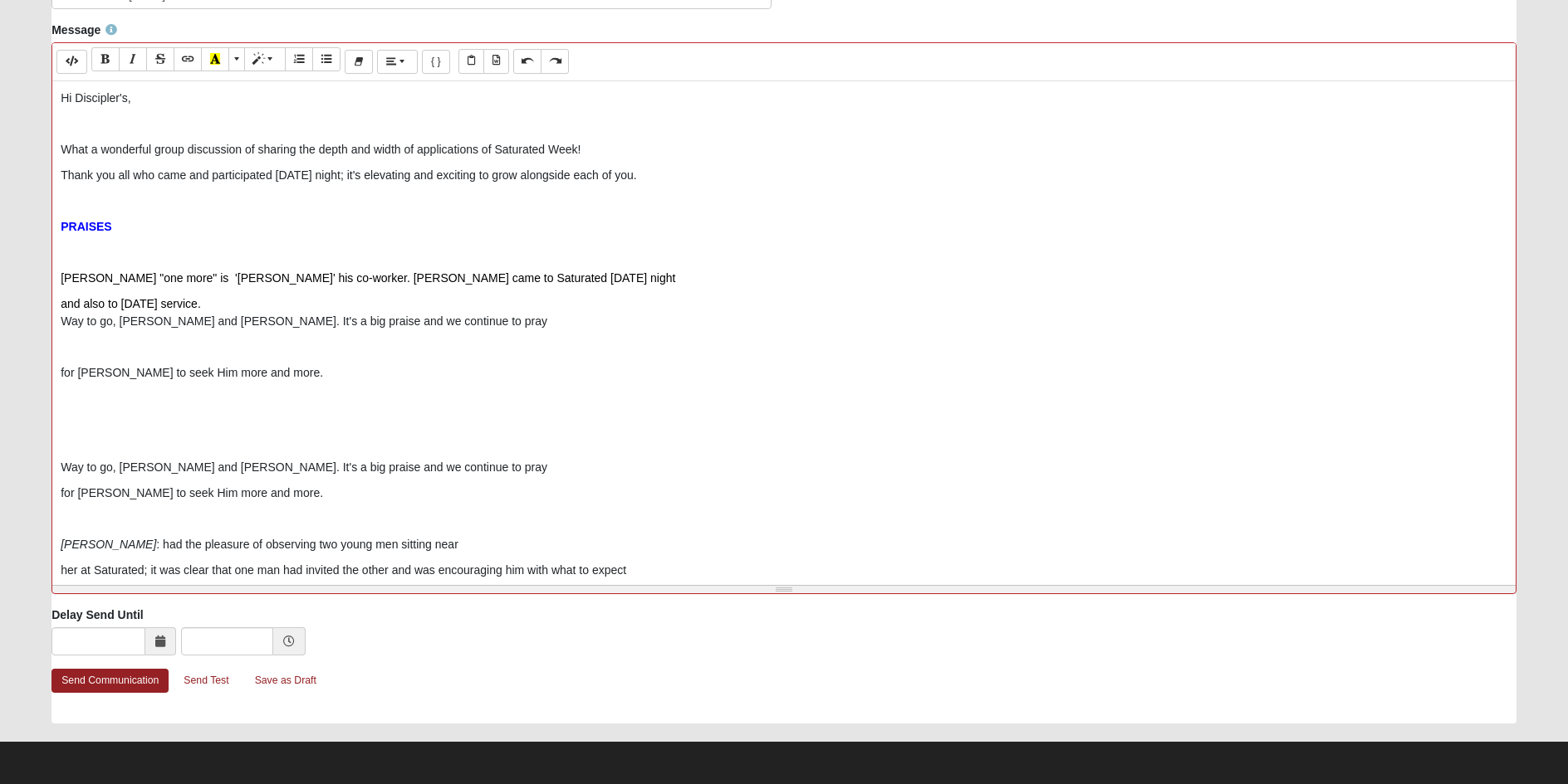
click at [446, 323] on p "and also to [DATE] service. Way to go, [PERSON_NAME] and [PERSON_NAME]. It's a …" at bounding box center [784, 313] width 1447 height 35
drag, startPoint x: 271, startPoint y: 374, endPoint x: 57, endPoint y: 367, distance: 214.1
click at [57, 367] on div "Hi Discipler's, What a wonderful group discussion of sharing the depth and widt…" at bounding box center [784, 329] width 1463 height 498
copy p "for [PERSON_NAME] to seek Him more and more."
click at [431, 324] on p "and also to [DATE] service. Way to go, [PERSON_NAME] and [PERSON_NAME]. It's a …" at bounding box center [784, 313] width 1447 height 35
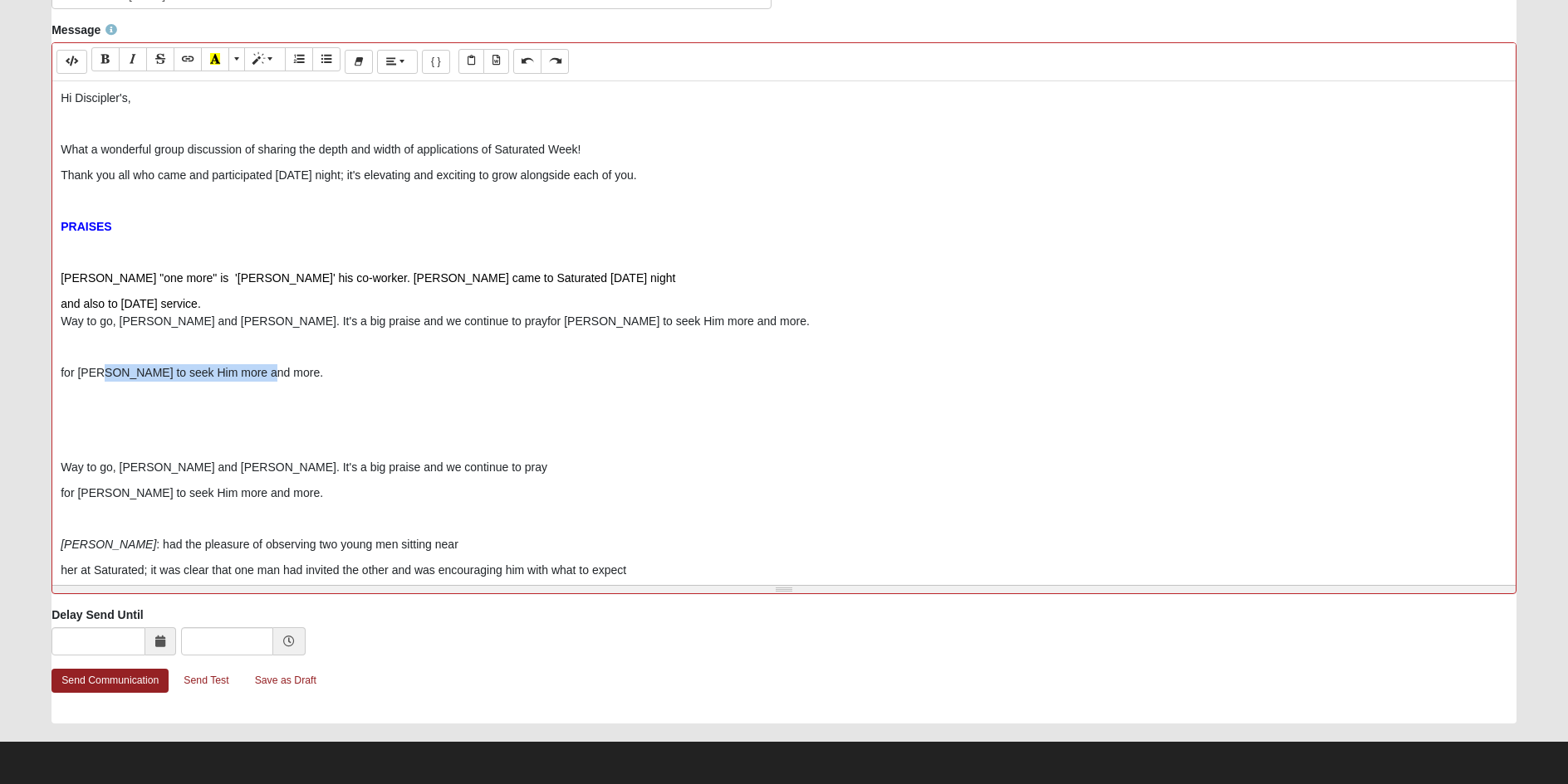
drag, startPoint x: 300, startPoint y: 377, endPoint x: 106, endPoint y: 359, distance: 194.8
click at [106, 359] on div "Hi Discipler's, What a wonderful group discussion of sharing the depth and widt…" at bounding box center [784, 329] width 1463 height 498
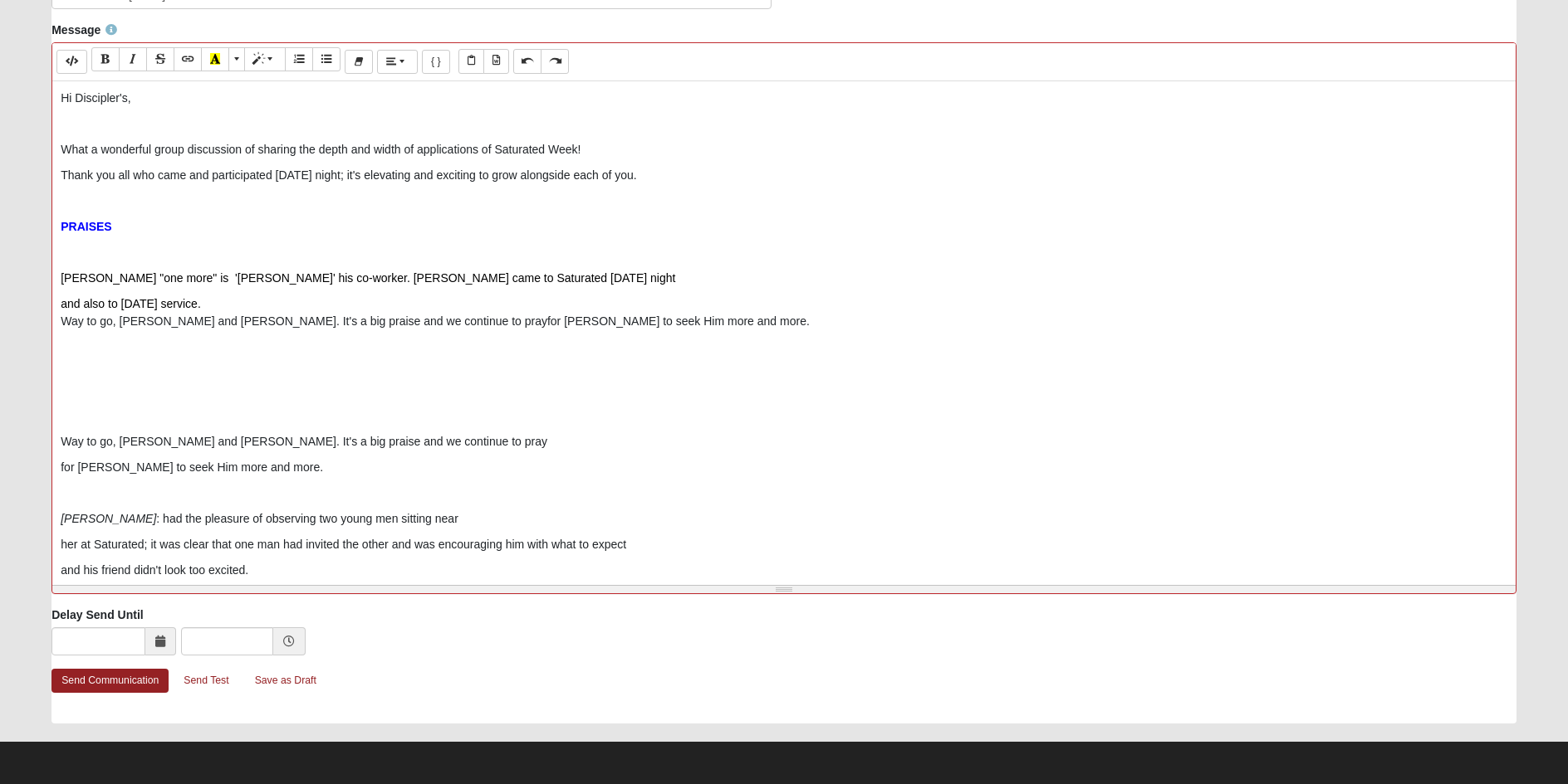
click at [100, 404] on p at bounding box center [784, 407] width 1447 height 35
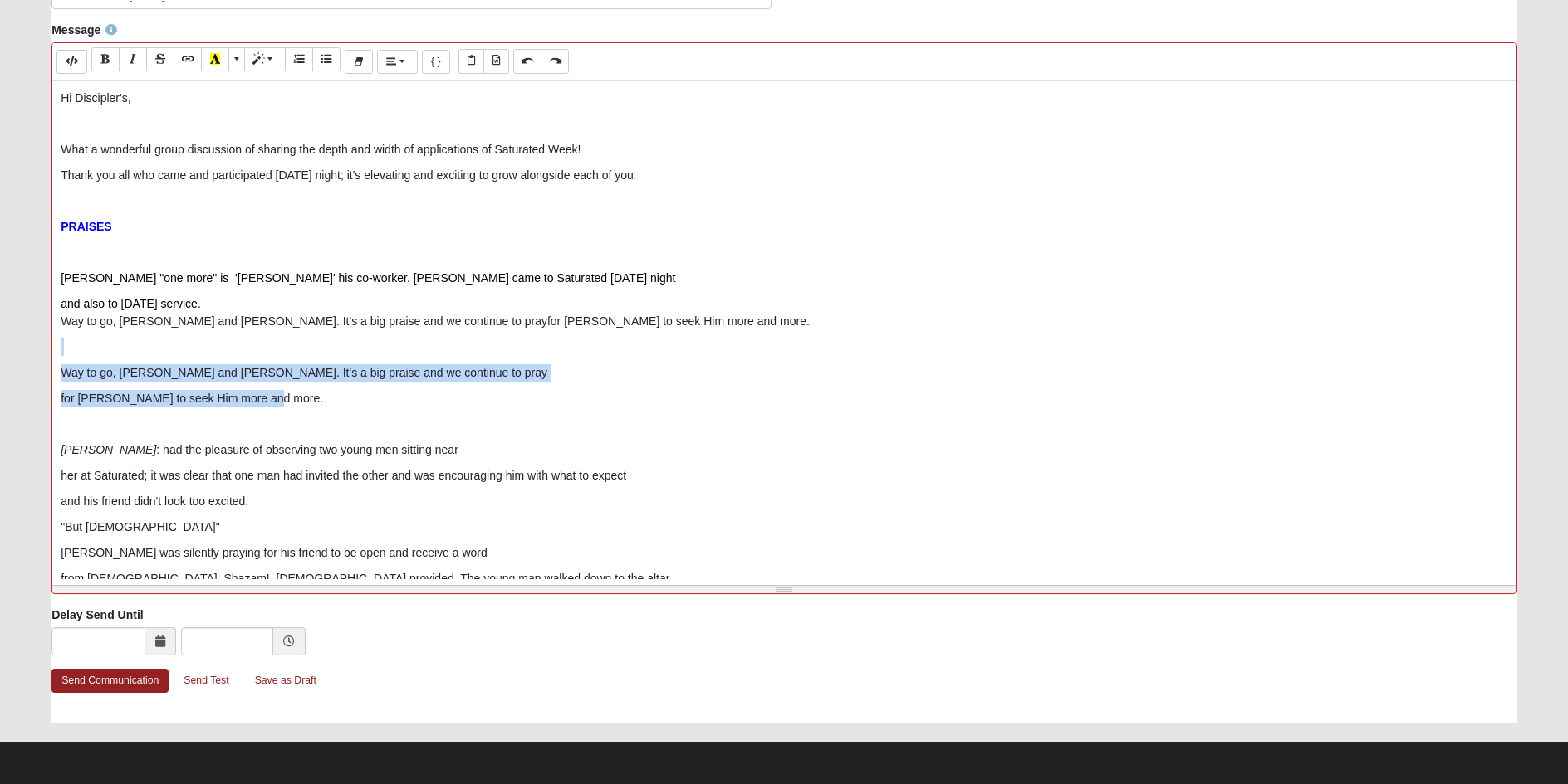
drag, startPoint x: 255, startPoint y: 402, endPoint x: 567, endPoint y: 350, distance: 316.3
click at [567, 350] on div "Hi Discipler's, What a wonderful group discussion of sharing the depth and widt…" at bounding box center [784, 329] width 1463 height 498
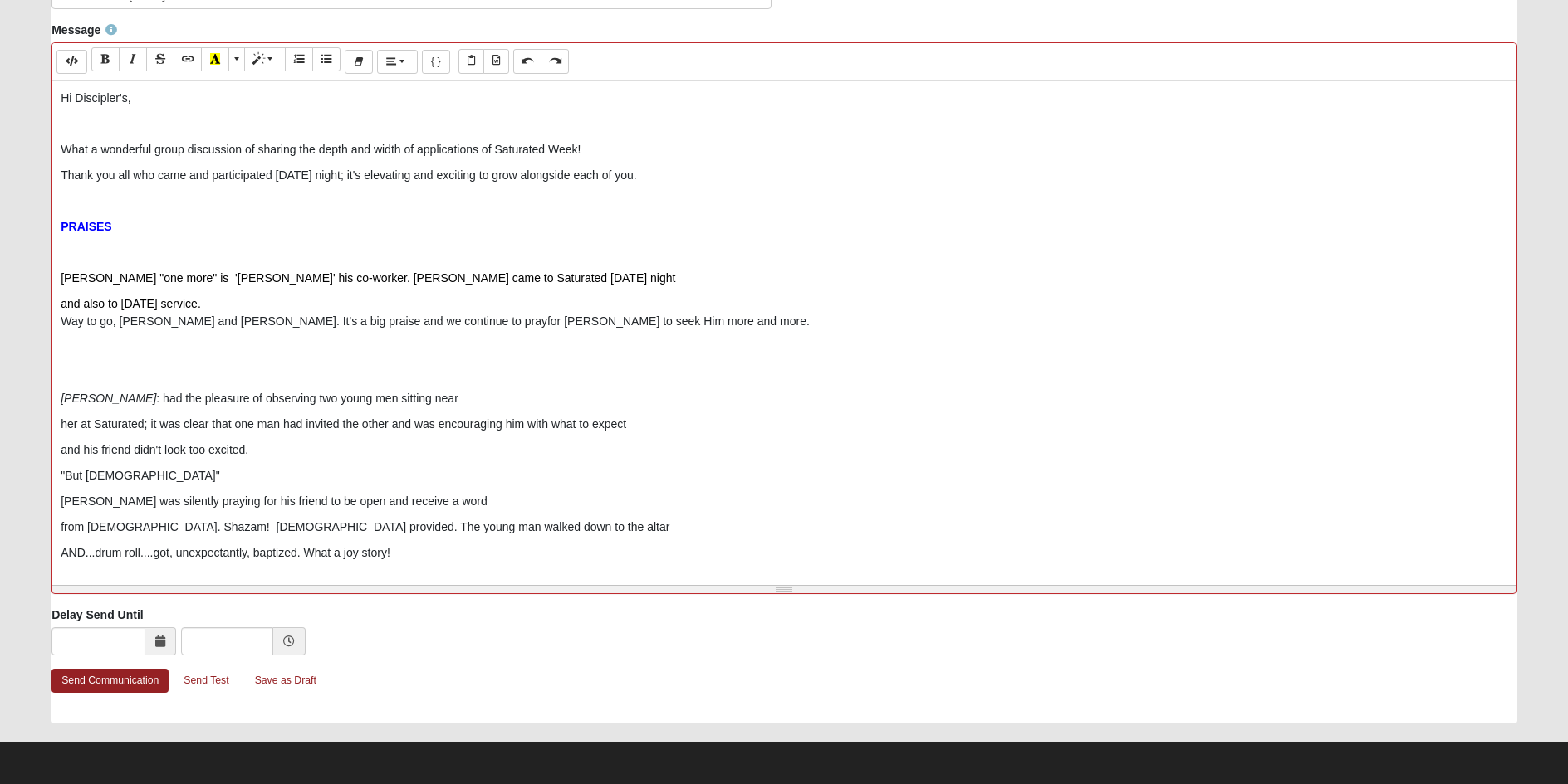
click at [167, 357] on div "Hi Discipler's, What a wonderful group discussion of sharing the depth and widt…" at bounding box center [784, 329] width 1463 height 498
click at [537, 276] on p "[PERSON_NAME] "one more" is '[PERSON_NAME]' his co-worker. [PERSON_NAME] came t…" at bounding box center [784, 278] width 1447 height 17
click at [69, 349] on p at bounding box center [784, 348] width 1447 height 17
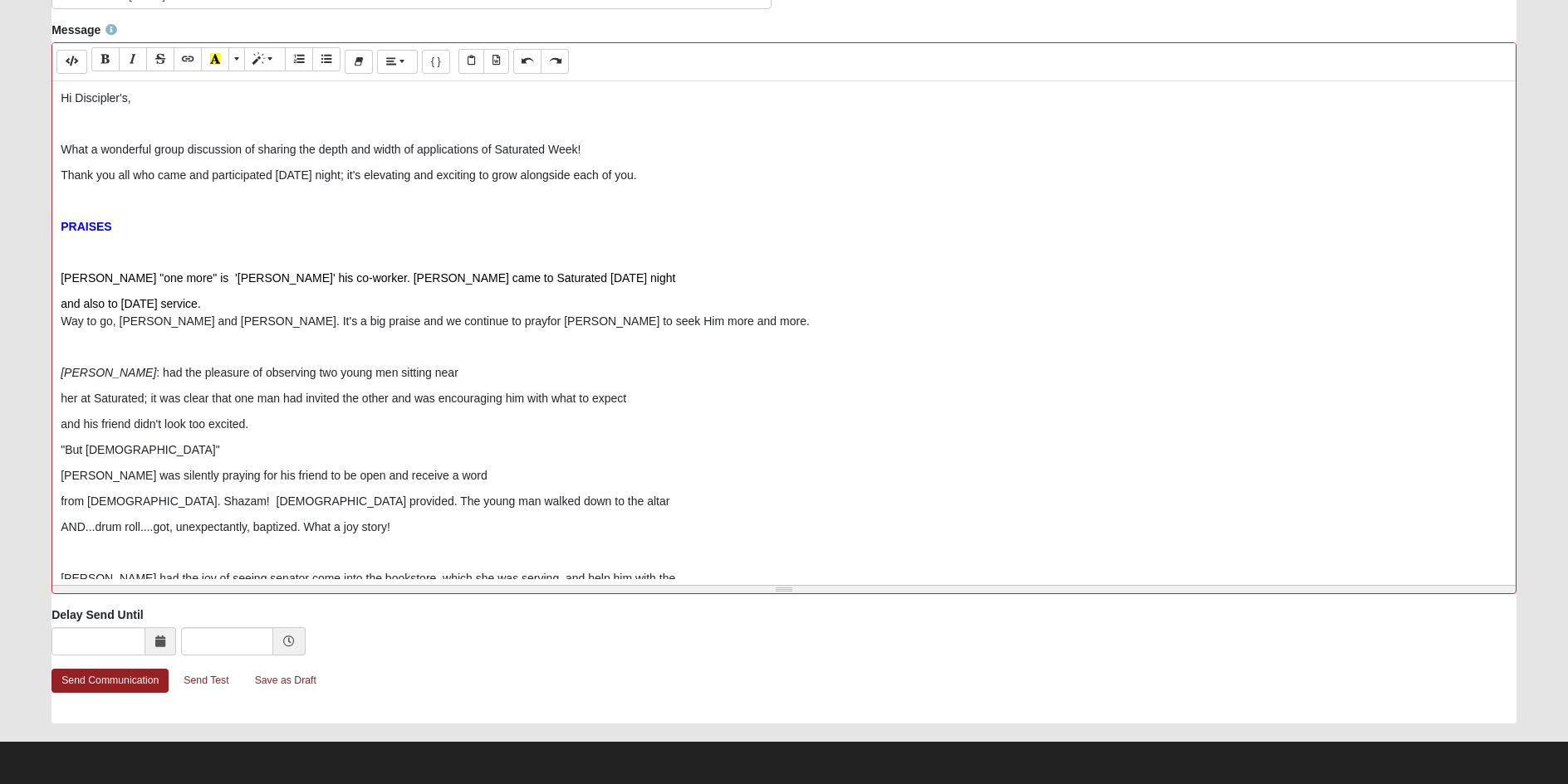
click at [87, 345] on p at bounding box center [784, 348] width 1447 height 17
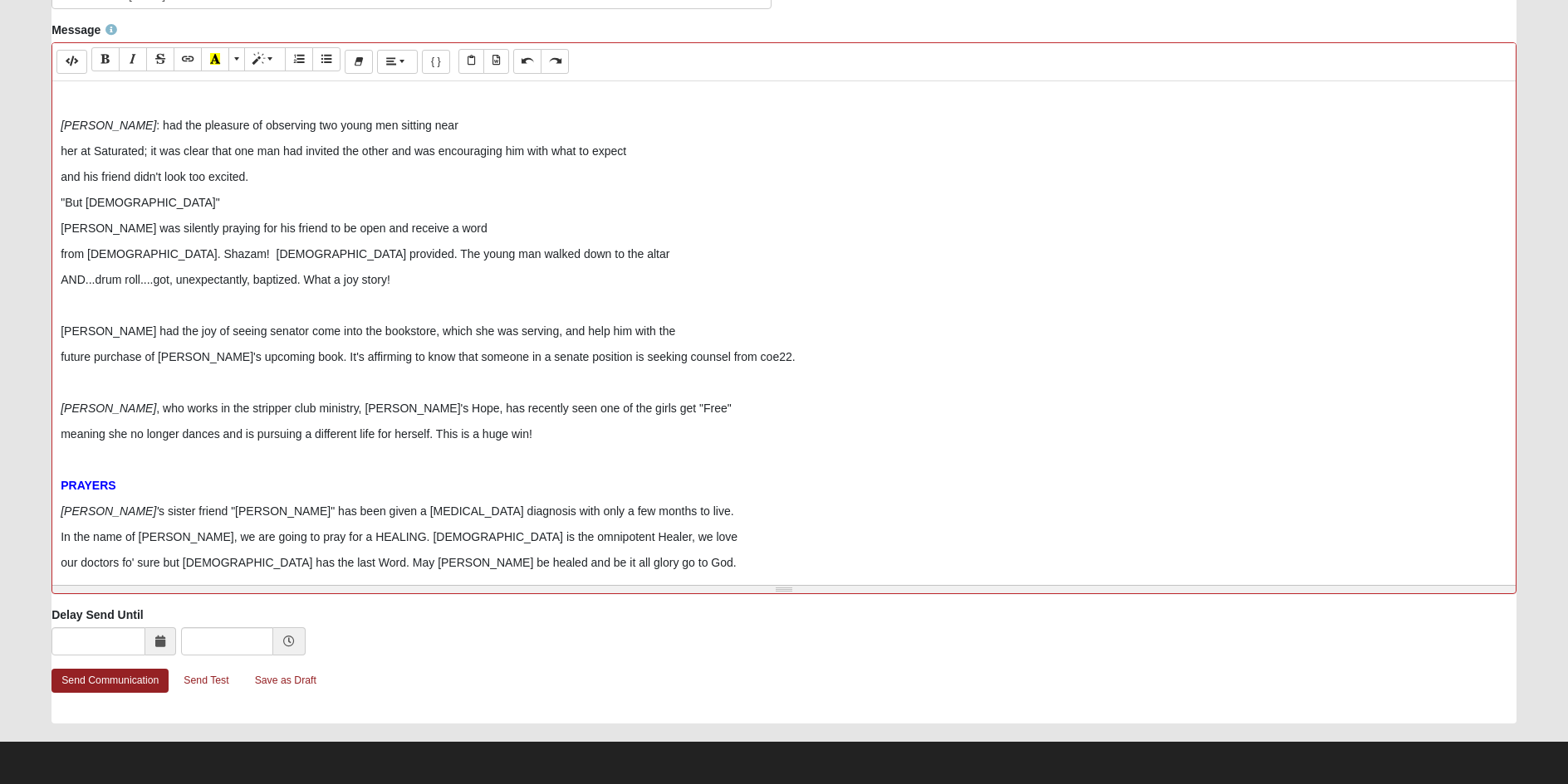
scroll to position [248, 0]
drag, startPoint x: 100, startPoint y: 329, endPoint x: 33, endPoint y: 329, distance: 67.0
click at [33, 329] on form "Hello [PERSON_NAME] My Account Log Out Communication Communication Error" at bounding box center [784, 121] width 1568 height 1324
click at [135, 61] on icon "Italic (CTRL+I)" at bounding box center [133, 59] width 10 height 12
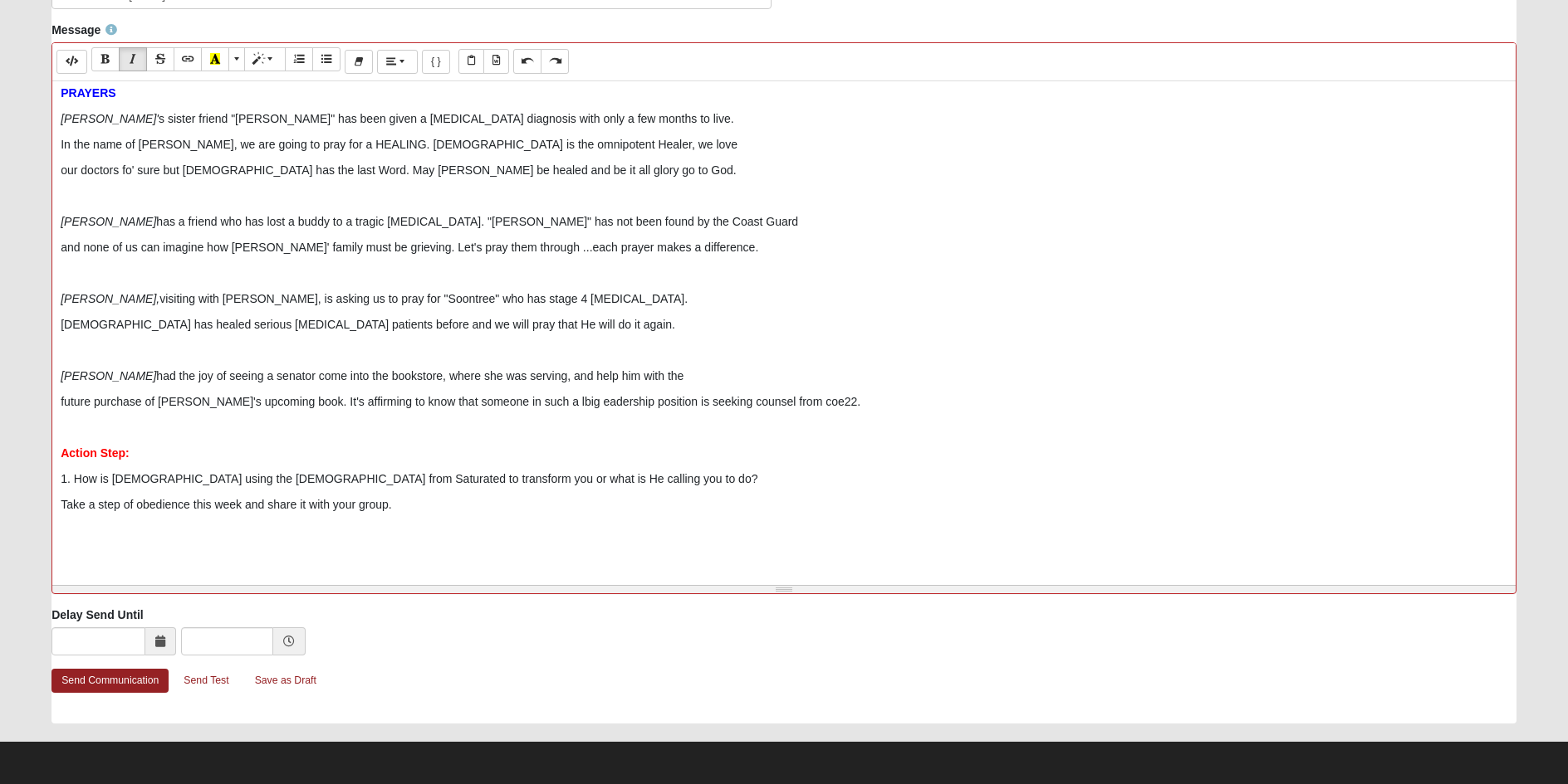
scroll to position [642, 0]
click at [421, 507] on p "Take a step of obedience this week and share it with your group." at bounding box center [784, 503] width 1447 height 17
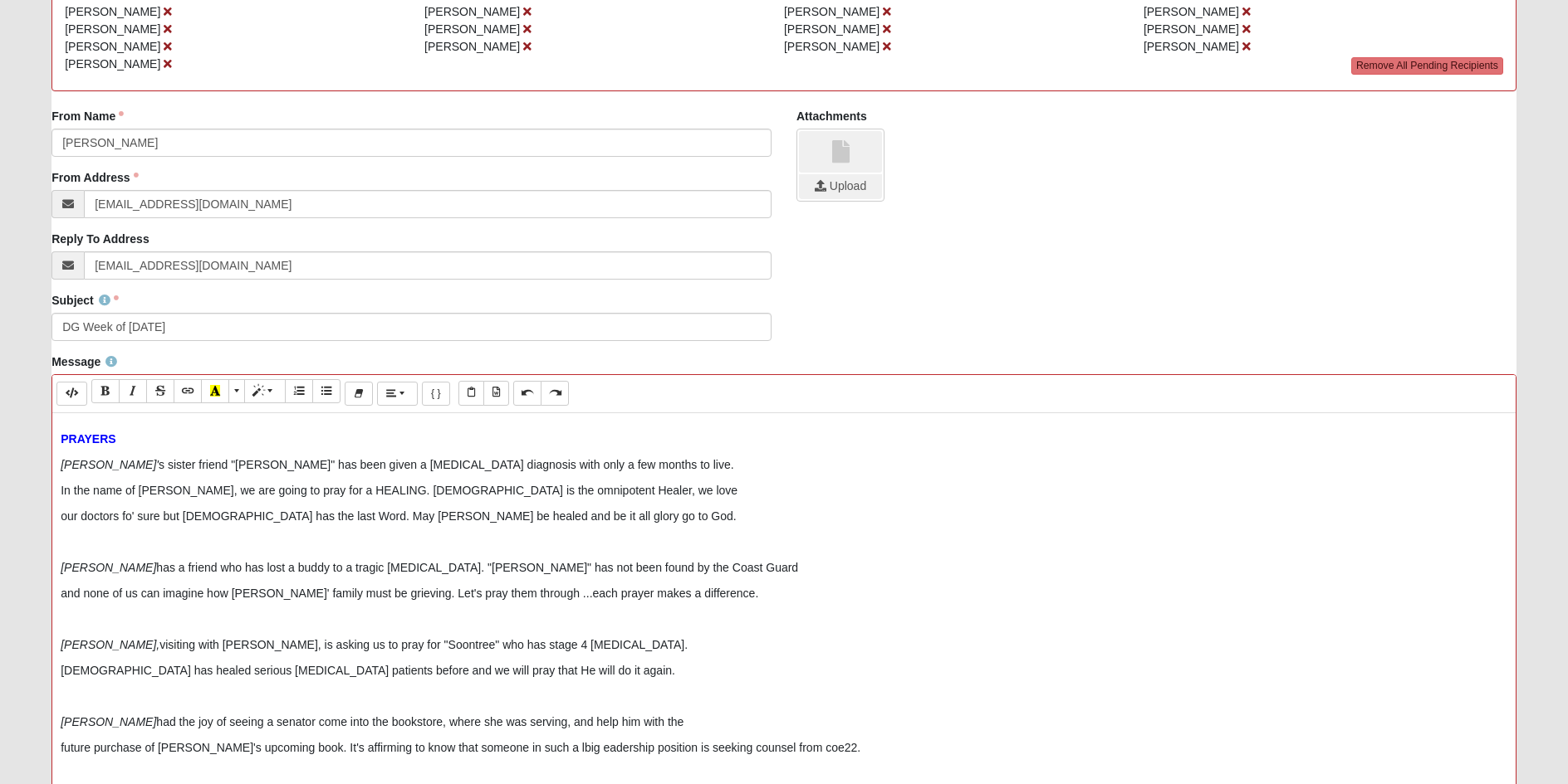
scroll to position [664, 0]
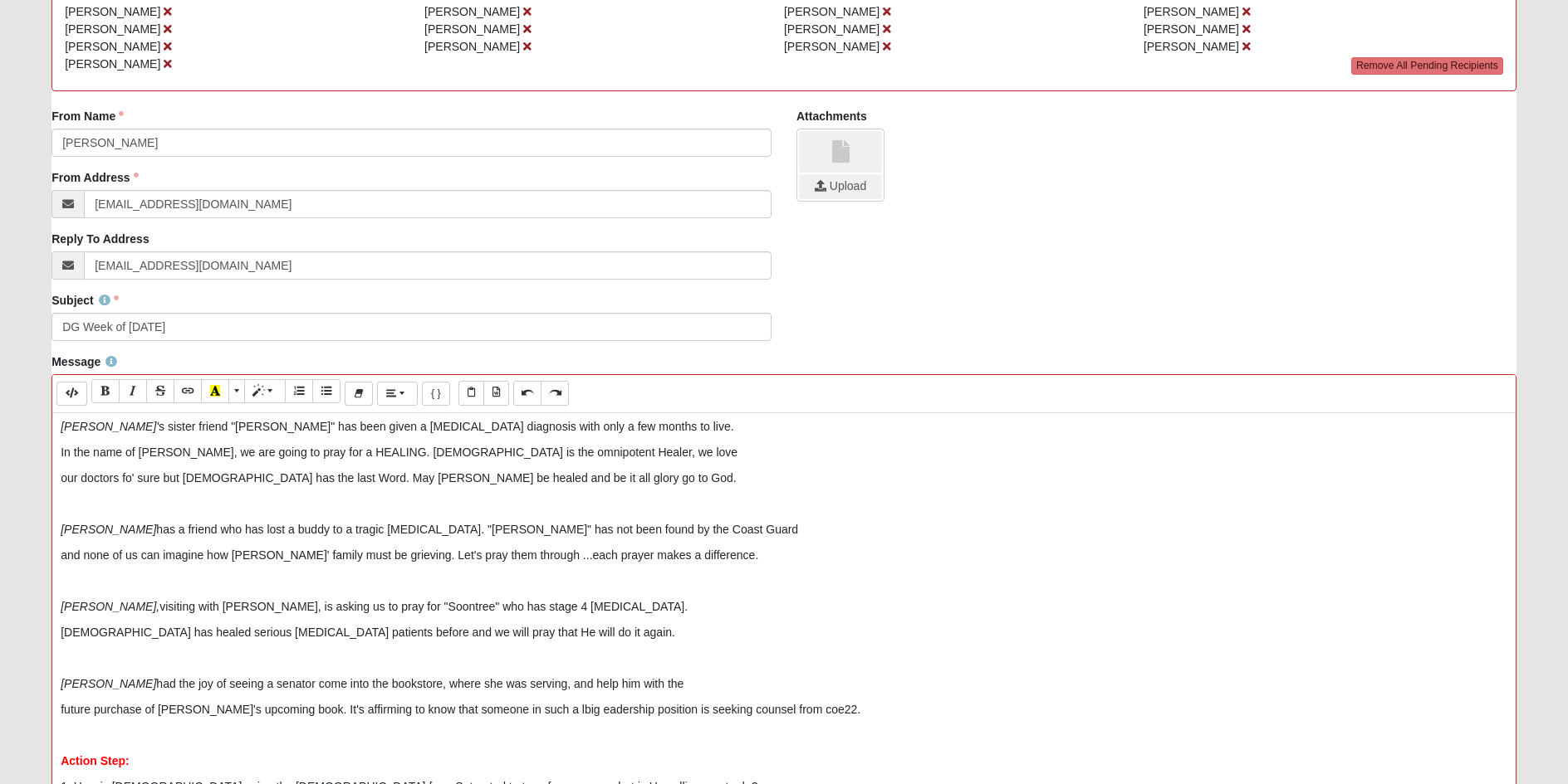
click at [526, 477] on p "our doctors fo' sure but [DEMOGRAPHIC_DATA] has the last Word. May [PERSON_NAME…" at bounding box center [784, 479] width 1447 height 17
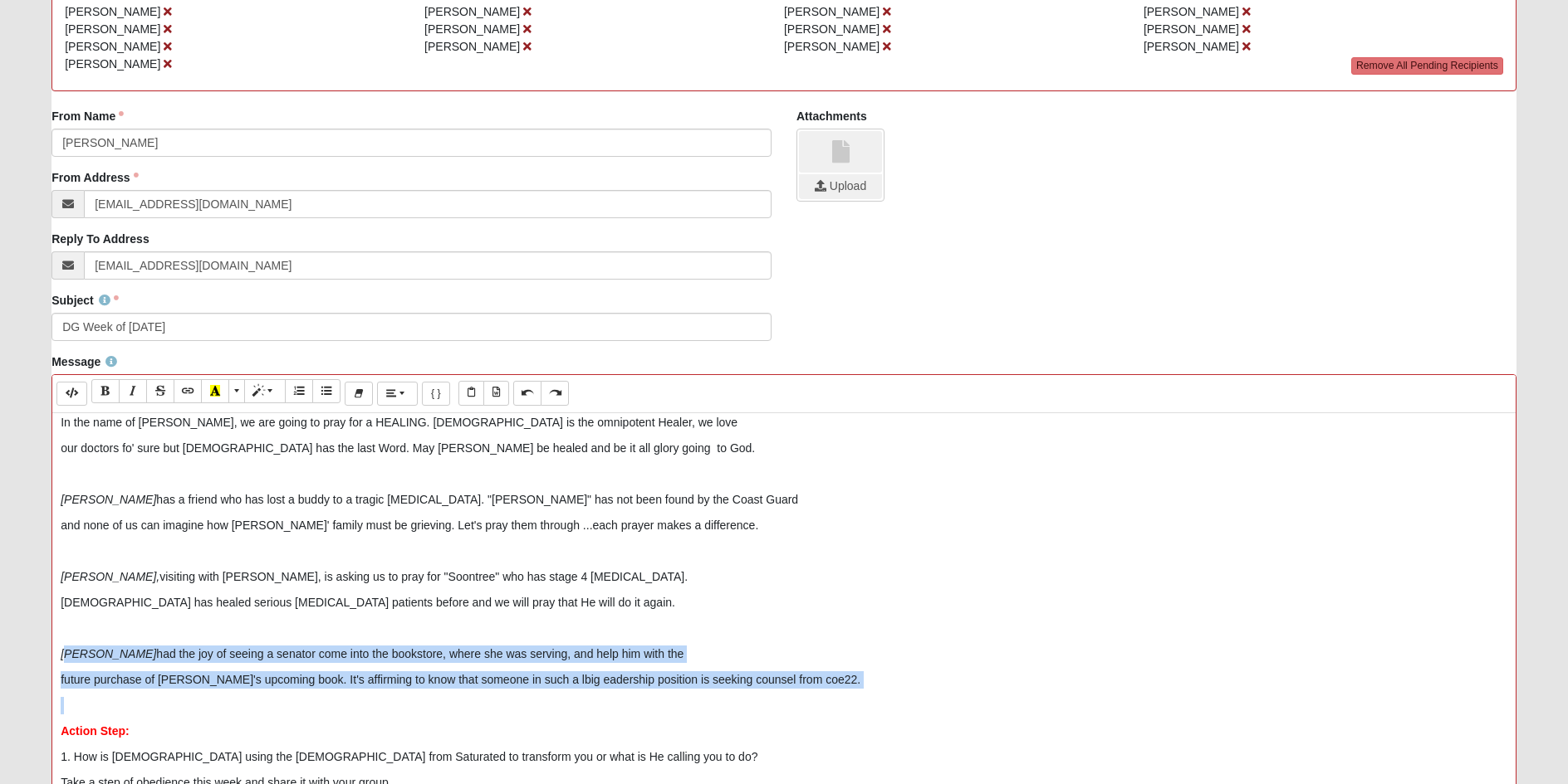
drag, startPoint x: 66, startPoint y: 650, endPoint x: 273, endPoint y: 705, distance: 214.2
click at [273, 705] on div "Hi Discipler's, What a wonderful group discussion of sharing the depth and widt…" at bounding box center [784, 662] width 1463 height 498
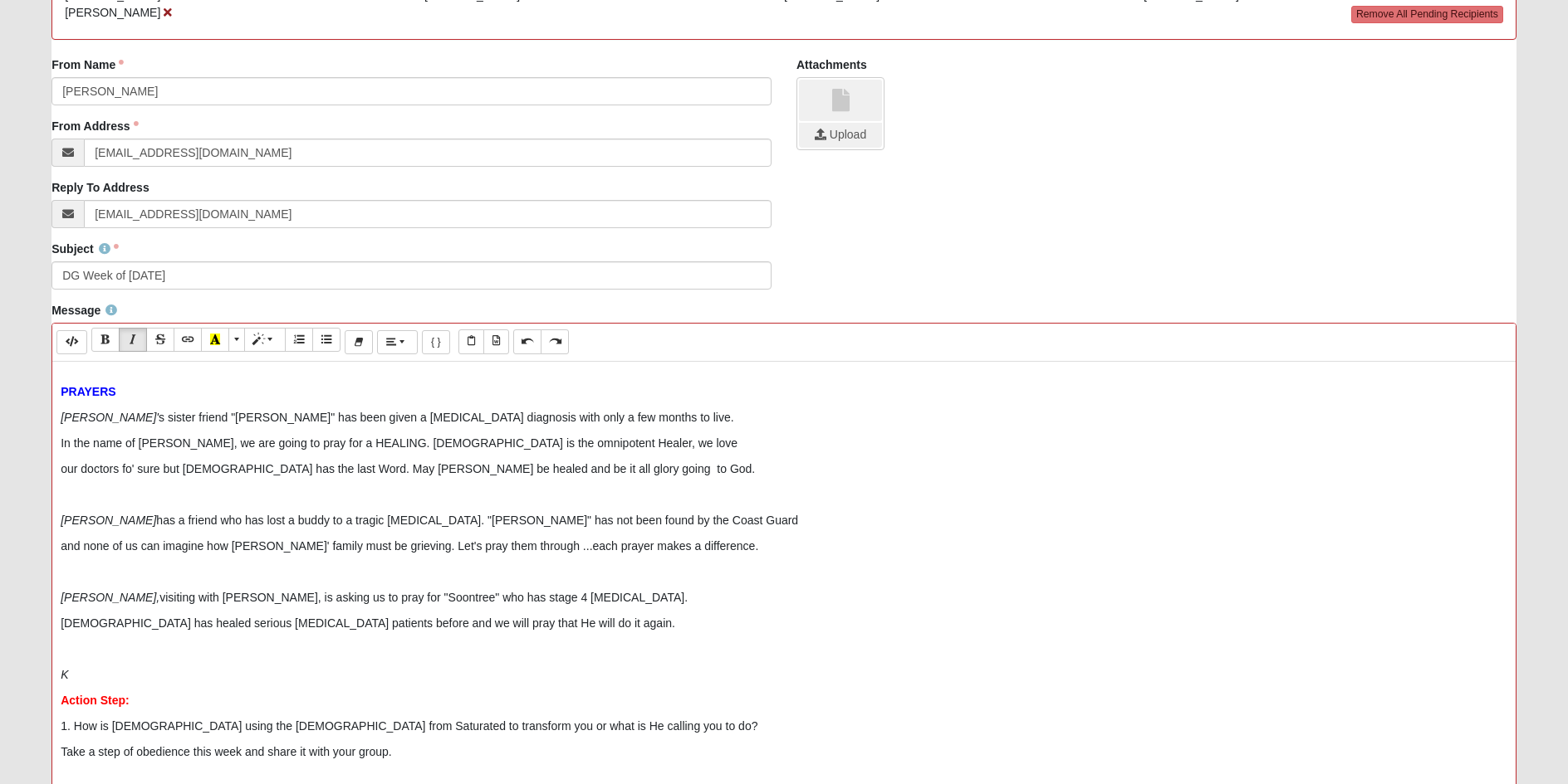
scroll to position [306, 0]
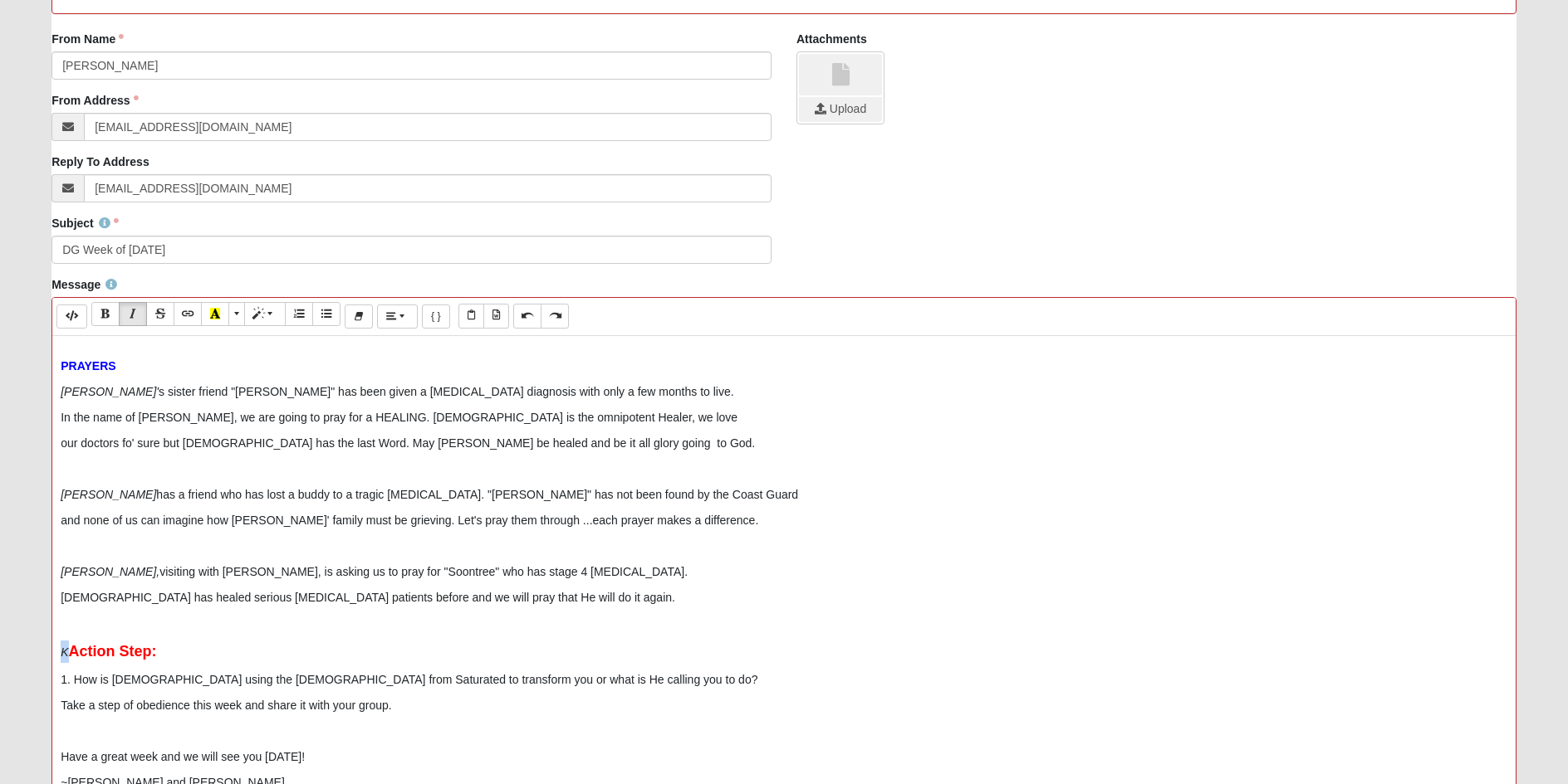
drag, startPoint x: 68, startPoint y: 655, endPoint x: 57, endPoint y: 652, distance: 11.4
click at [57, 652] on div "Hi Discipler's, What a wonderful group discussion of sharing the depth and widt…" at bounding box center [784, 585] width 1463 height 498
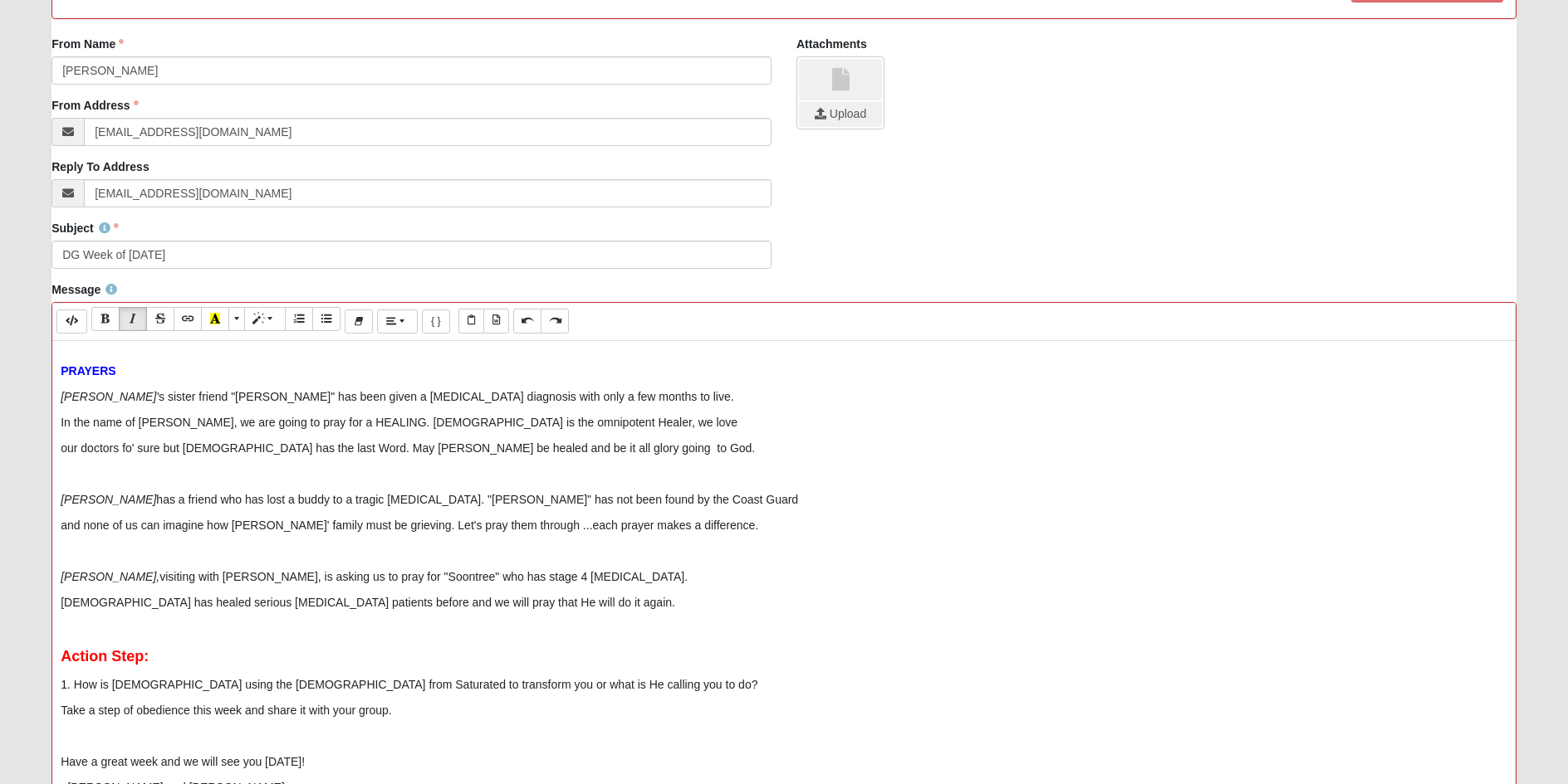
scroll to position [384, 0]
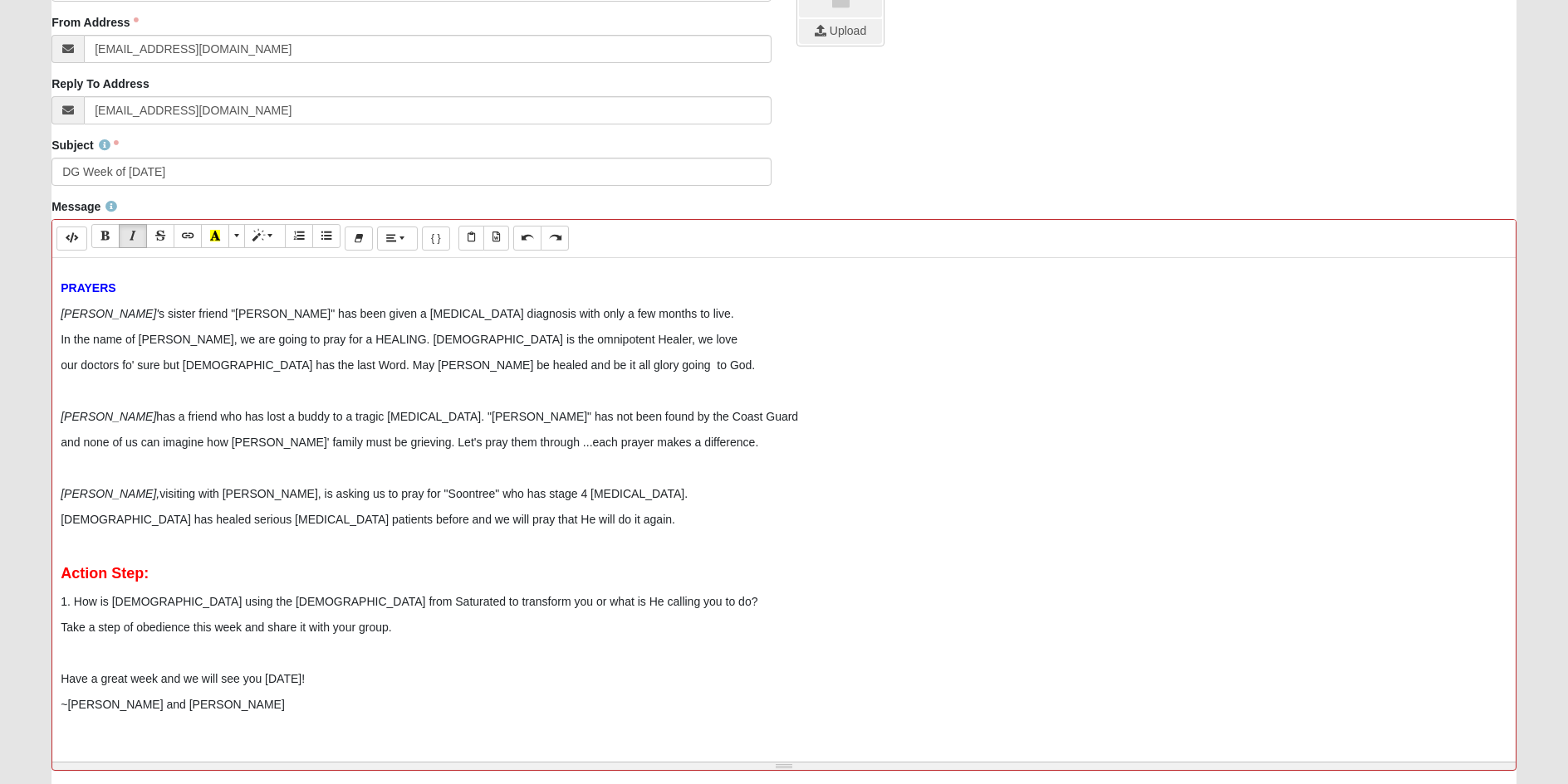
drag, startPoint x: 352, startPoint y: 686, endPoint x: 11, endPoint y: 670, distance: 341.4
click at [11, 670] on form "Hello [PERSON_NAME] My Account Log Out Communication Communication Error" at bounding box center [784, 299] width 1568 height 1324
click at [238, 237] on span "More Color" at bounding box center [238, 236] width 10 height 12
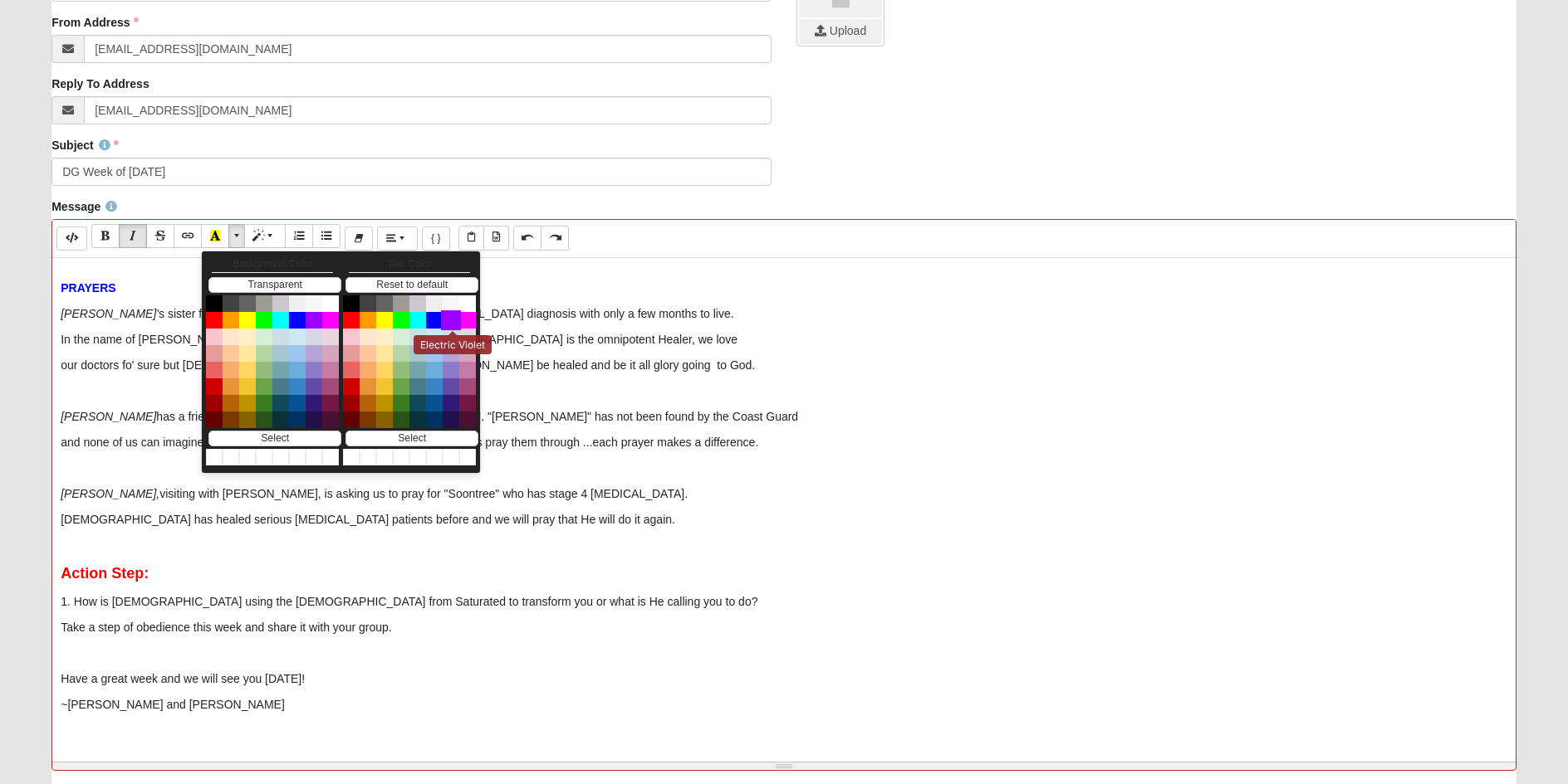
click at [453, 320] on button "Electric Violet" at bounding box center [450, 320] width 20 height 20
drag, startPoint x: 191, startPoint y: 714, endPoint x: 31, endPoint y: 693, distance: 161.4
click at [26, 694] on form "Hello [PERSON_NAME] My Account Log Out Communication Communication Error" at bounding box center [784, 299] width 1568 height 1324
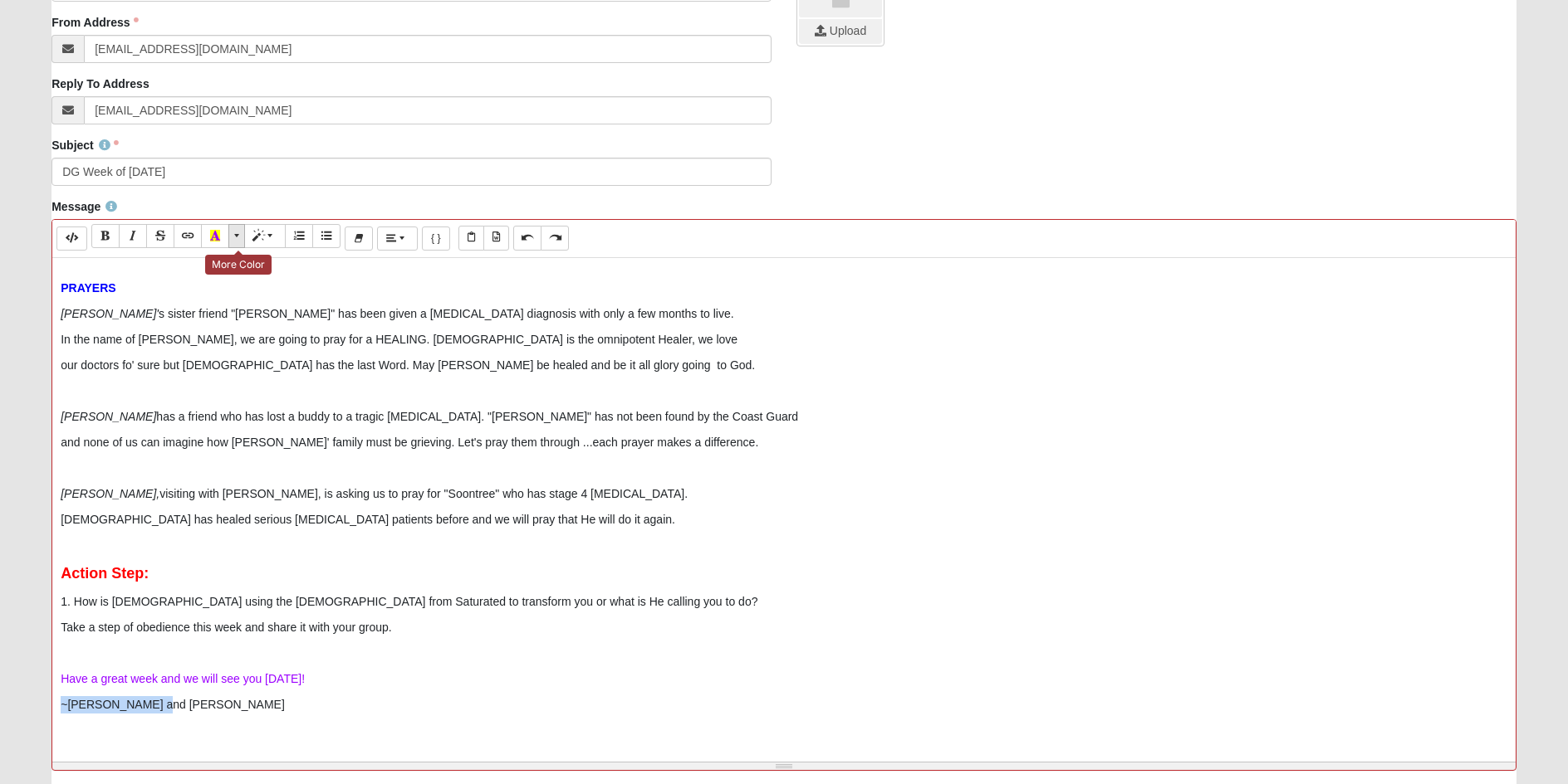
click at [237, 240] on span "More Color" at bounding box center [238, 236] width 10 height 12
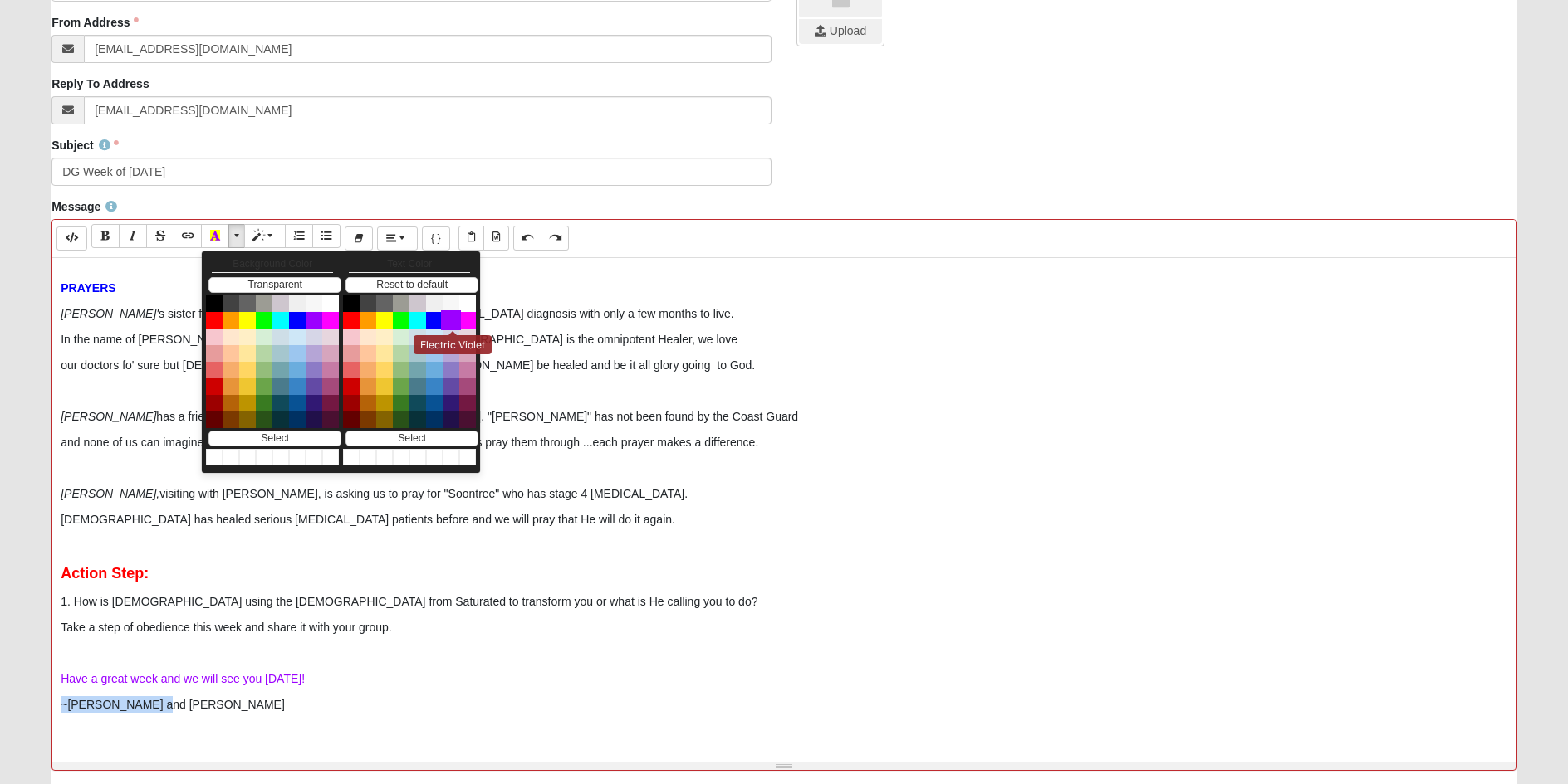
click at [451, 320] on button "Electric Violet" at bounding box center [450, 320] width 20 height 20
click at [152, 698] on p "~[PERSON_NAME] and [PERSON_NAME]" at bounding box center [784, 705] width 1447 height 17
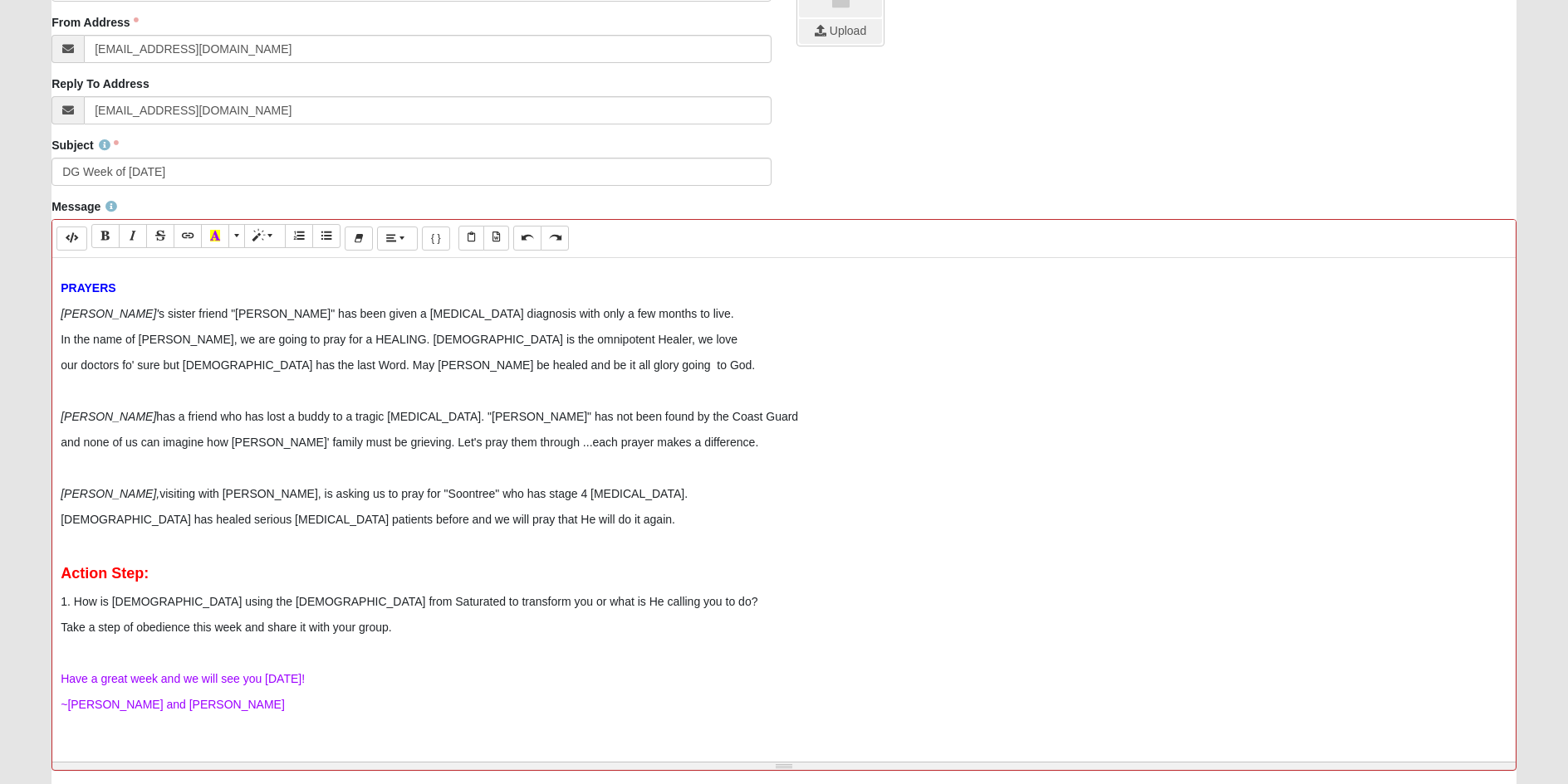
click at [152, 700] on p "~[PERSON_NAME] and [PERSON_NAME]" at bounding box center [784, 705] width 1447 height 17
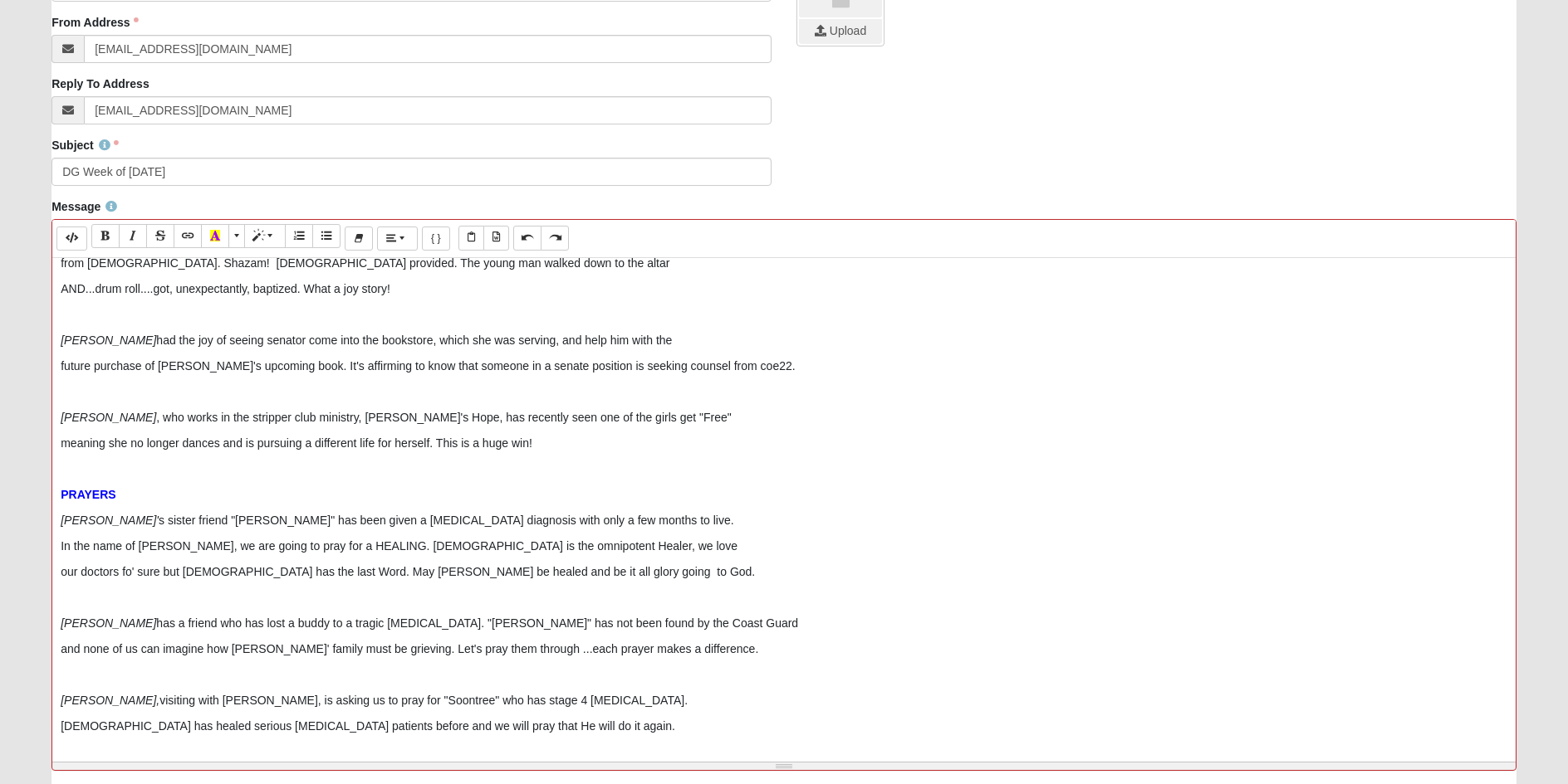
scroll to position [581, 0]
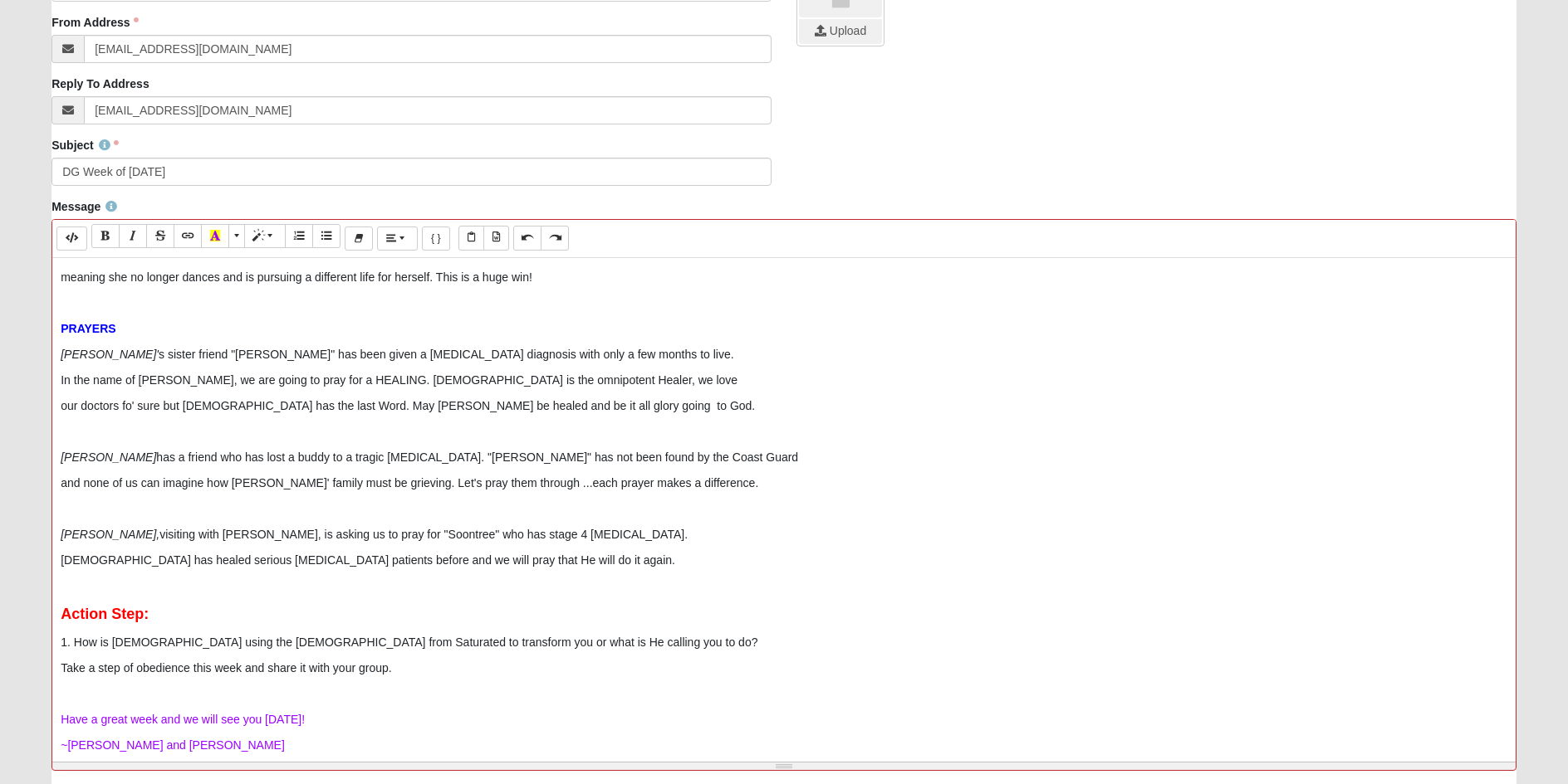
click at [534, 562] on p "[DEMOGRAPHIC_DATA] has healed serious [MEDICAL_DATA] patients before and we wil…" at bounding box center [784, 561] width 1447 height 17
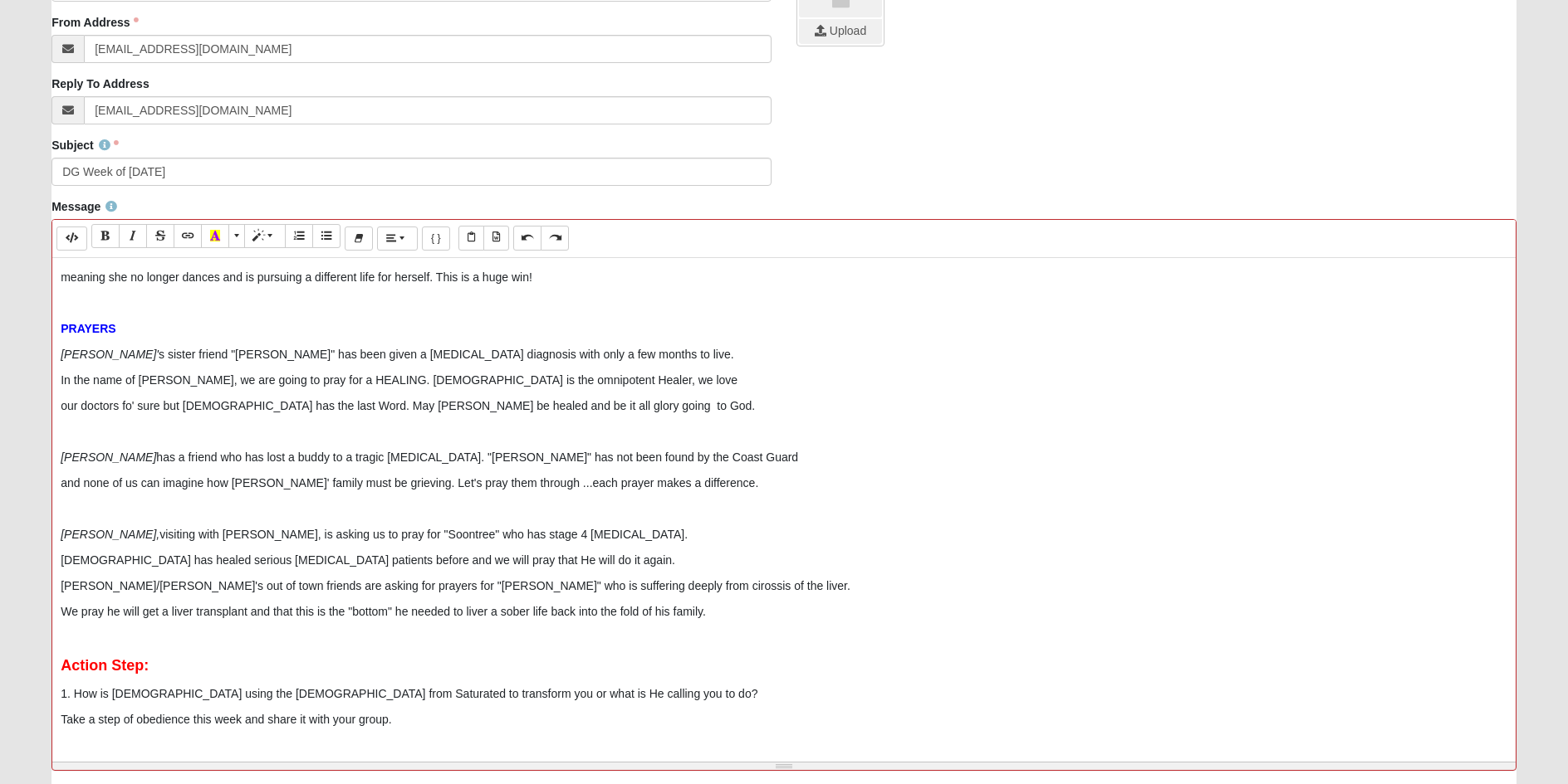
click at [553, 614] on p "We pray he will get a liver transplant and that this is the "bottom" he needed …" at bounding box center [784, 612] width 1447 height 17
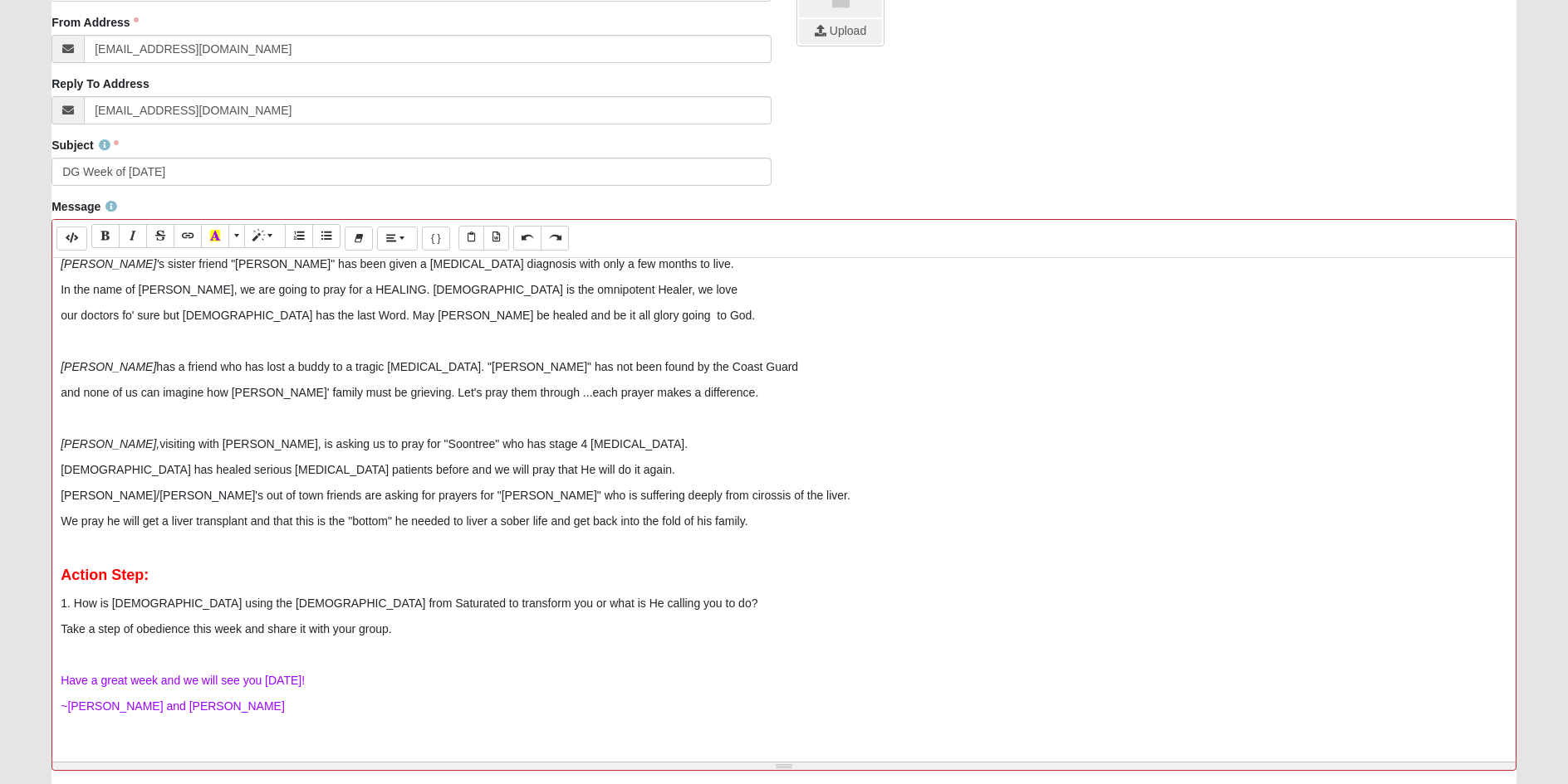
scroll to position [673, 0]
click at [518, 466] on p "[DEMOGRAPHIC_DATA] has healed serious [MEDICAL_DATA] patients before and we wil…" at bounding box center [784, 468] width 1447 height 17
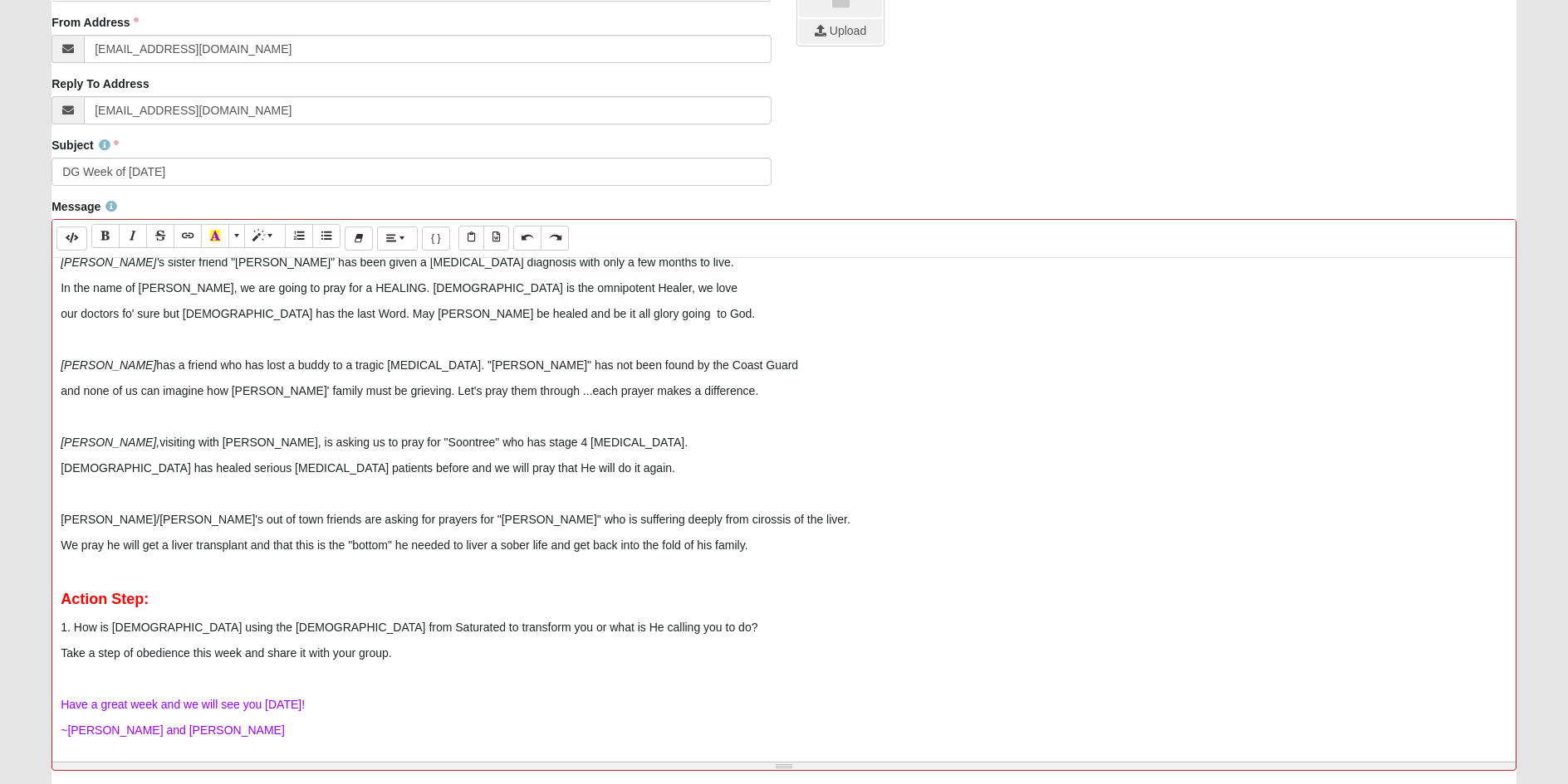
click at [250, 544] on p "We pray he will get a liver transplant and that this is the "bottom" he needed …" at bounding box center [784, 545] width 1447 height 17
click at [346, 542] on p "We pray he will get a liver transplant and that this is the "bottom" he needed …" at bounding box center [784, 545] width 1447 height 17
drag, startPoint x: 385, startPoint y: 546, endPoint x: 455, endPoint y: 546, distance: 70.0
click at [455, 546] on p "We pray he will get a liver transplant and that this is a "bottom" he needed to…" at bounding box center [784, 545] width 1447 height 17
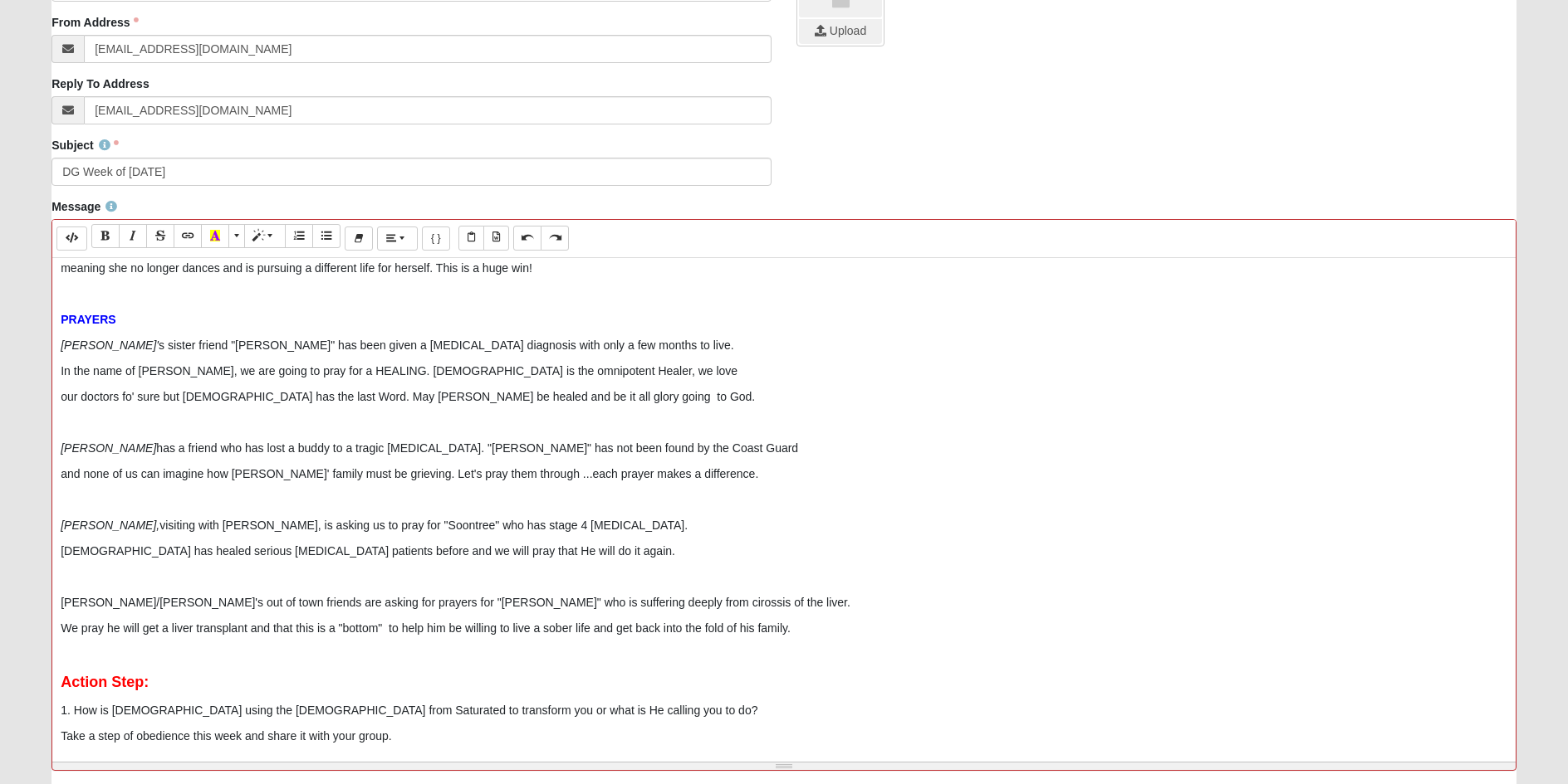
click at [558, 600] on p "[PERSON_NAME]/[PERSON_NAME]'s out of town friends are asking for prayers for "[…" at bounding box center [784, 603] width 1447 height 17
click at [571, 599] on p "[PERSON_NAME]/[PERSON_NAME]'s out of town friends are asking for prayers for "[…" at bounding box center [784, 603] width 1447 height 17
click at [573, 601] on p "[PERSON_NAME]/[PERSON_NAME]'s out of town friends are asking for prayers for "[…" at bounding box center [784, 603] width 1447 height 17
drag, startPoint x: 122, startPoint y: 602, endPoint x: 22, endPoint y: 602, distance: 100.0
click at [22, 602] on form "Hello [PERSON_NAME] My Account Log Out Communication Communication Error" at bounding box center [784, 299] width 1568 height 1324
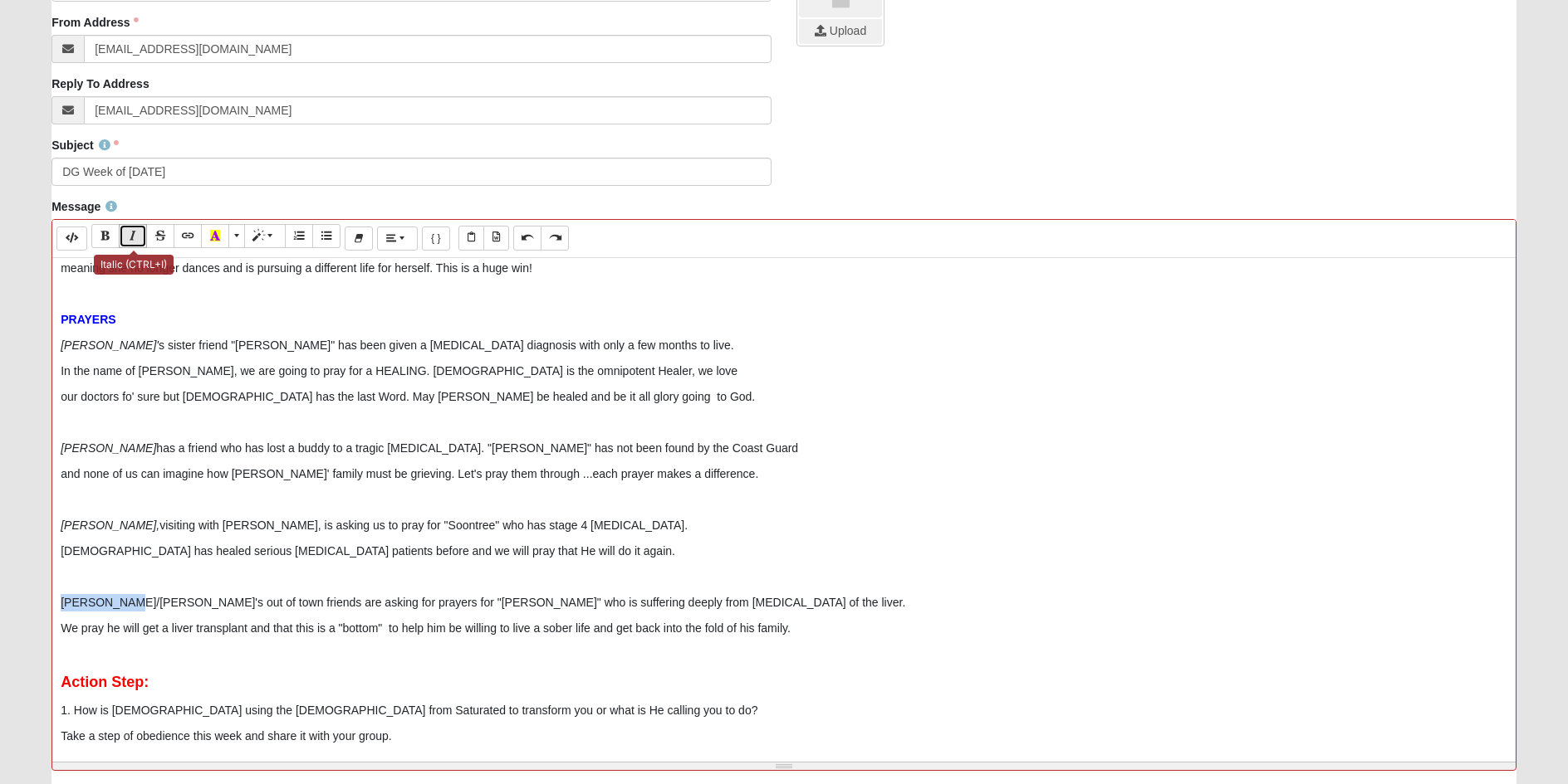
click at [127, 232] on button "Italic (CTRL+I)" at bounding box center [132, 236] width 28 height 24
click at [446, 577] on p at bounding box center [784, 577] width 1447 height 17
click at [518, 602] on p "[PERSON_NAME]/[PERSON_NAME] 's out of town friends are asking for prayers for "…" at bounding box center [784, 603] width 1447 height 17
click at [333, 632] on p "We pray he will get a liver transplant and that this is a "bottom" to help him …" at bounding box center [784, 629] width 1447 height 17
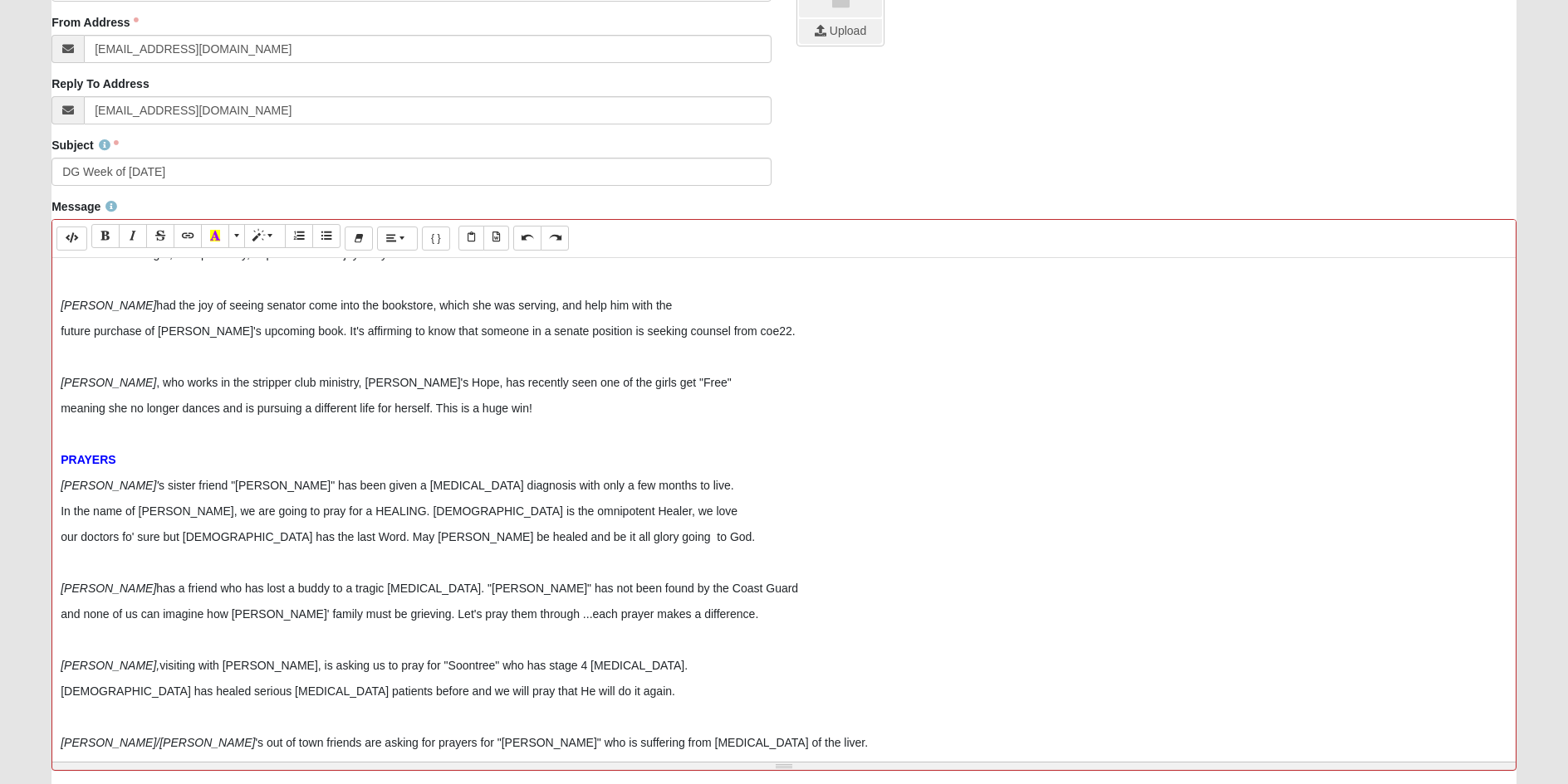
scroll to position [498, 0]
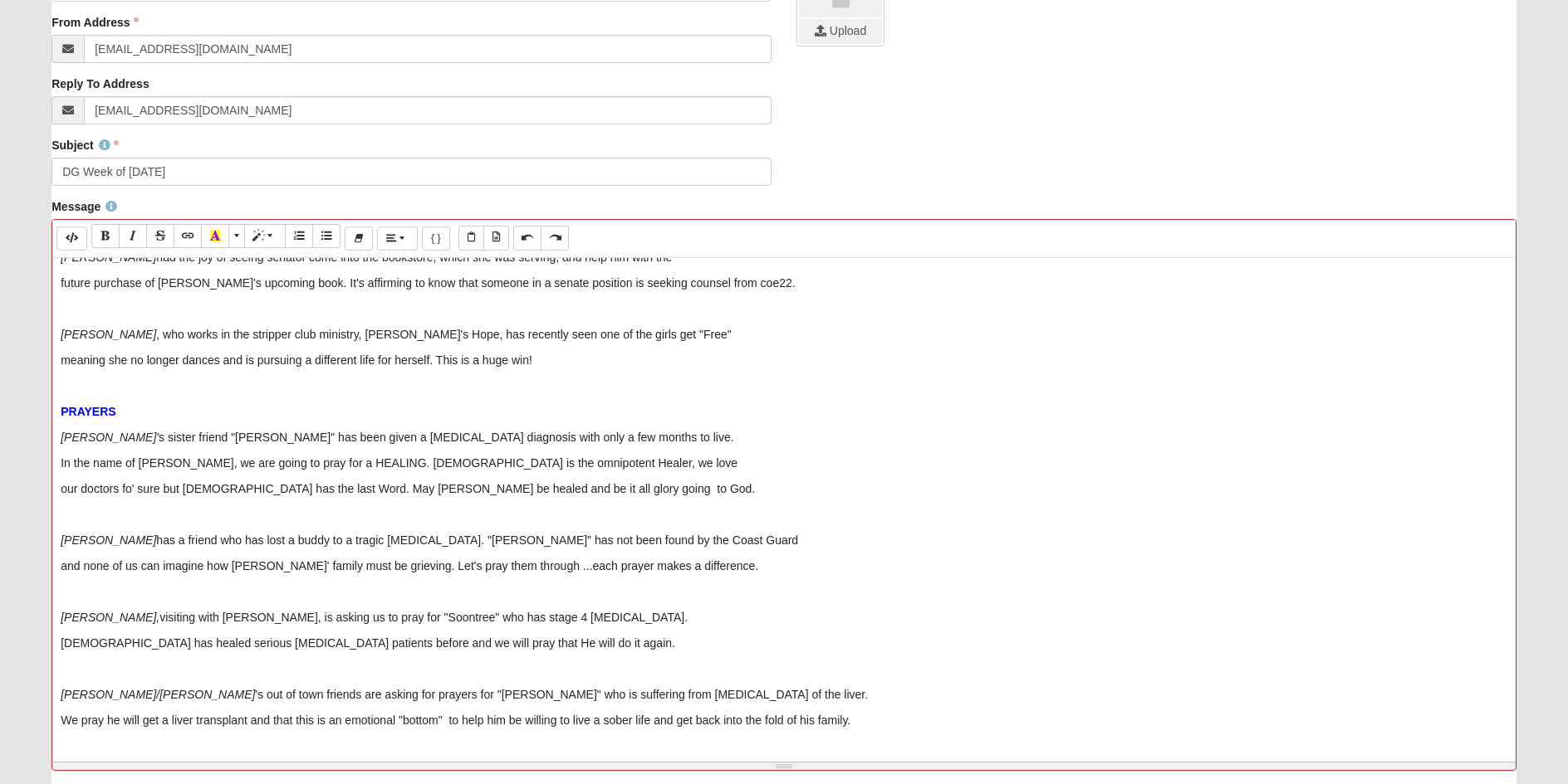
click at [102, 540] on icon "[PERSON_NAME]" at bounding box center [108, 540] width 95 height 13
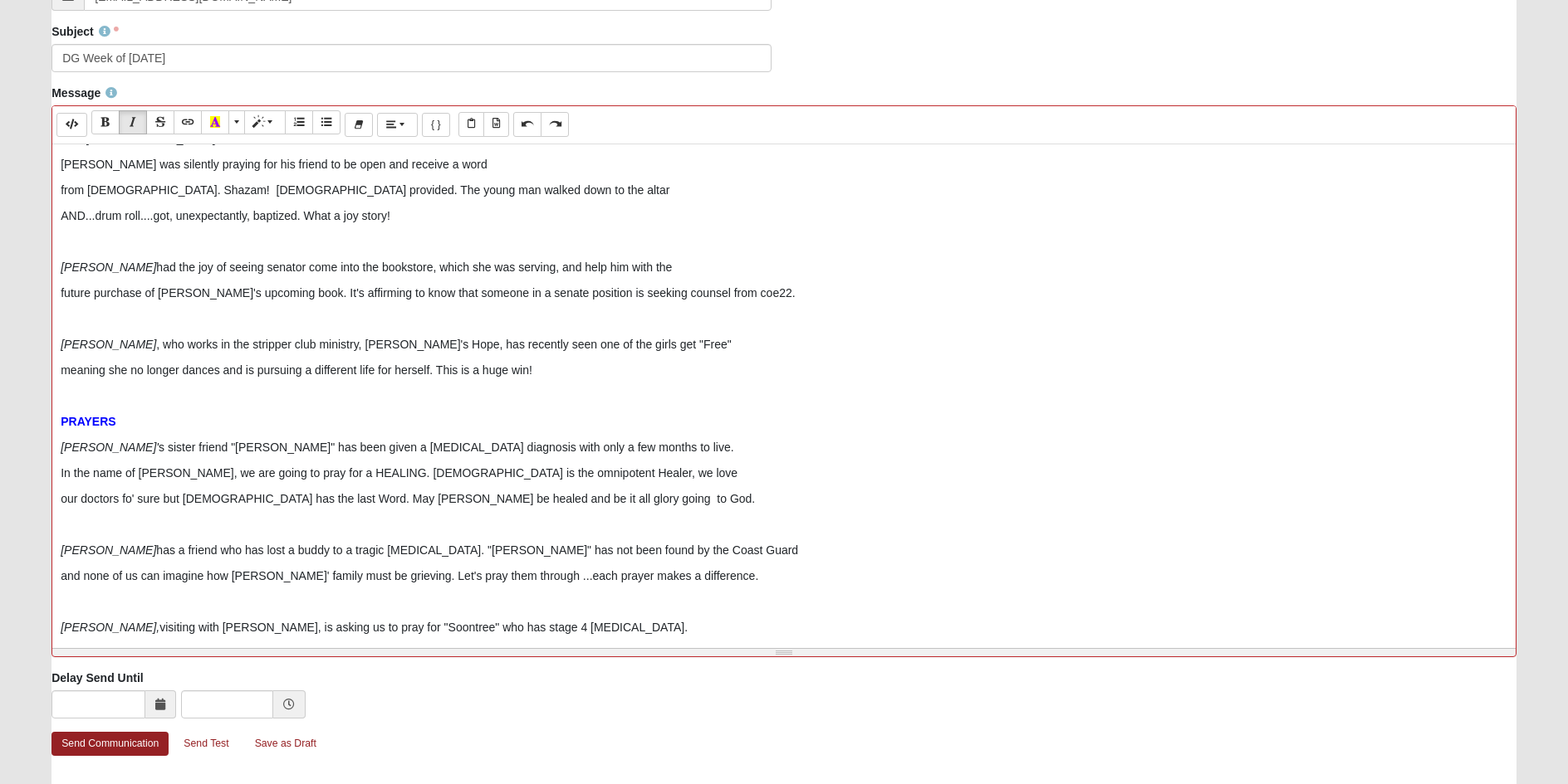
scroll to position [581, 0]
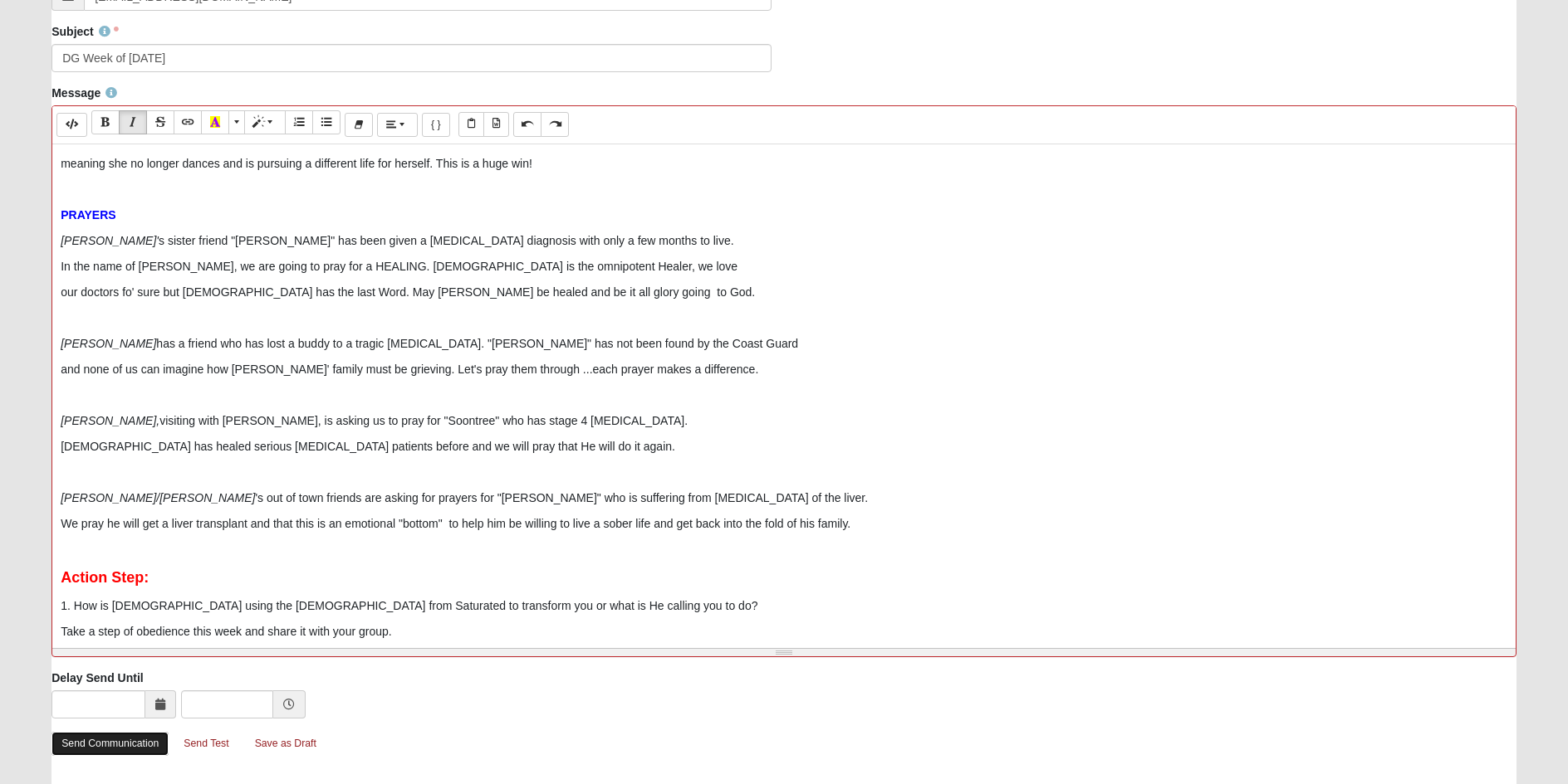
click at [96, 747] on link "Send Communication" at bounding box center [109, 744] width 117 height 24
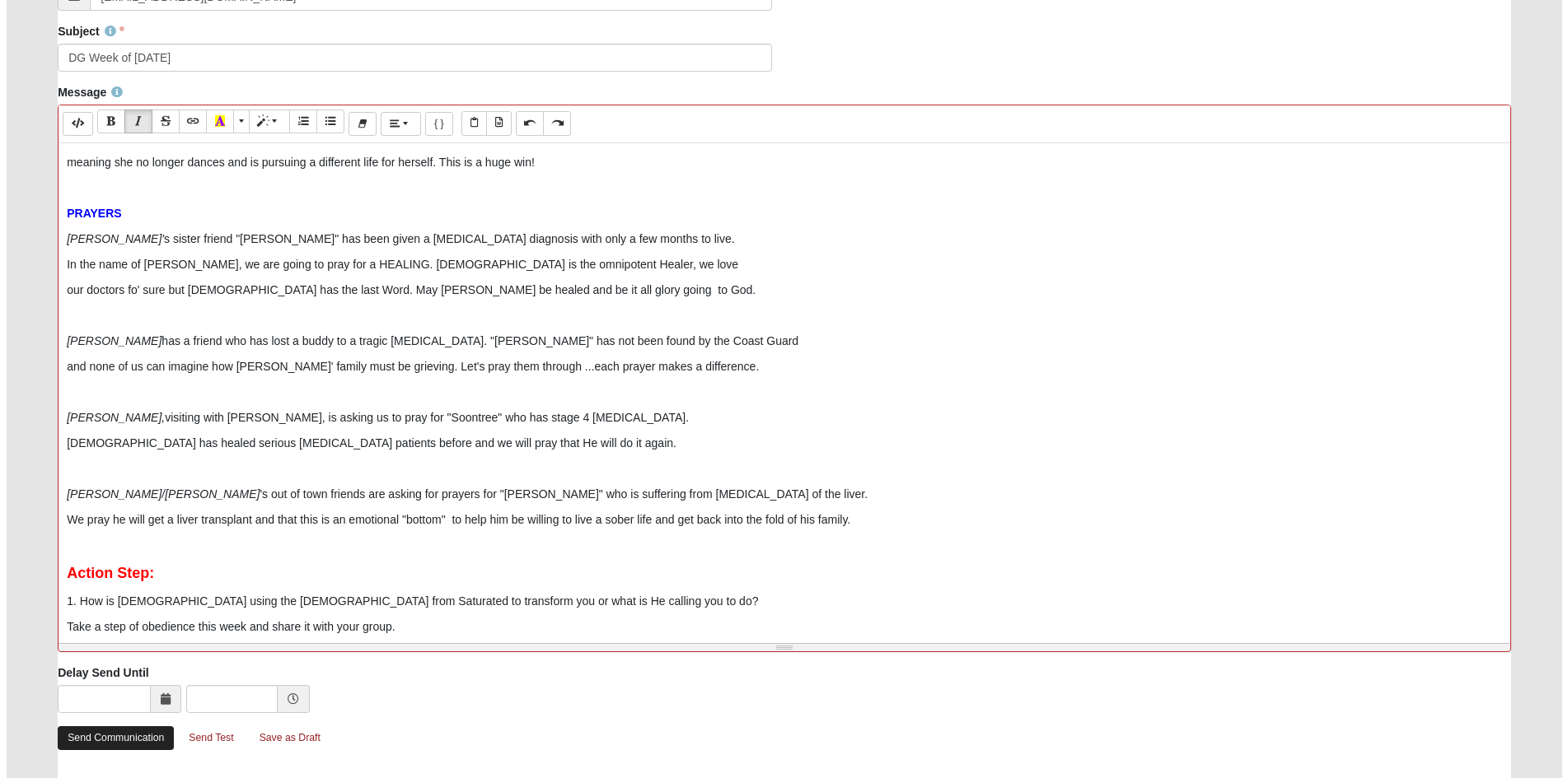
scroll to position [0, 0]
